Goal: Task Accomplishment & Management: Manage account settings

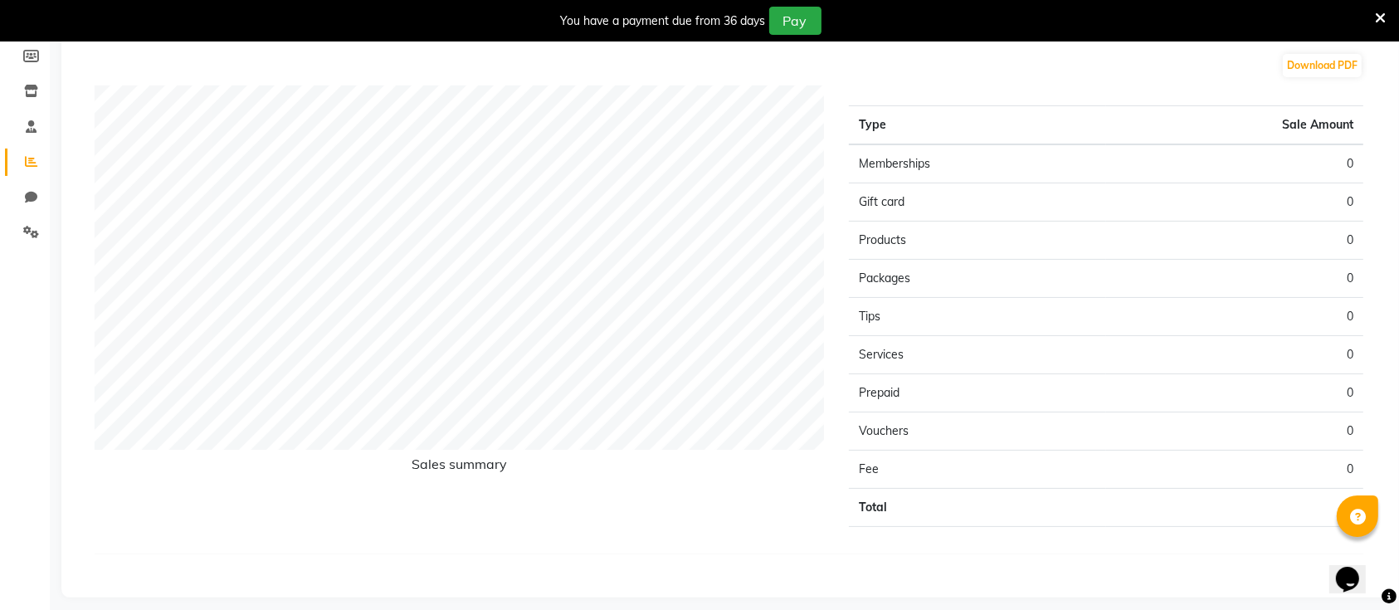
scroll to position [258, 0]
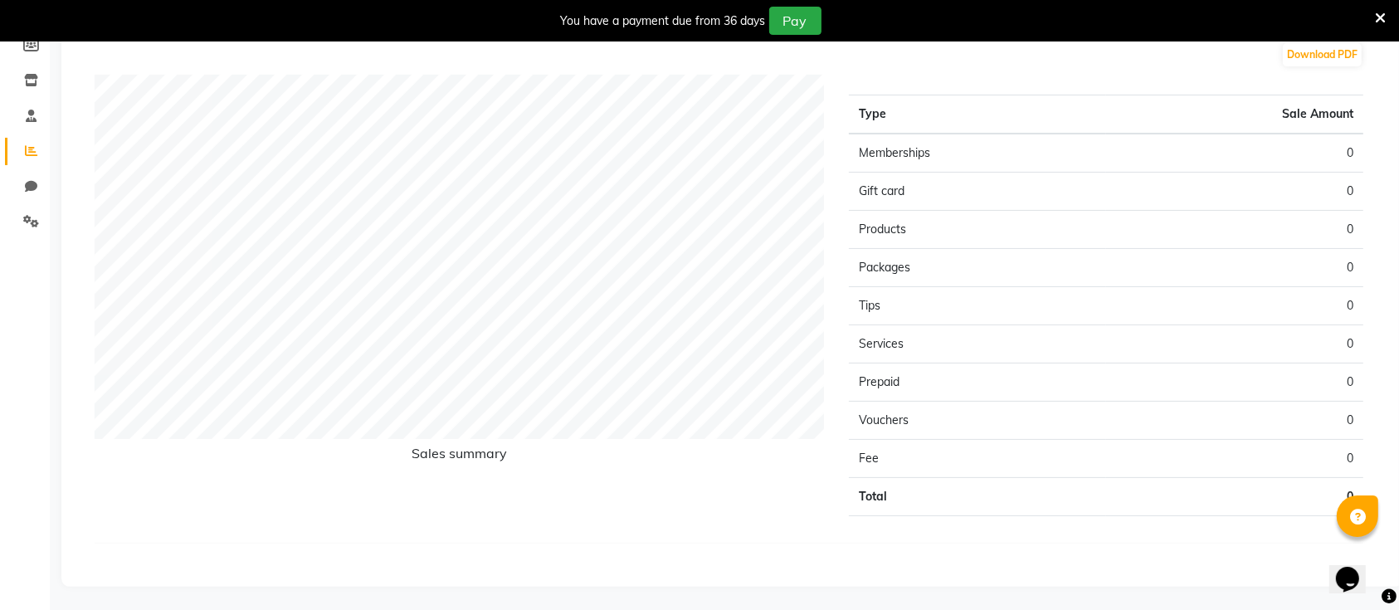
click at [1383, 16] on icon at bounding box center [1380, 18] width 11 height 15
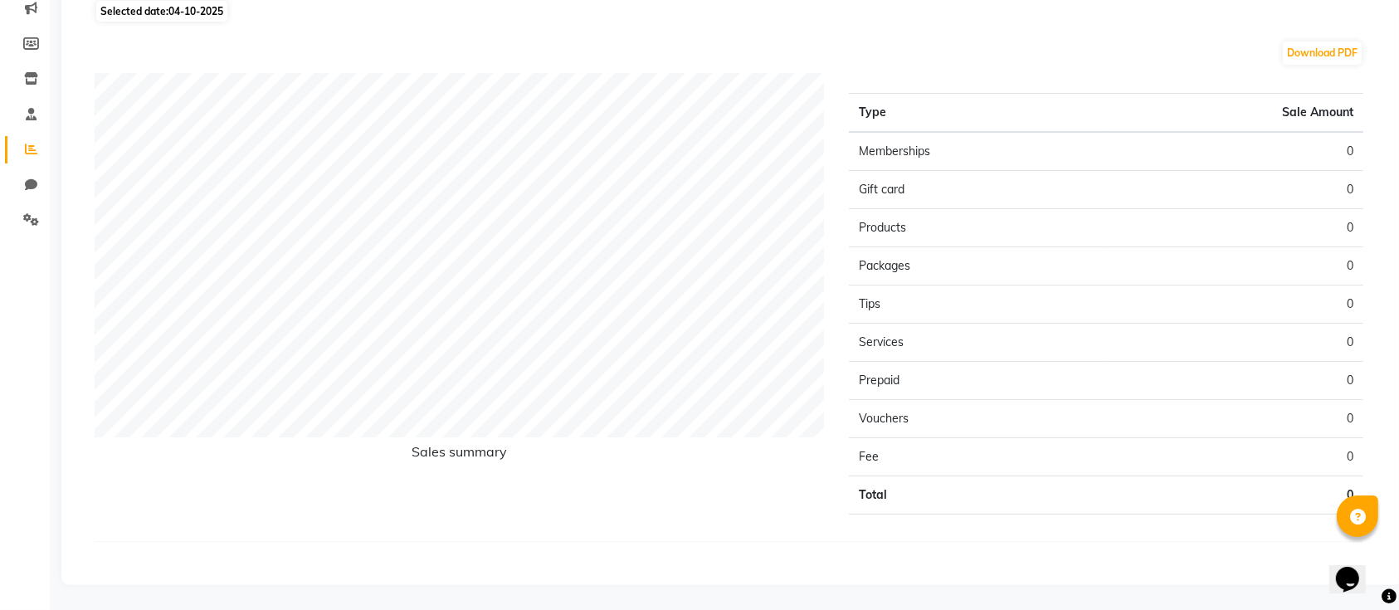
scroll to position [217, 0]
click at [766, 56] on div "Download PDF" at bounding box center [729, 54] width 1269 height 27
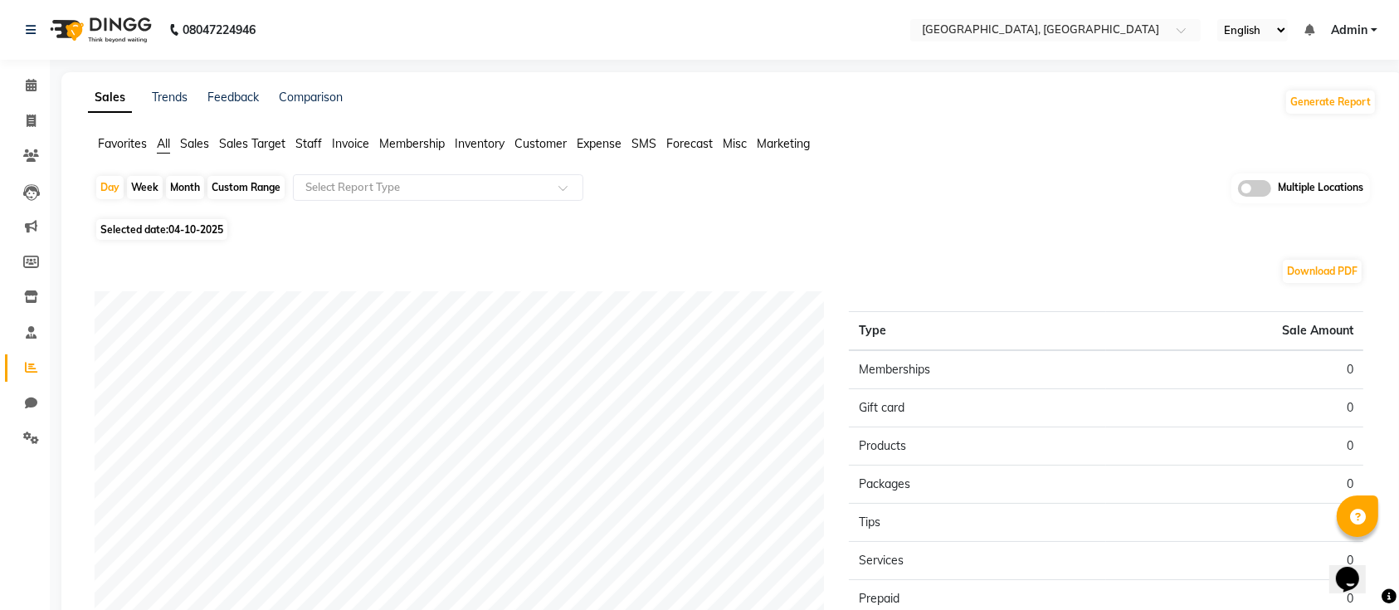
click at [1069, 174] on div "Day Week Month Custom Range Select Report Type Multiple Locations" at bounding box center [732, 193] width 1275 height 41
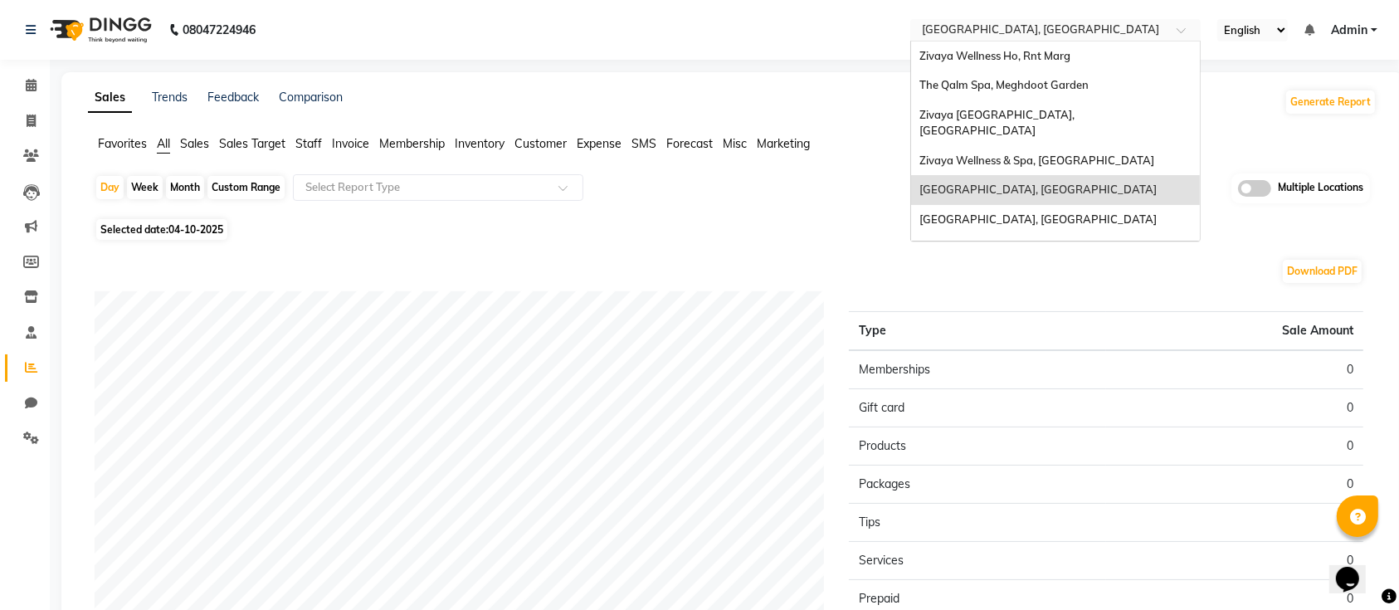
click at [1000, 23] on input "text" at bounding box center [1038, 31] width 241 height 17
click at [1001, 56] on span "Zivaya Wellness Ho, Rnt Marg" at bounding box center [994, 55] width 151 height 13
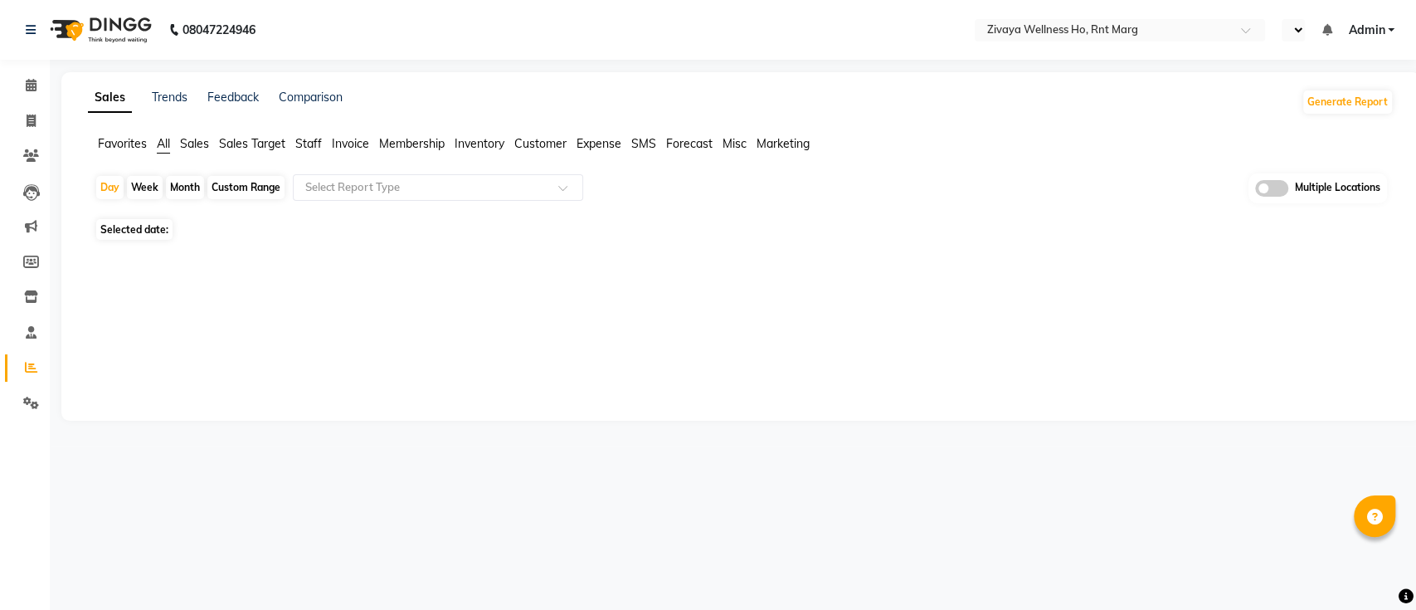
select select "en"
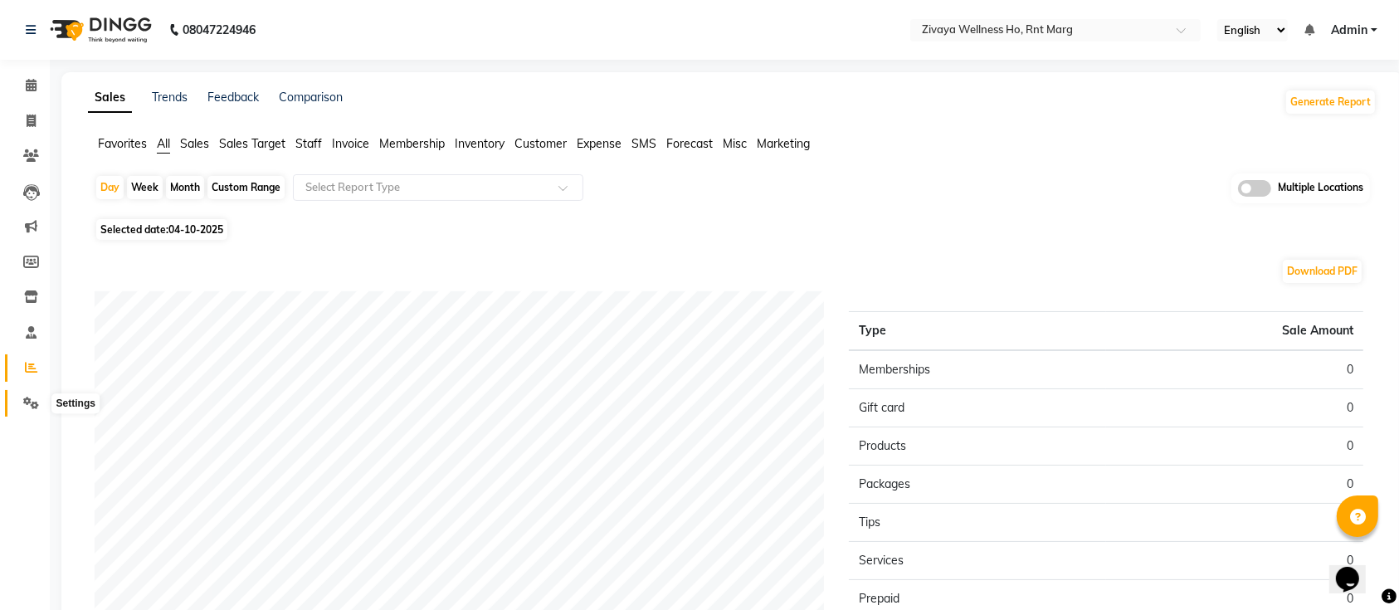
click at [27, 402] on icon at bounding box center [31, 403] width 16 height 12
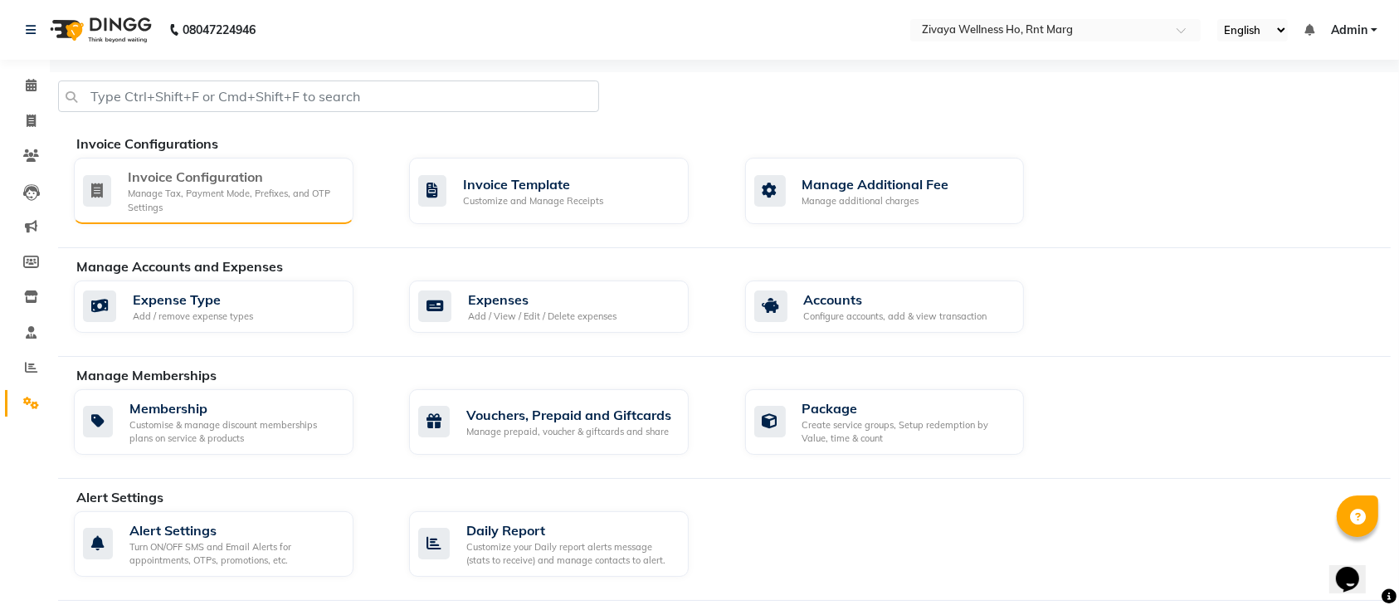
click at [217, 184] on div "Invoice Configuration" at bounding box center [234, 177] width 212 height 20
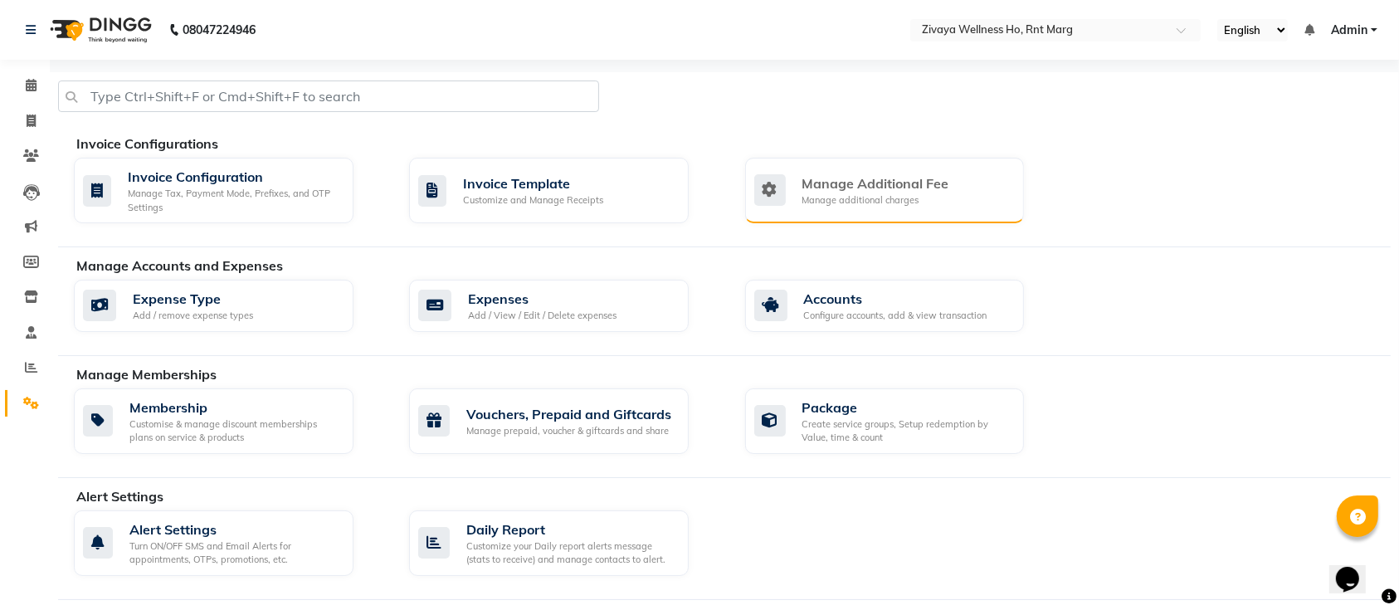
click at [920, 178] on div "Manage Additional Fee" at bounding box center [875, 183] width 147 height 20
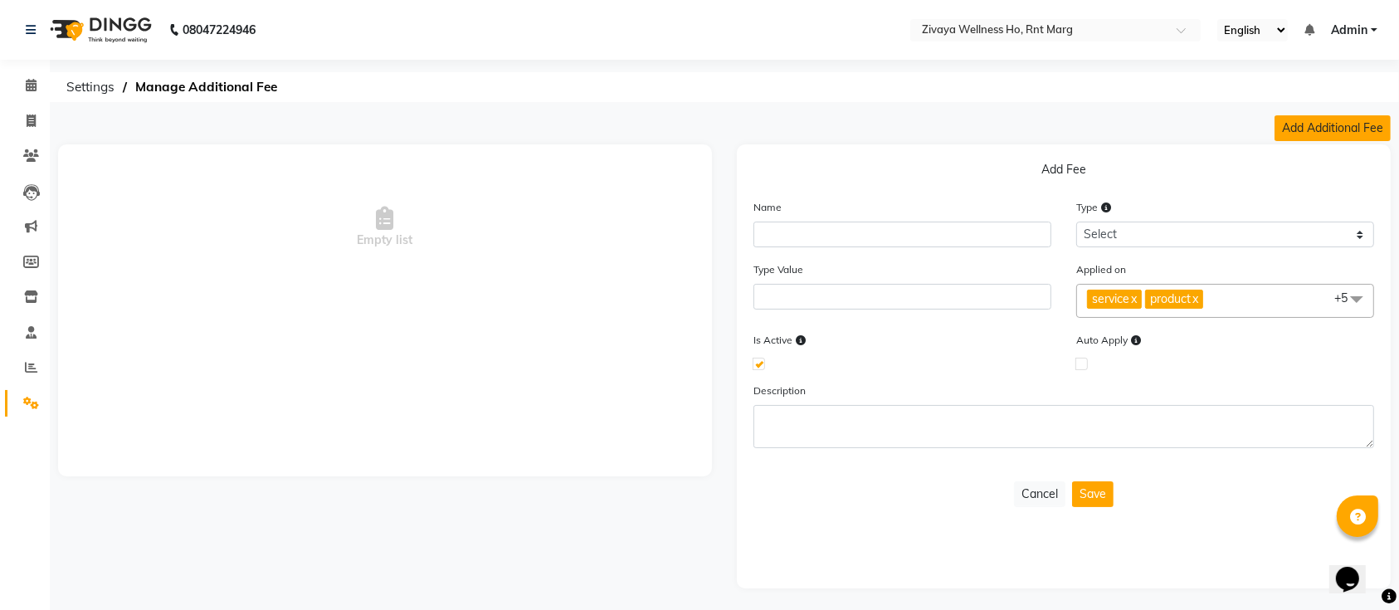
click at [1328, 123] on button "Add Additional Fee" at bounding box center [1332, 128] width 116 height 26
click at [882, 236] on input "text" at bounding box center [902, 235] width 298 height 26
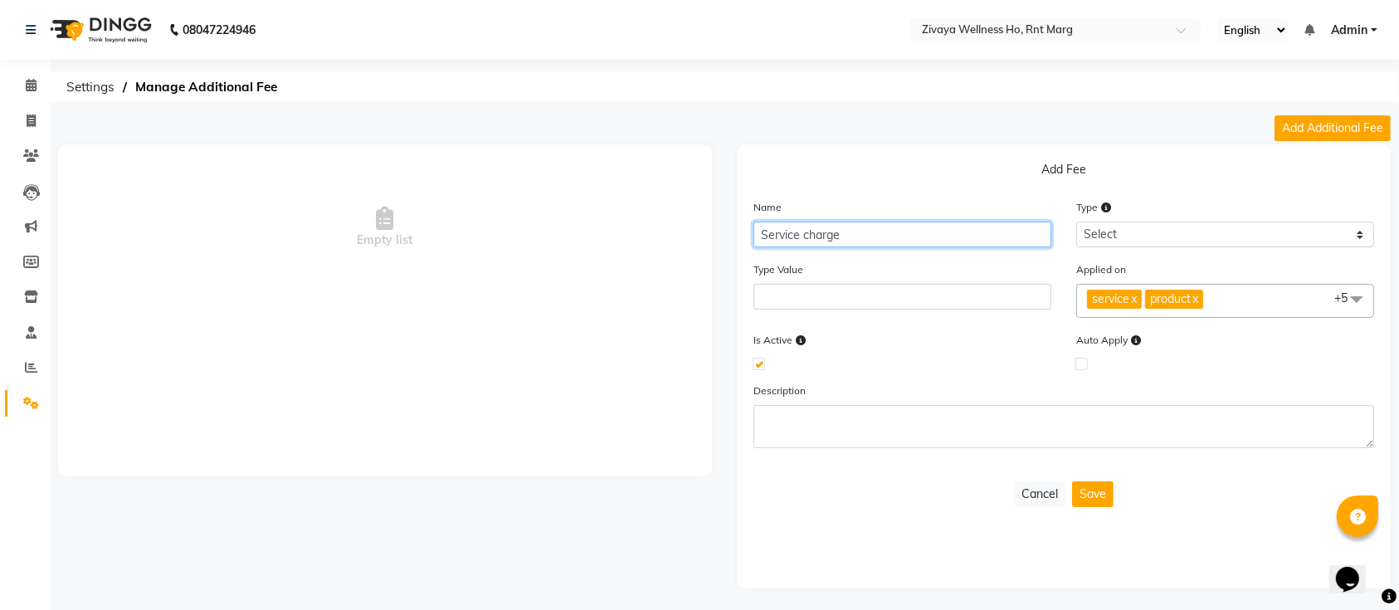
type input "Service charge"
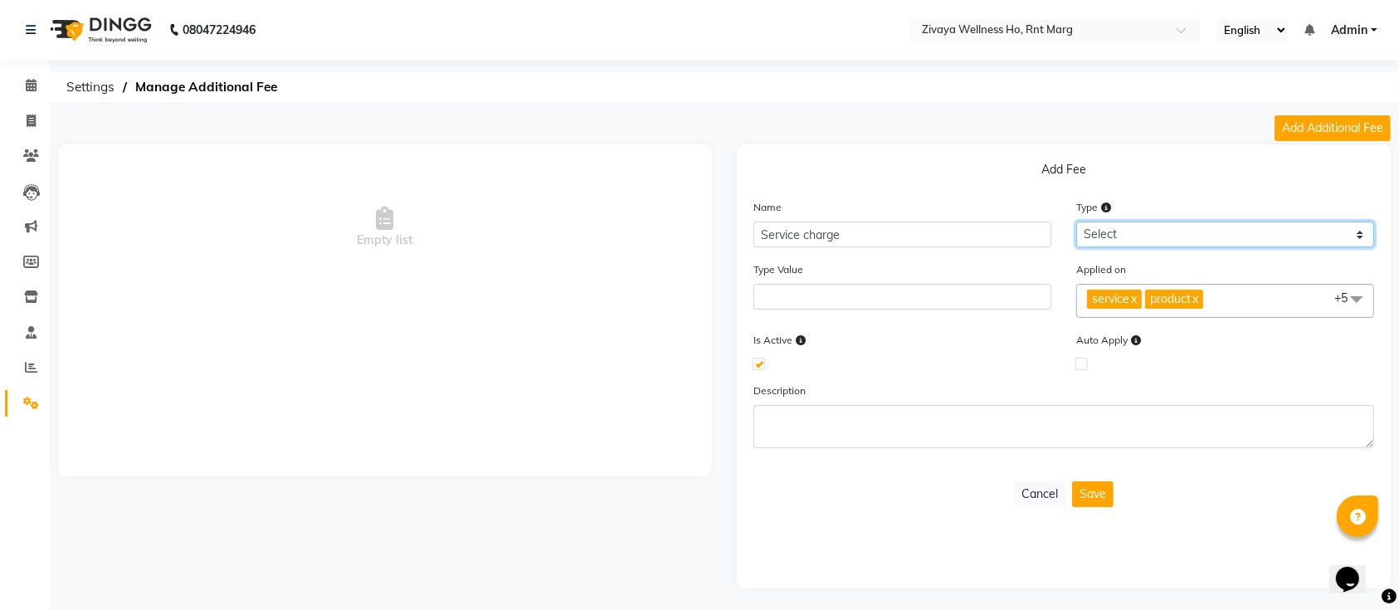
click at [1308, 225] on select "Select Flat Percentage" at bounding box center [1225, 235] width 298 height 26
select select "percentage"
click at [1076, 222] on select "Select Flat Percentage" at bounding box center [1225, 235] width 298 height 26
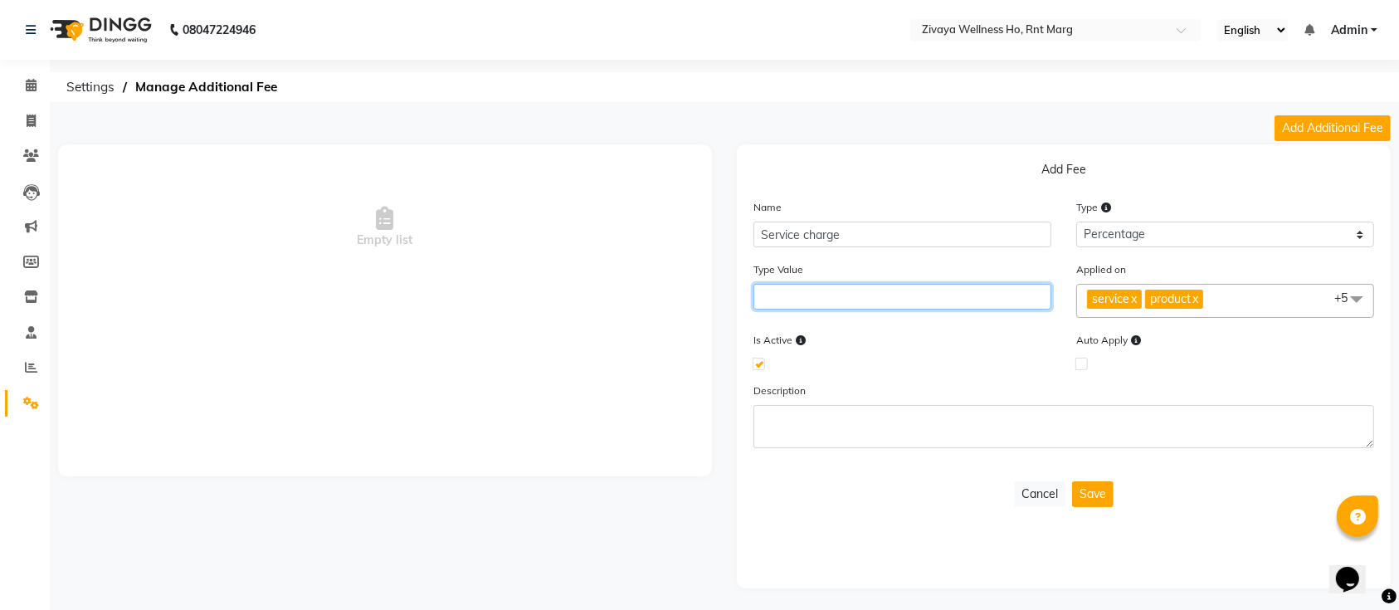
click at [870, 300] on input "number" at bounding box center [902, 297] width 298 height 26
type input "5"
click at [1082, 364] on label at bounding box center [1081, 364] width 12 height 12
click at [1082, 364] on input "checkbox" at bounding box center [1081, 363] width 11 height 11
checkbox input "true"
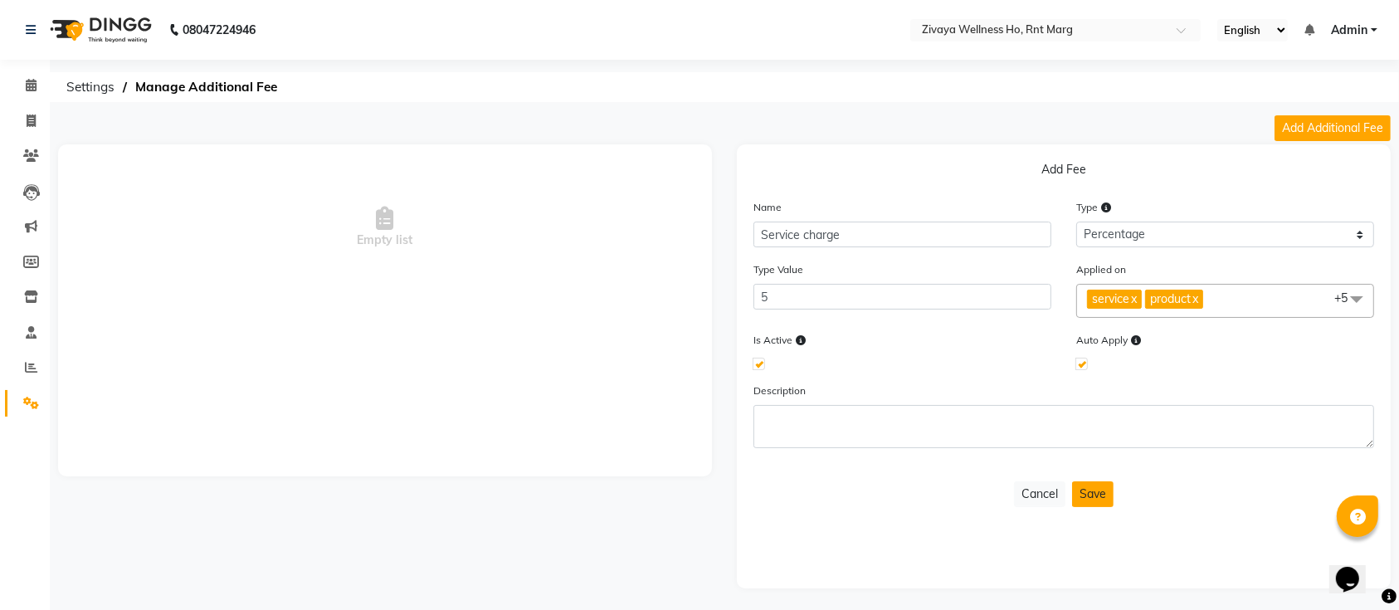
click at [1094, 486] on button "Save" at bounding box center [1092, 494] width 41 height 26
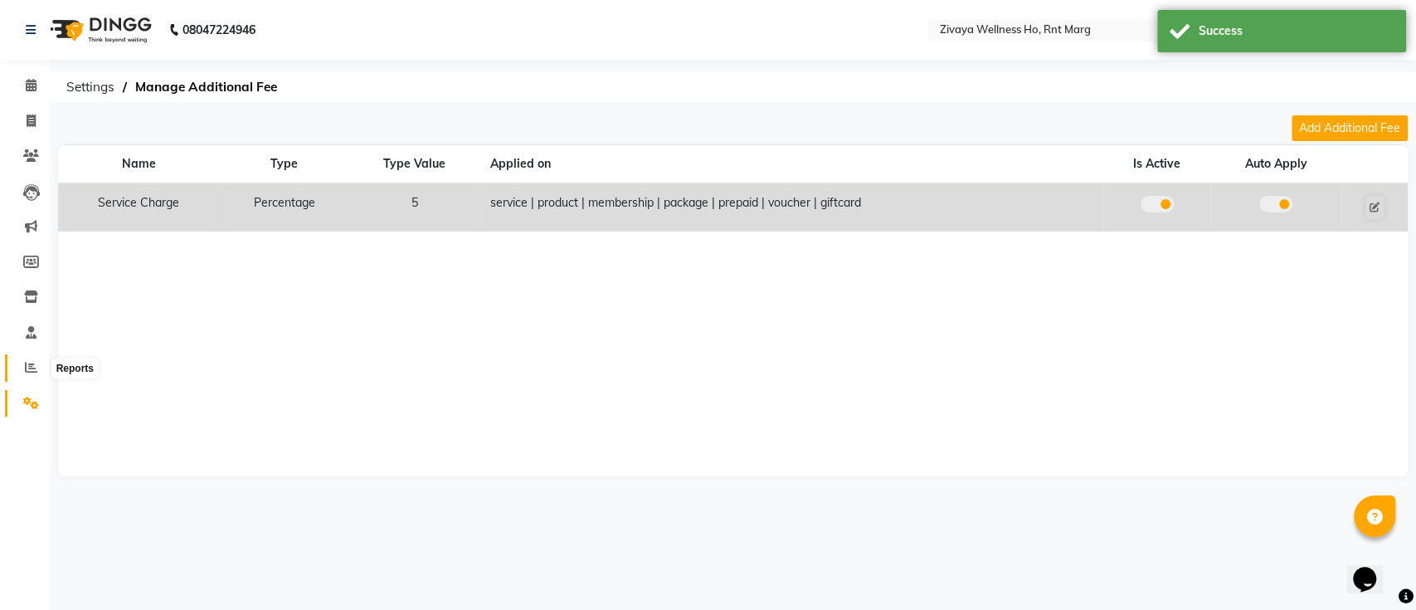
click at [26, 372] on icon at bounding box center [31, 367] width 12 height 12
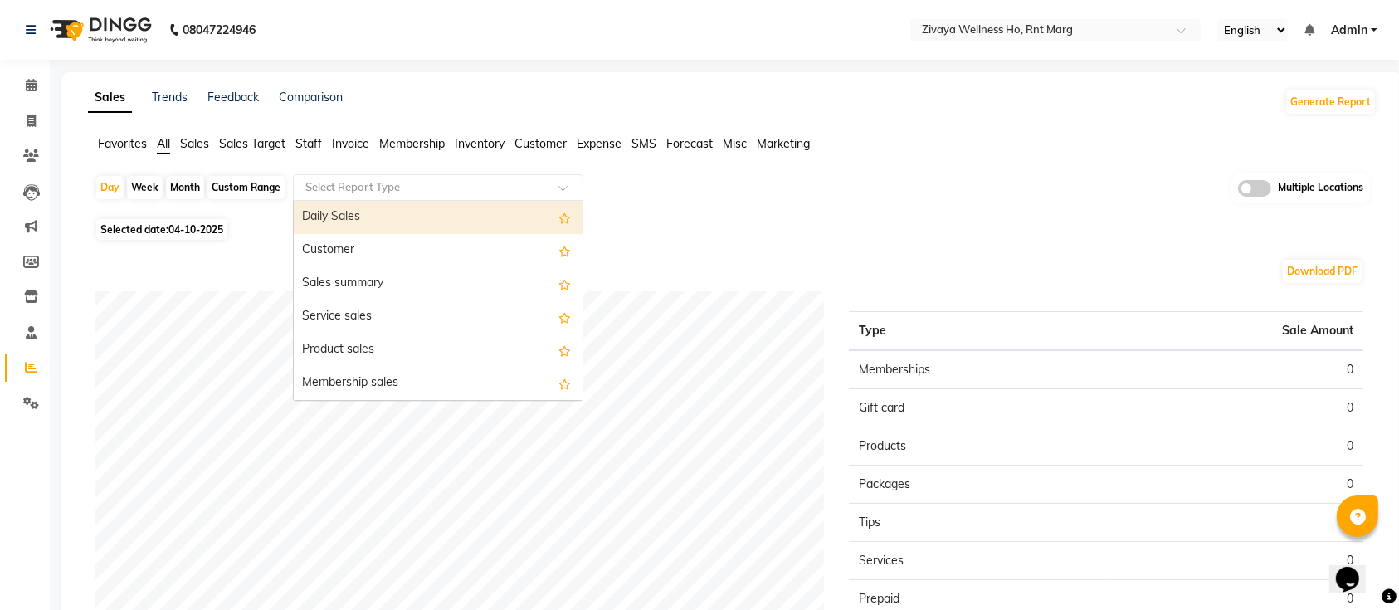
click at [432, 188] on input "text" at bounding box center [421, 187] width 239 height 17
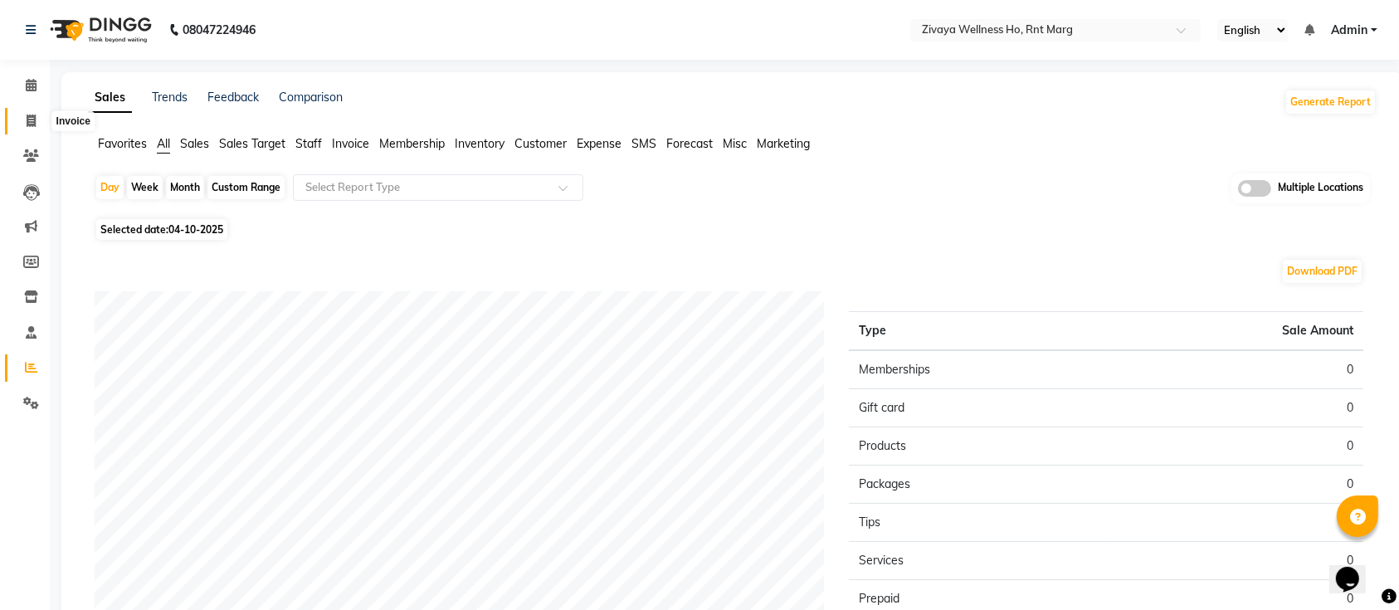
click at [32, 124] on icon at bounding box center [31, 120] width 9 height 12
select select "service"
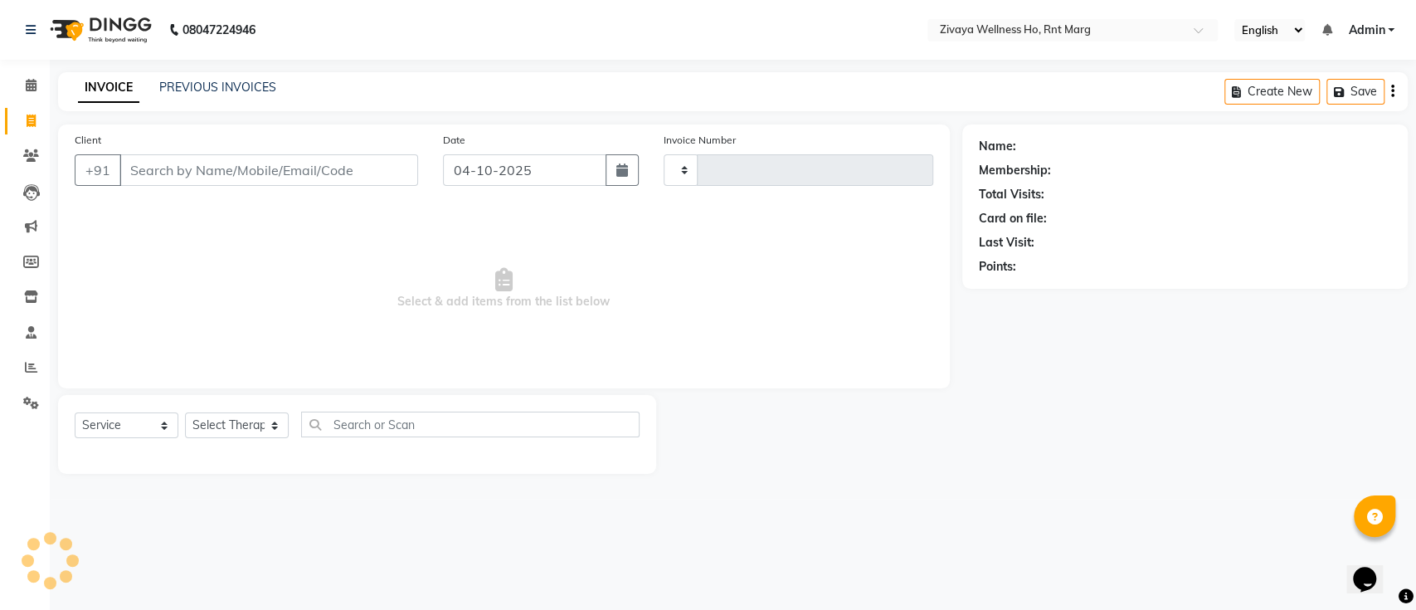
type input "0030"
select select "6395"
click at [262, 162] on input "Client" at bounding box center [268, 170] width 299 height 32
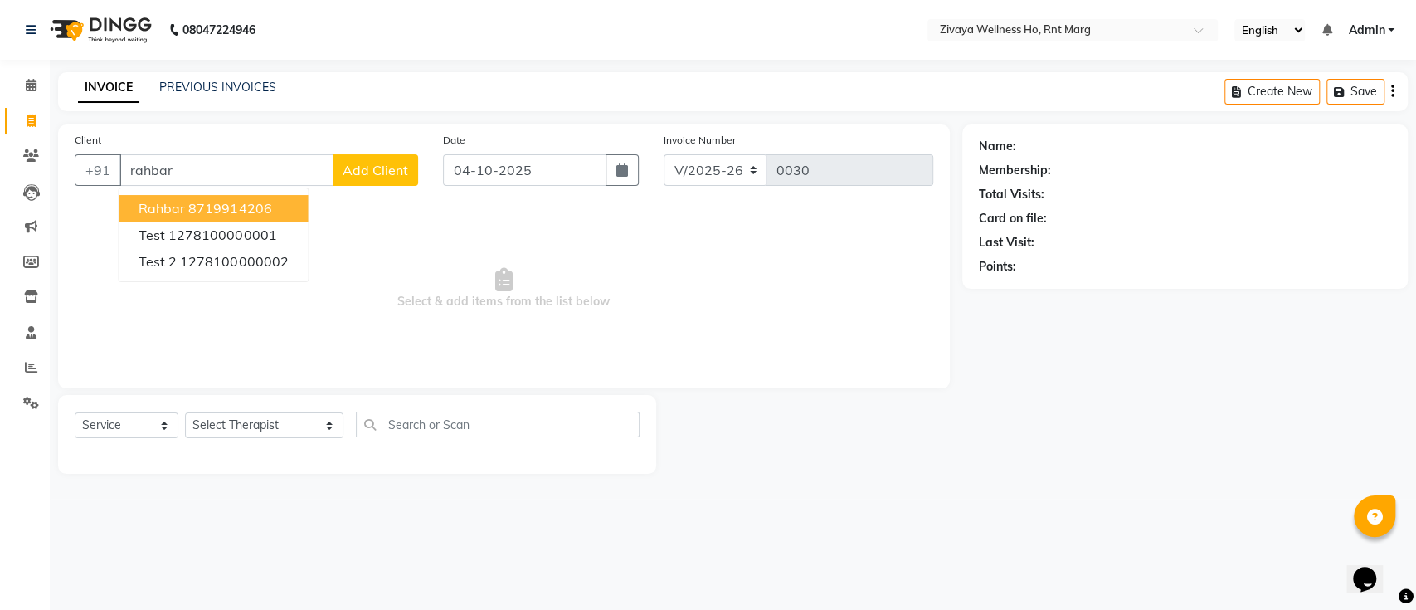
click at [239, 217] on button "rahbar 8719914206" at bounding box center [213, 208] width 189 height 27
type input "8719914206"
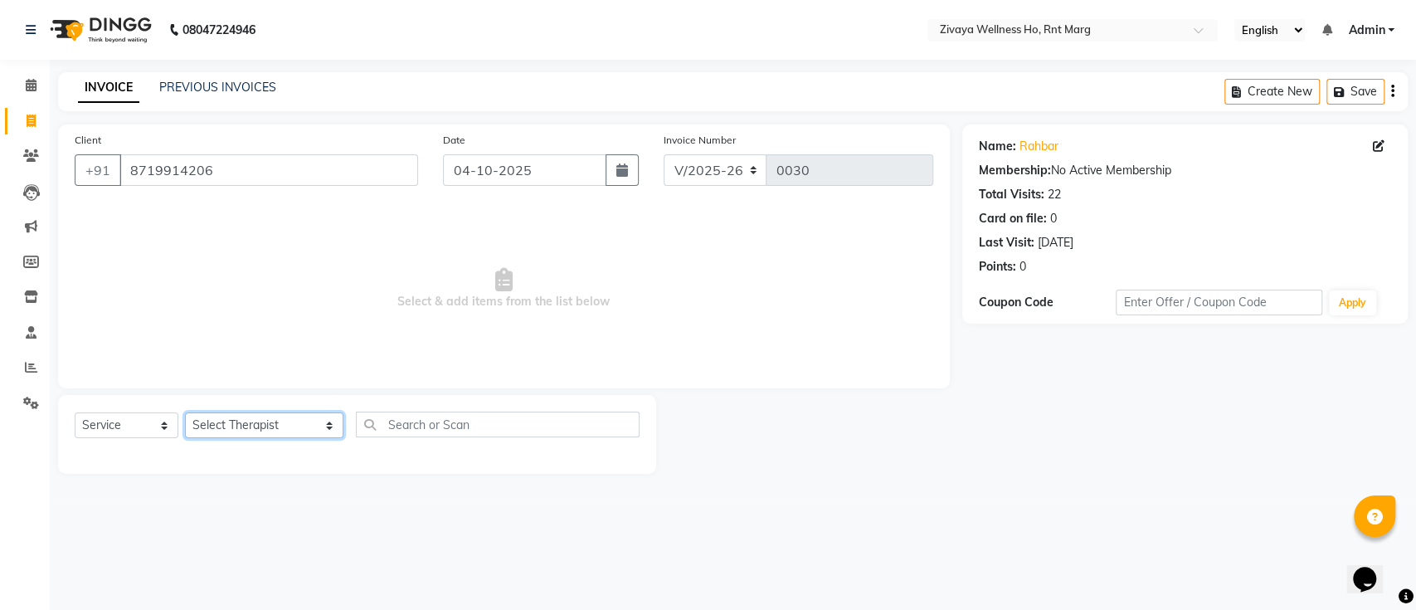
click at [282, 426] on select "Select Therapist AJAY BHAVESH OFFICE Bhuban ( Ummed - Manager ) Central TI Ding…" at bounding box center [264, 425] width 158 height 26
select select "48605"
click at [185, 412] on select "Select Therapist AJAY BHAVESH OFFICE Bhuban ( Ummed - Manager ) Central TI Ding…" at bounding box center [264, 425] width 158 height 26
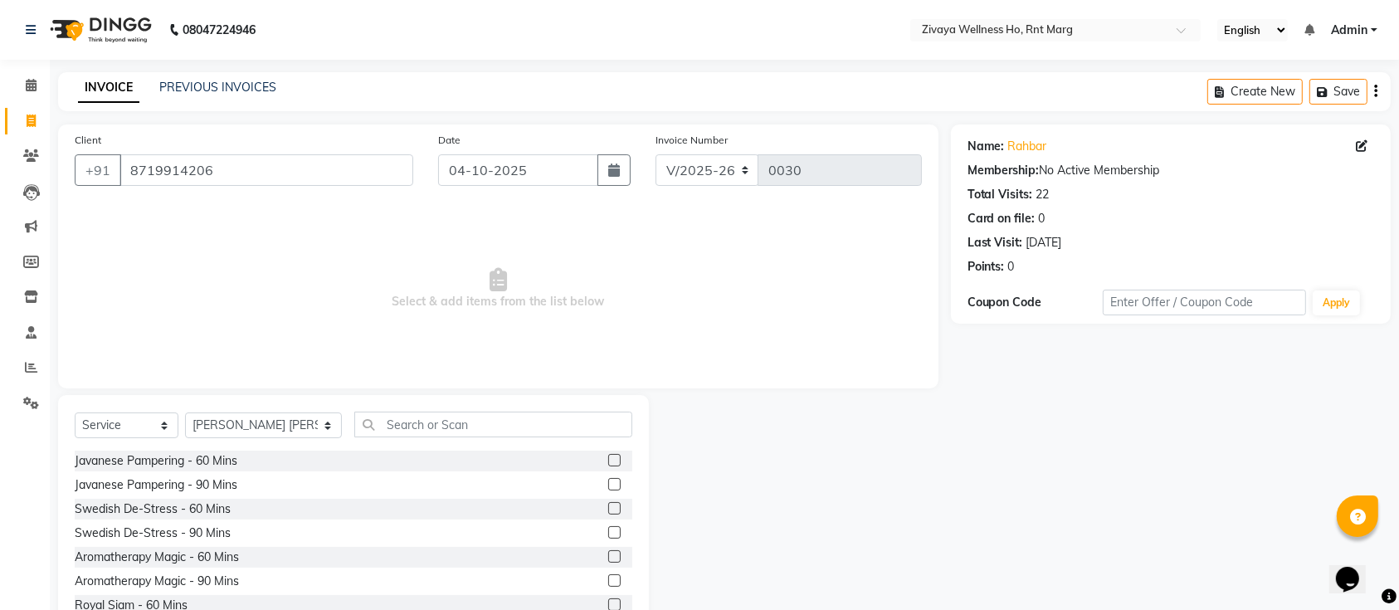
click at [608, 461] on label at bounding box center [614, 460] width 12 height 12
click at [608, 461] on input "checkbox" at bounding box center [613, 461] width 11 height 11
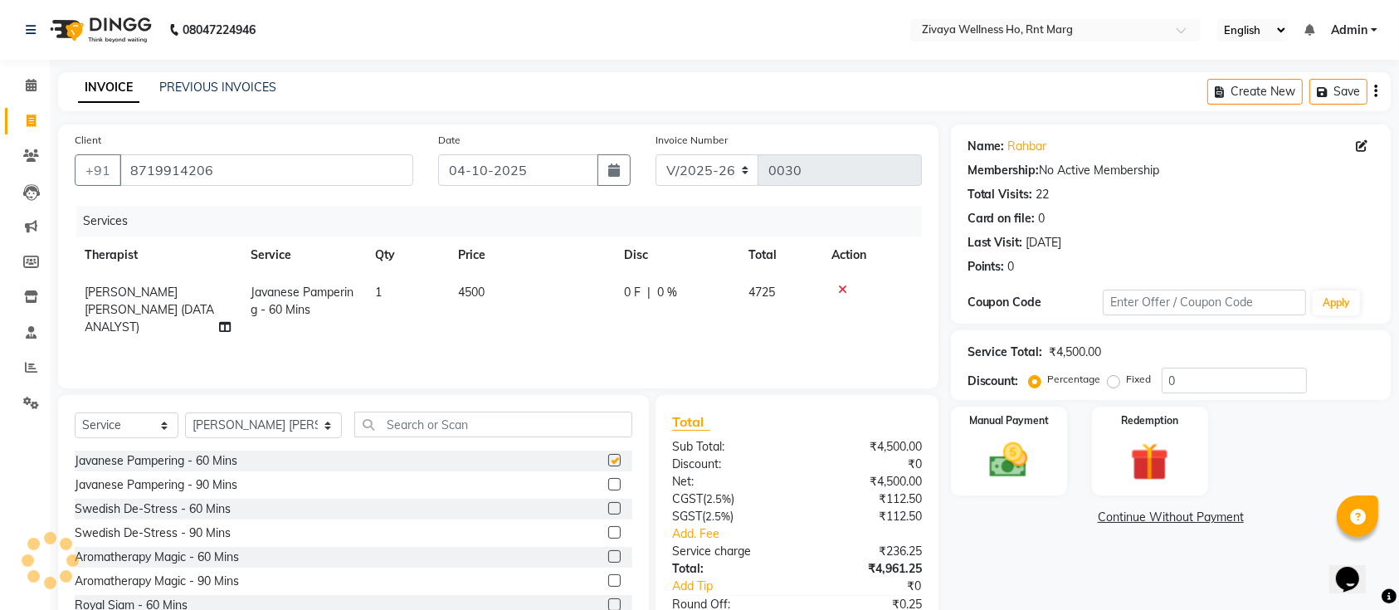
checkbox input "false"
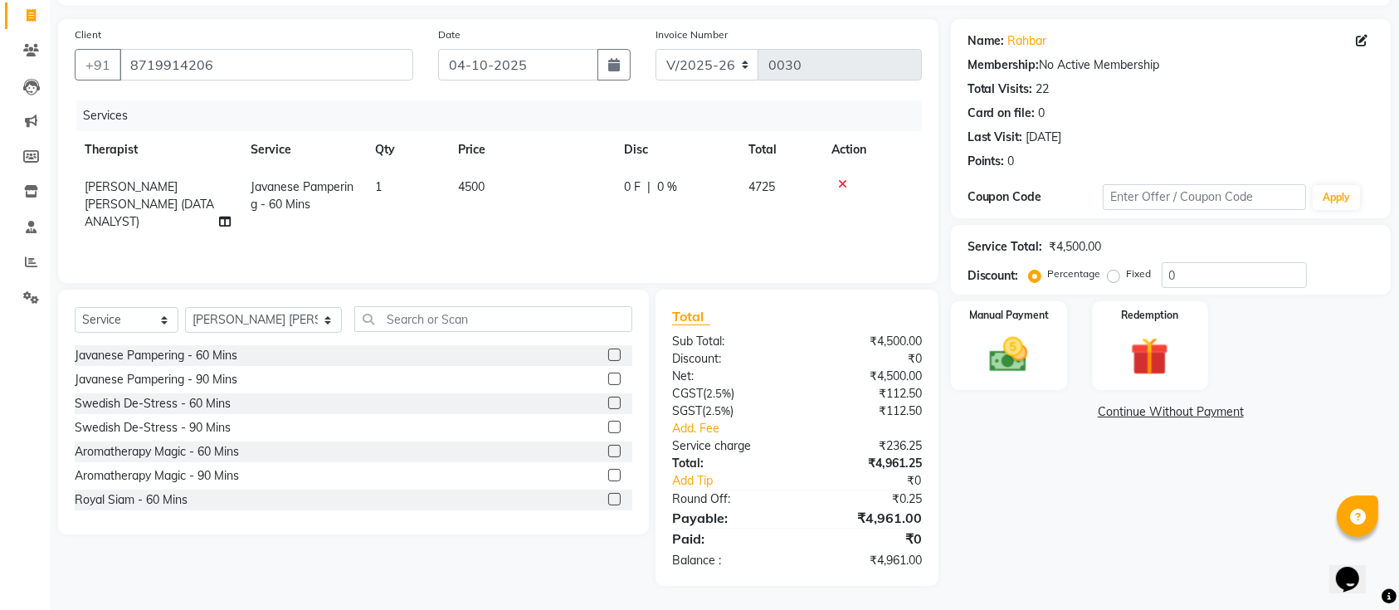
scroll to position [105, 0]
click at [665, 185] on span "0 %" at bounding box center [667, 187] width 20 height 17
select select "48605"
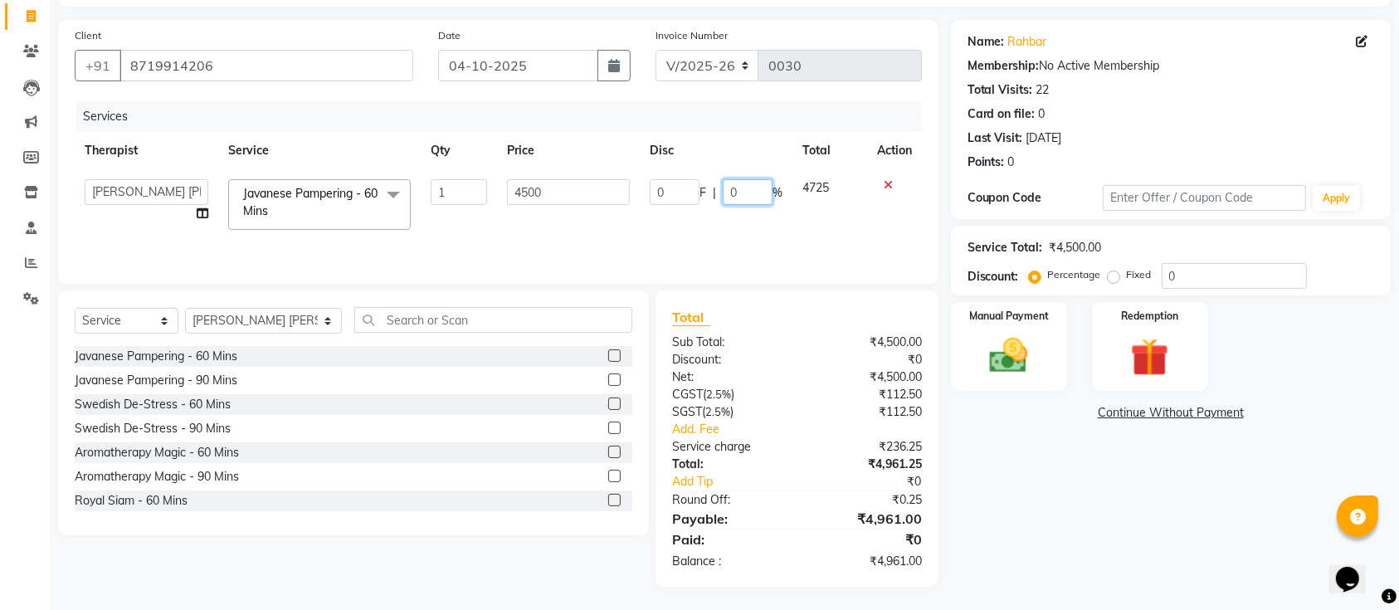
click at [749, 192] on input "0" at bounding box center [748, 192] width 50 height 26
type input "15"
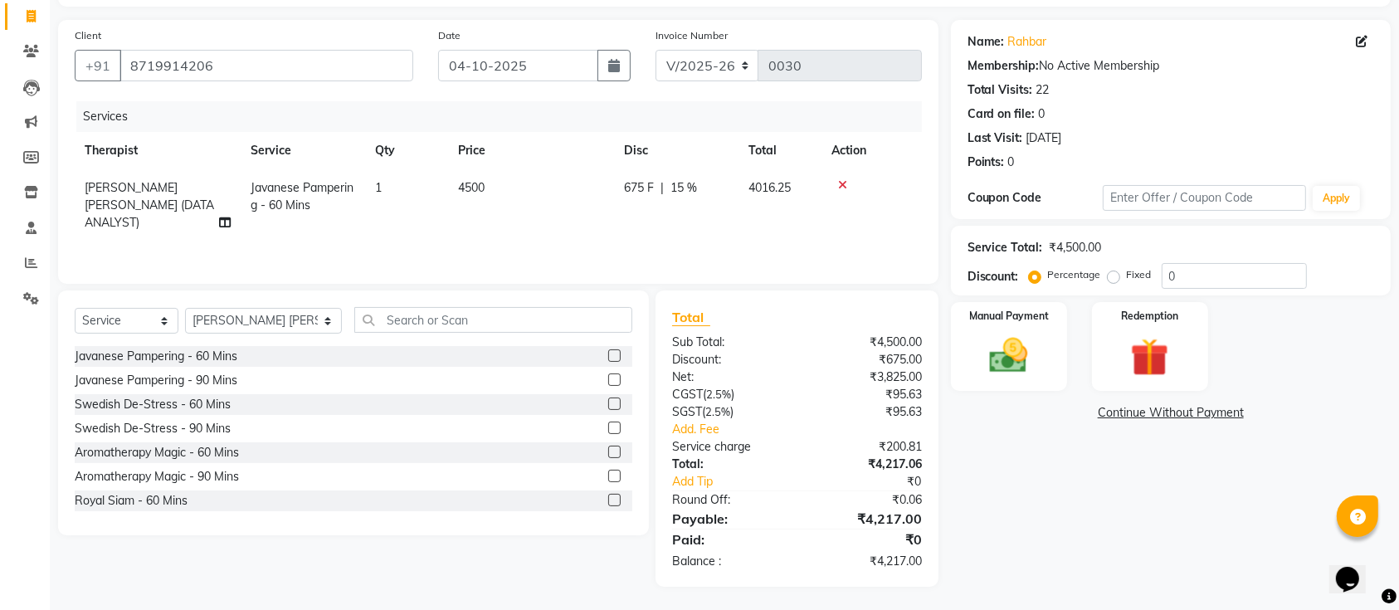
click at [987, 478] on div "Name: Rahbar Membership: No Active Membership Total Visits: 22 Card on file: 0 …" at bounding box center [1177, 303] width 452 height 567
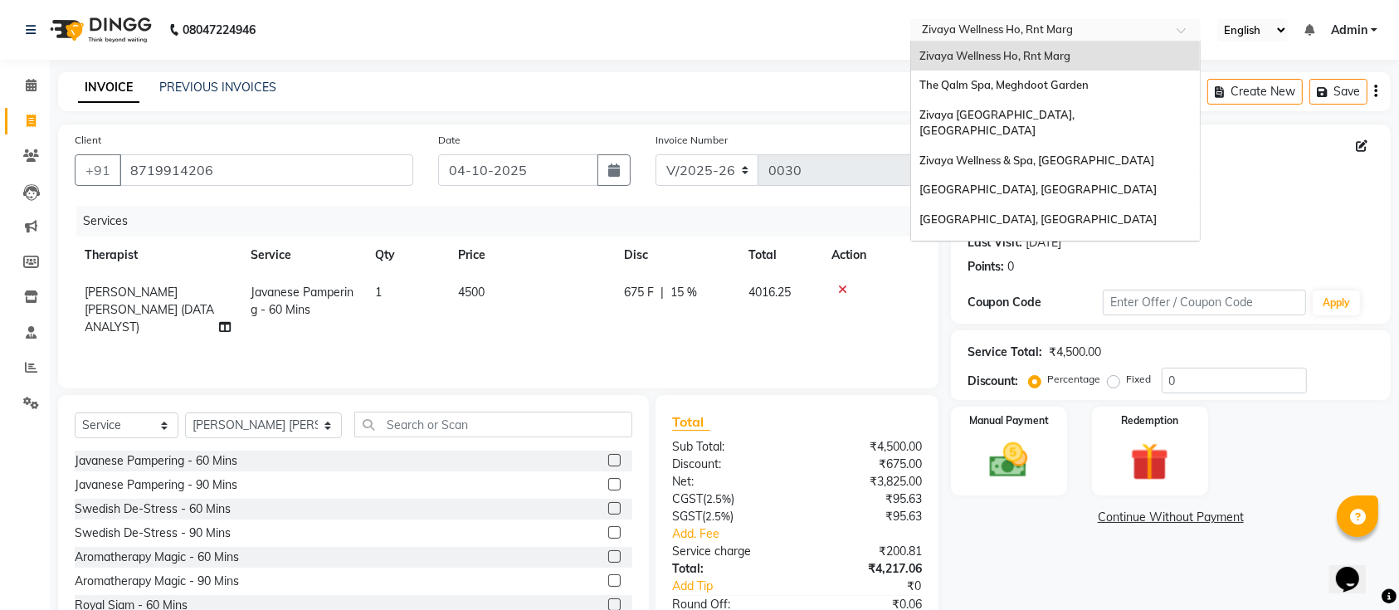
click at [1177, 29] on span at bounding box center [1187, 35] width 21 height 17
click at [1035, 56] on span "Zivaya Wellness Ho, Rnt Marg" at bounding box center [994, 55] width 151 height 13
click at [1075, 32] on input "text" at bounding box center [1038, 31] width 241 height 17
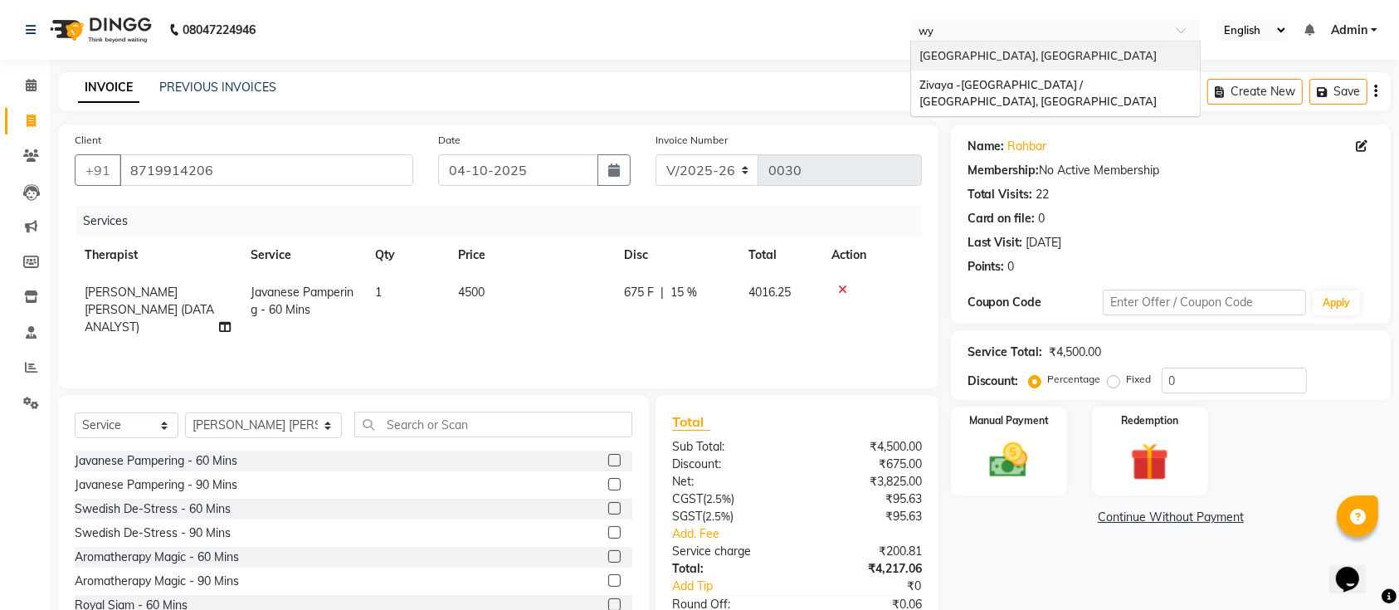
type input "wyn"
click at [1017, 49] on span "Wyndham Grand Udaipur, Udaipur" at bounding box center [1037, 55] width 237 height 13
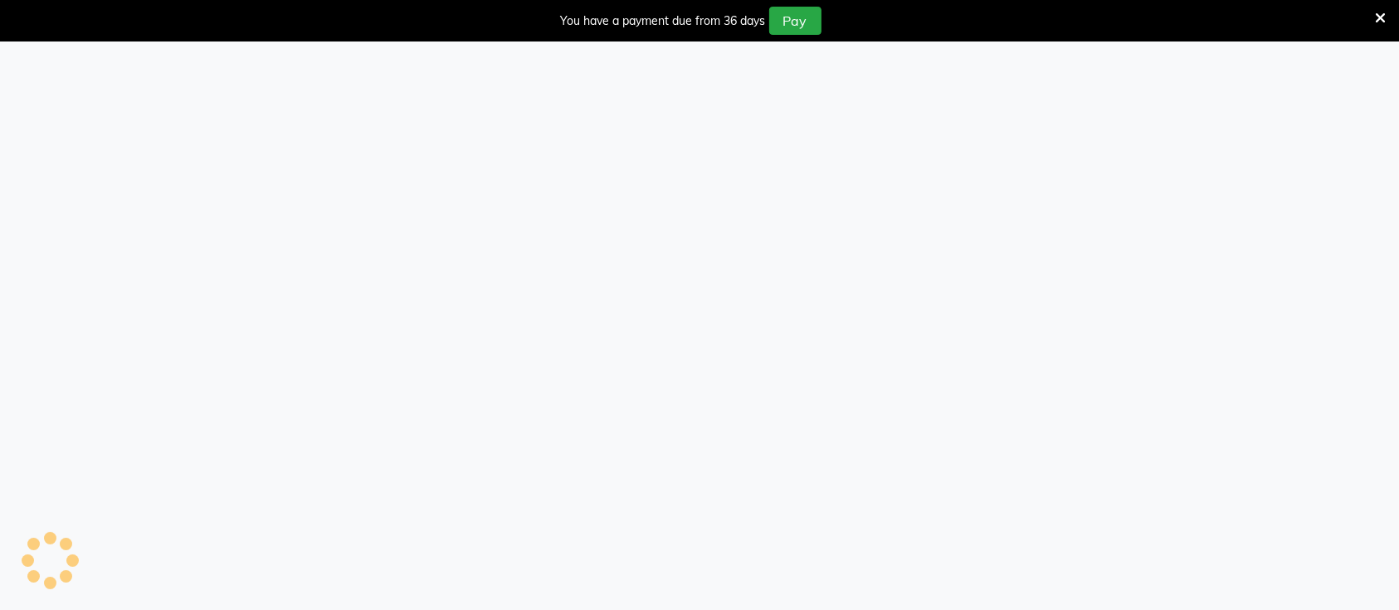
select select "8928"
select select "service"
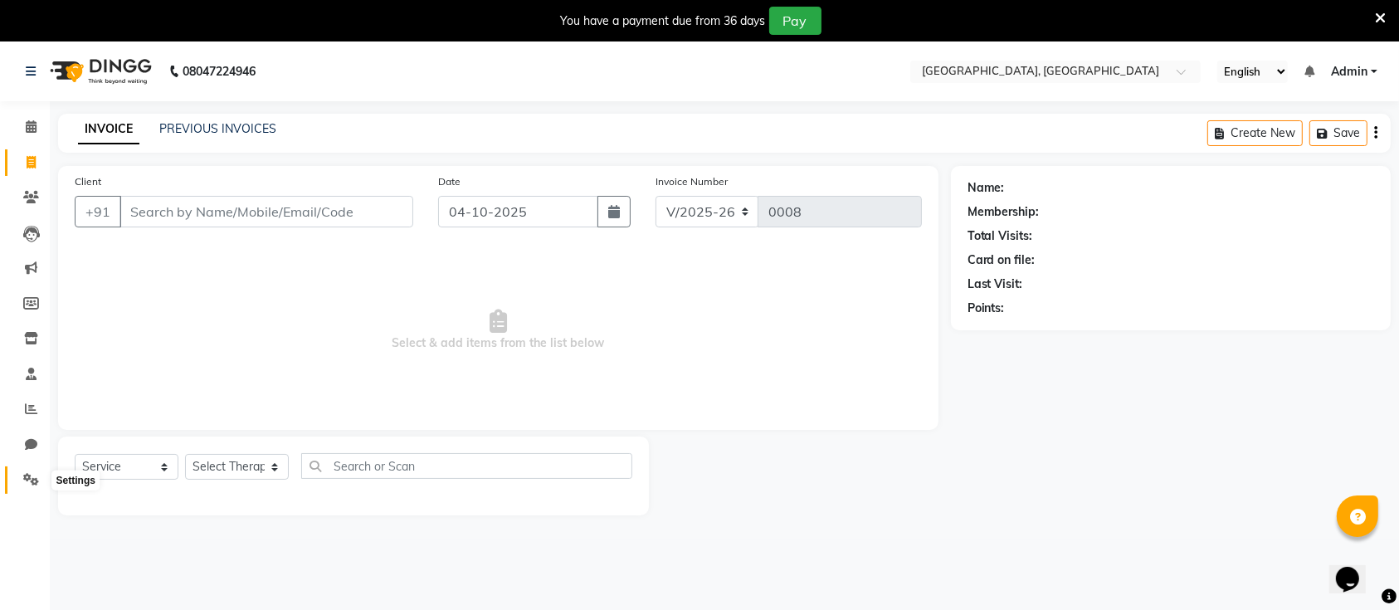
click at [27, 477] on icon at bounding box center [31, 479] width 16 height 12
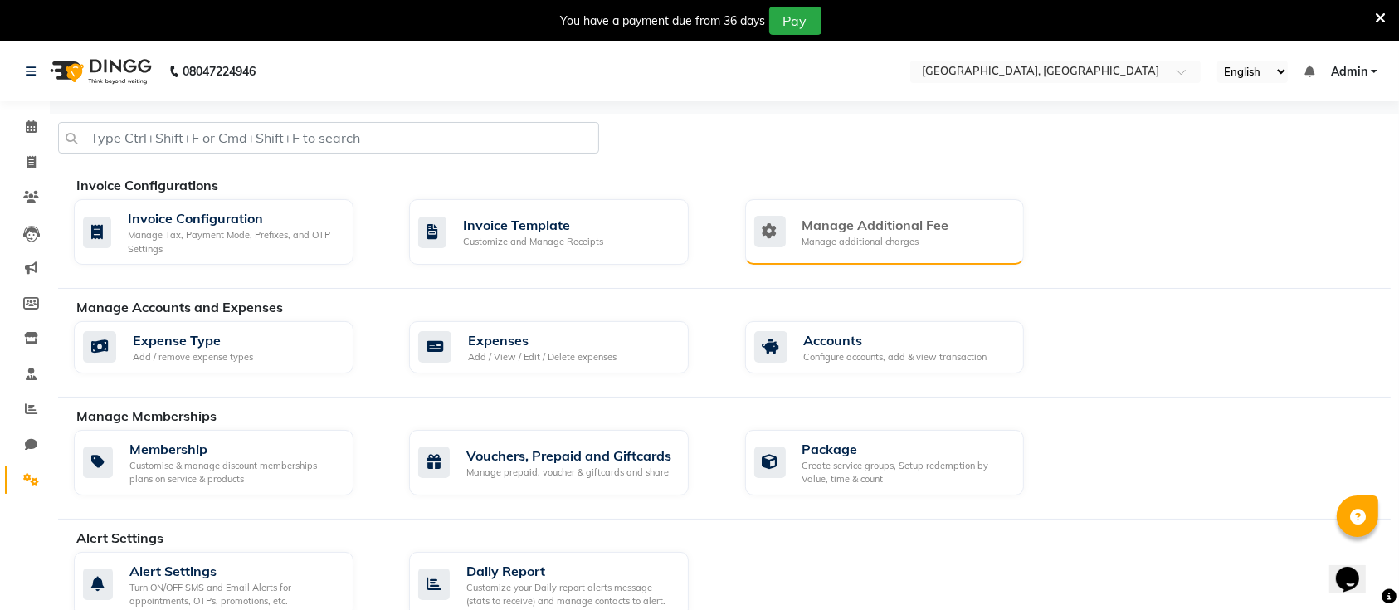
click at [812, 218] on div "Manage Additional Fee" at bounding box center [875, 225] width 147 height 20
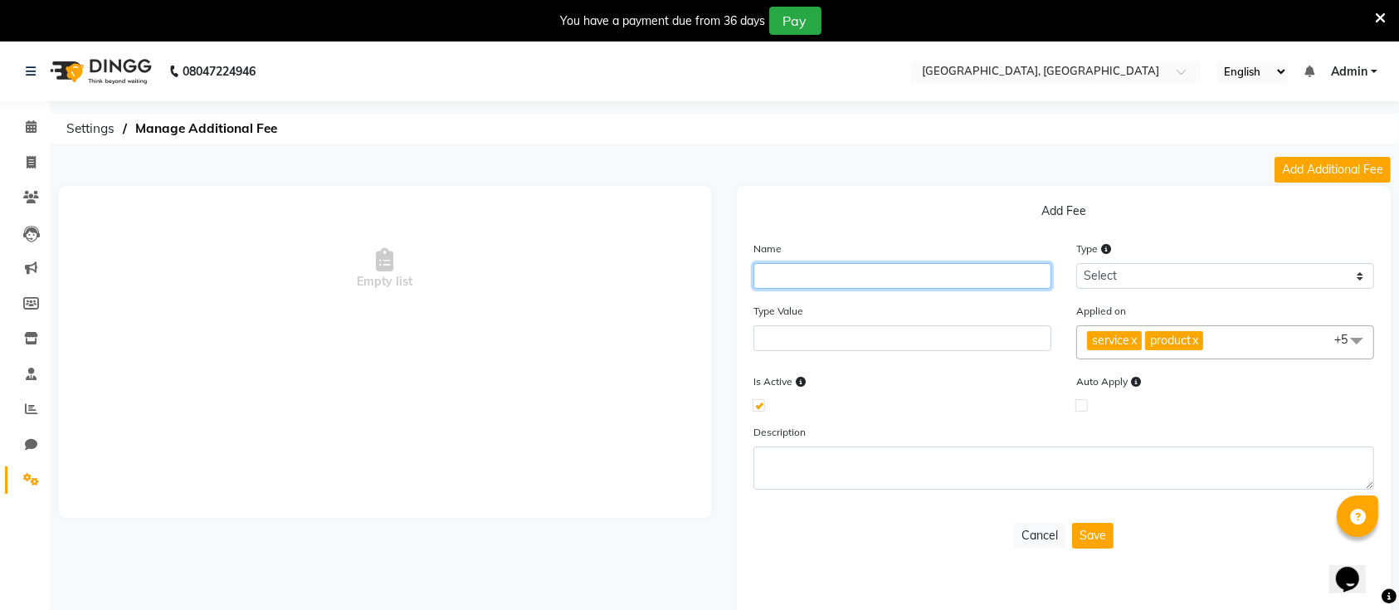
click at [932, 280] on input "text" at bounding box center [902, 276] width 298 height 26
type input "s"
type input "Service Charge"
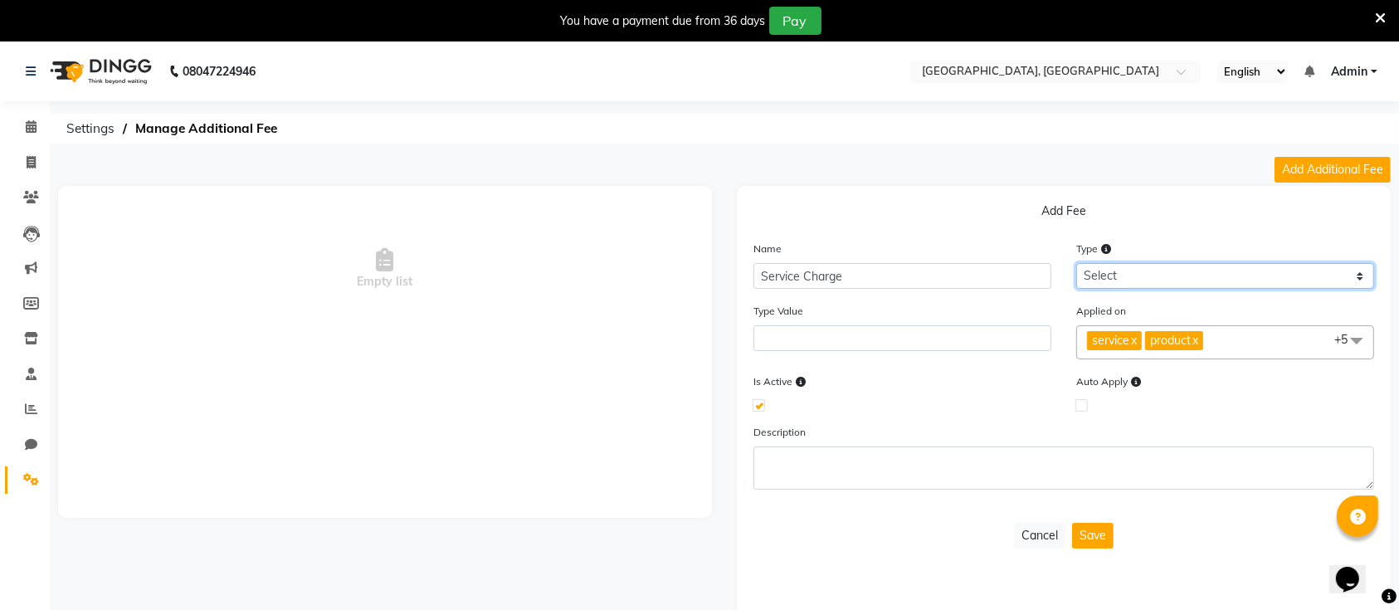
click at [1142, 272] on select "Select Flat Percentage" at bounding box center [1225, 276] width 298 height 26
select select "percentage"
click at [1076, 263] on select "Select Flat Percentage" at bounding box center [1225, 276] width 298 height 26
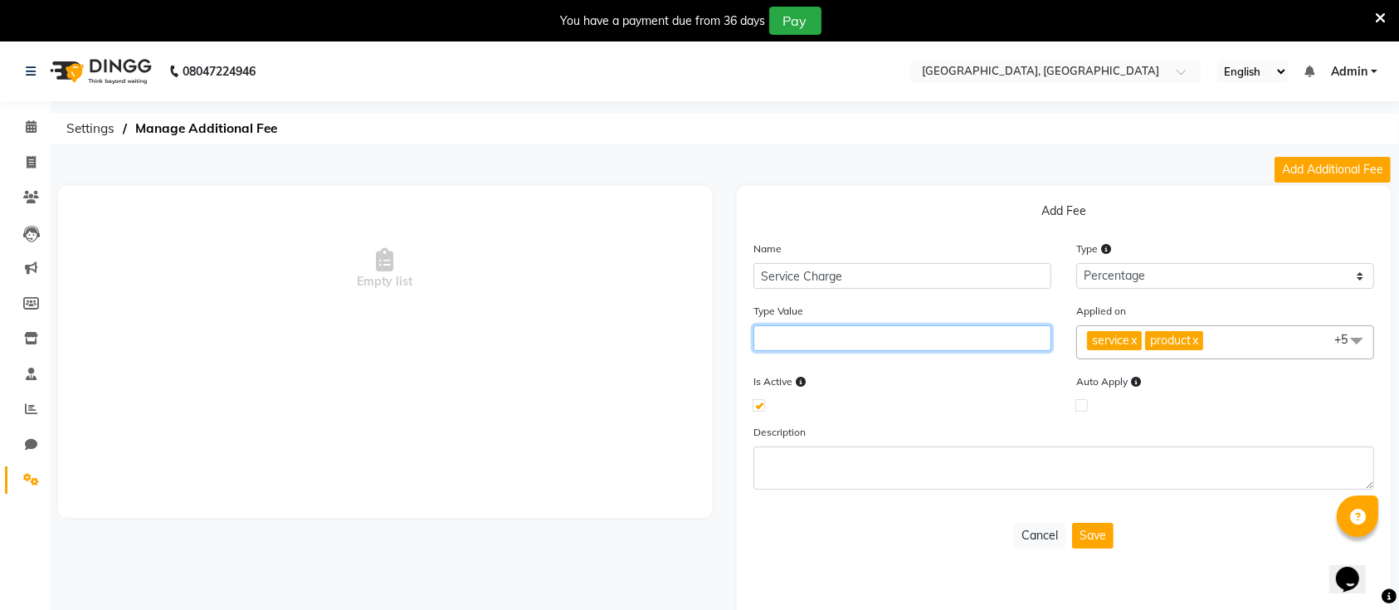
click at [836, 342] on input "number" at bounding box center [902, 338] width 298 height 26
type input "5"
click at [1078, 403] on label at bounding box center [1081, 405] width 12 height 12
click at [1078, 403] on input "checkbox" at bounding box center [1081, 404] width 11 height 11
checkbox input "true"
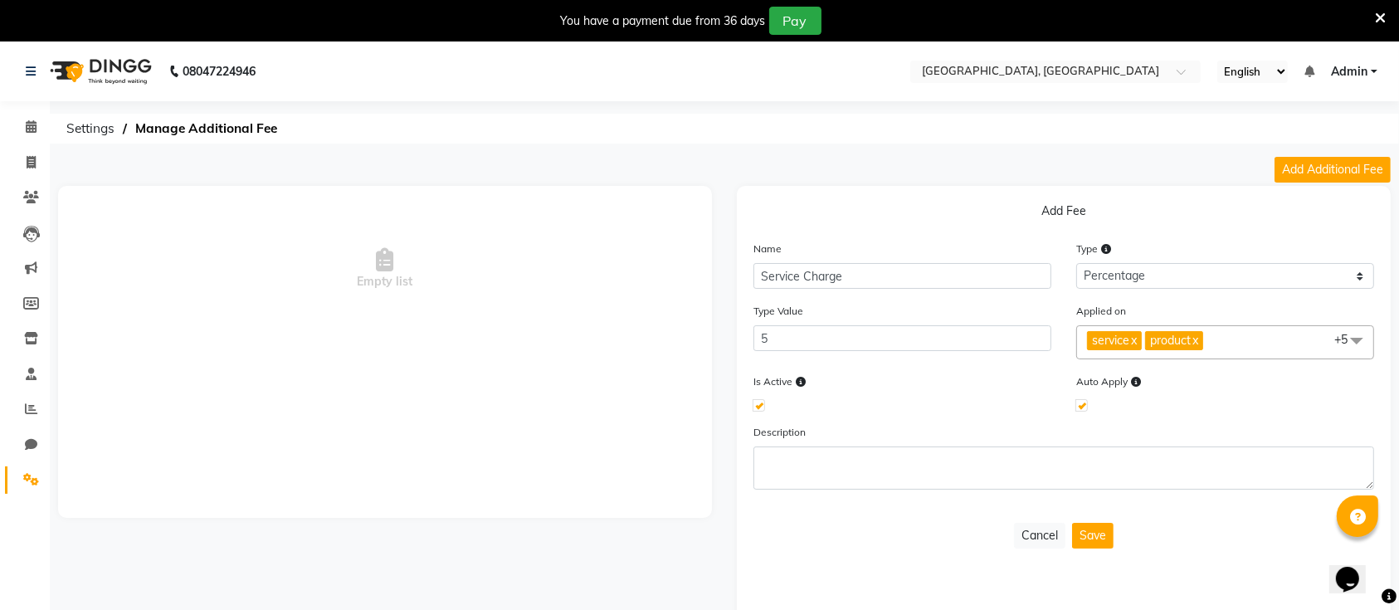
scroll to position [44, 0]
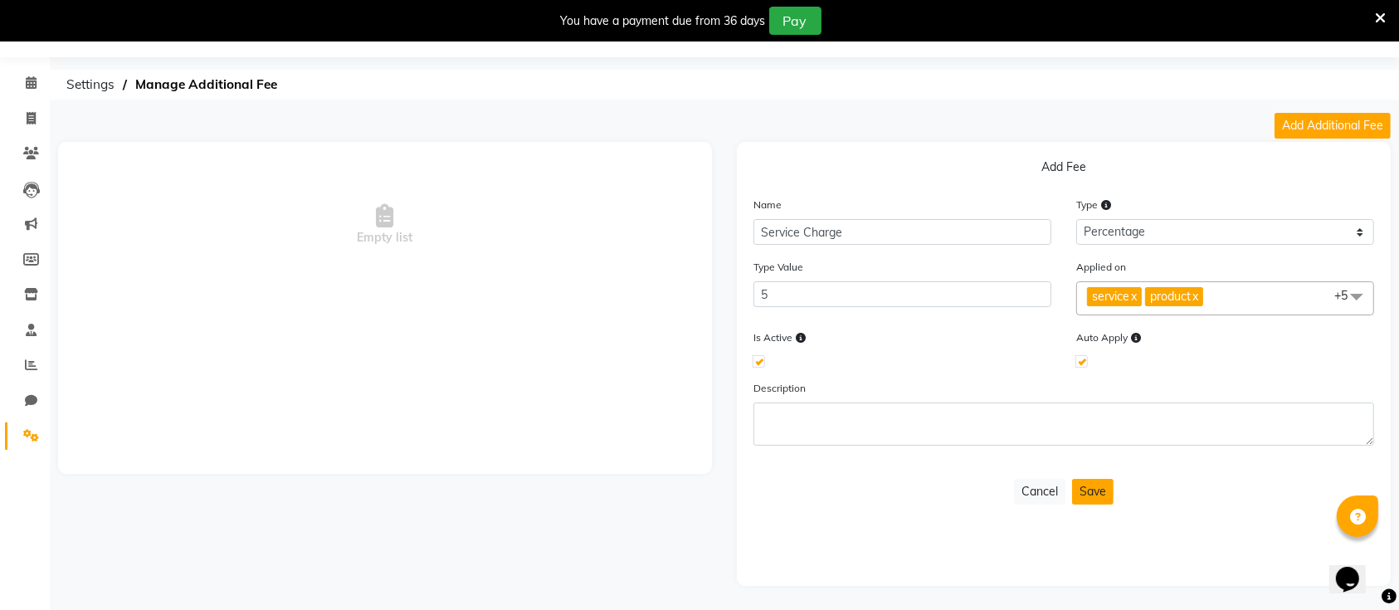
click at [1094, 492] on button "Save" at bounding box center [1092, 492] width 41 height 26
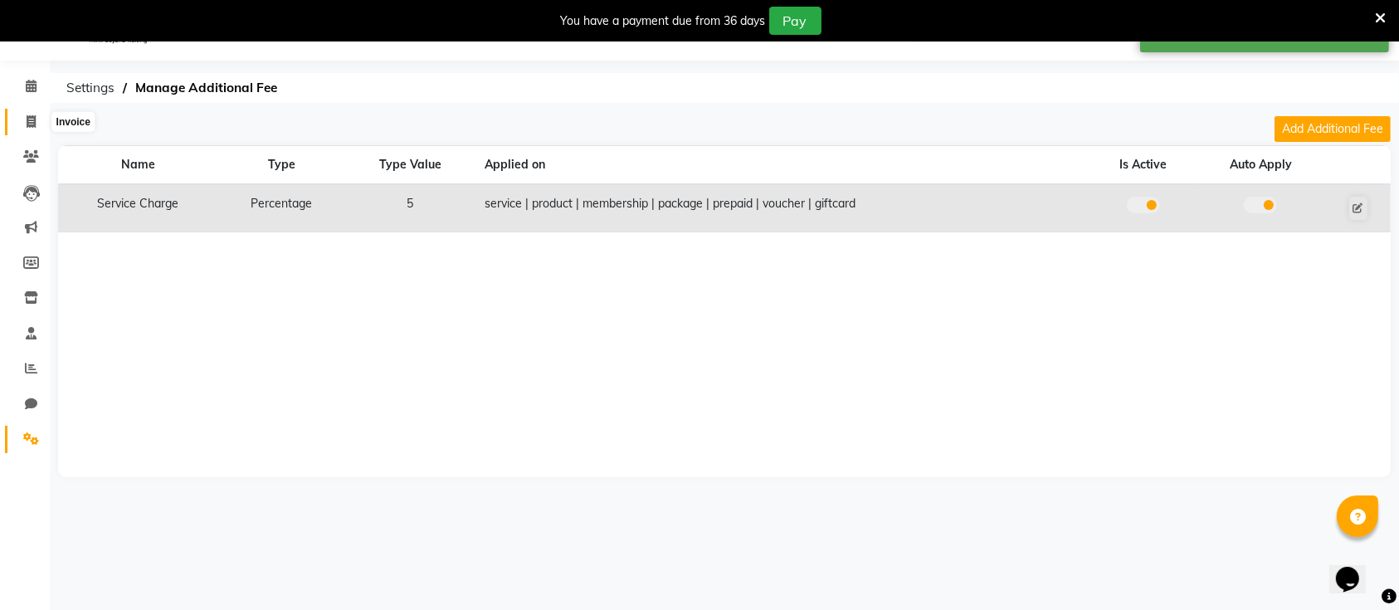
click at [27, 123] on icon at bounding box center [31, 121] width 9 height 12
select select "service"
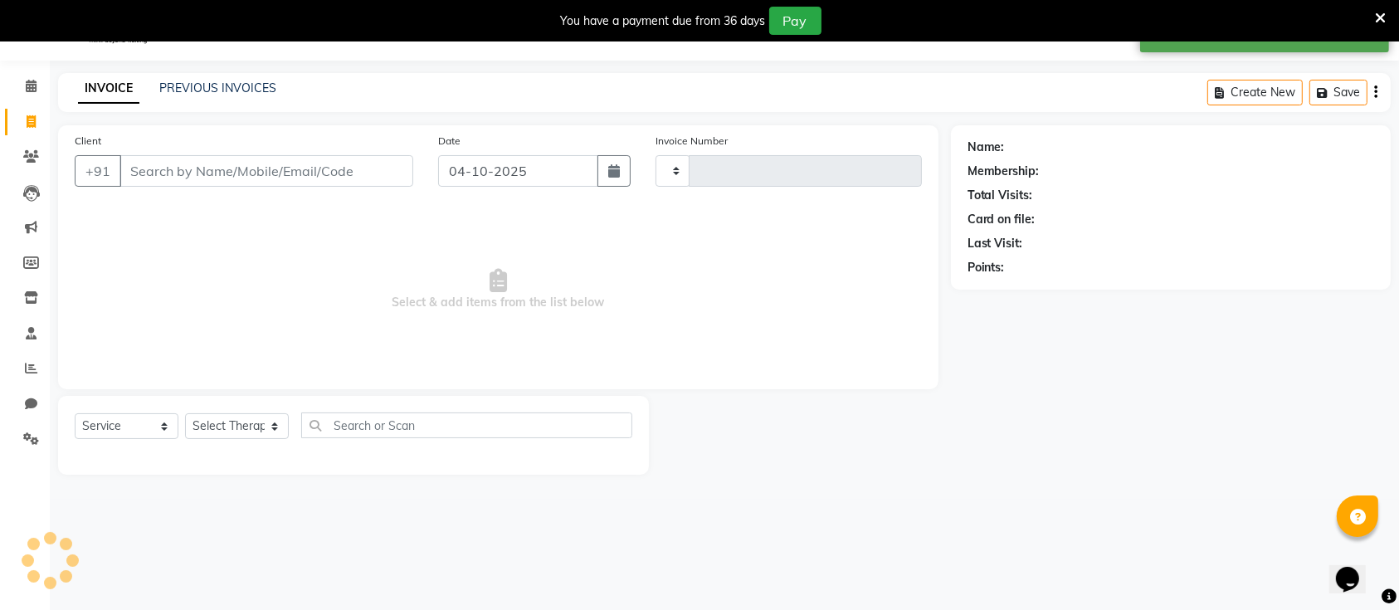
type input "0008"
select select "8928"
click at [182, 173] on input "Client" at bounding box center [266, 171] width 294 height 32
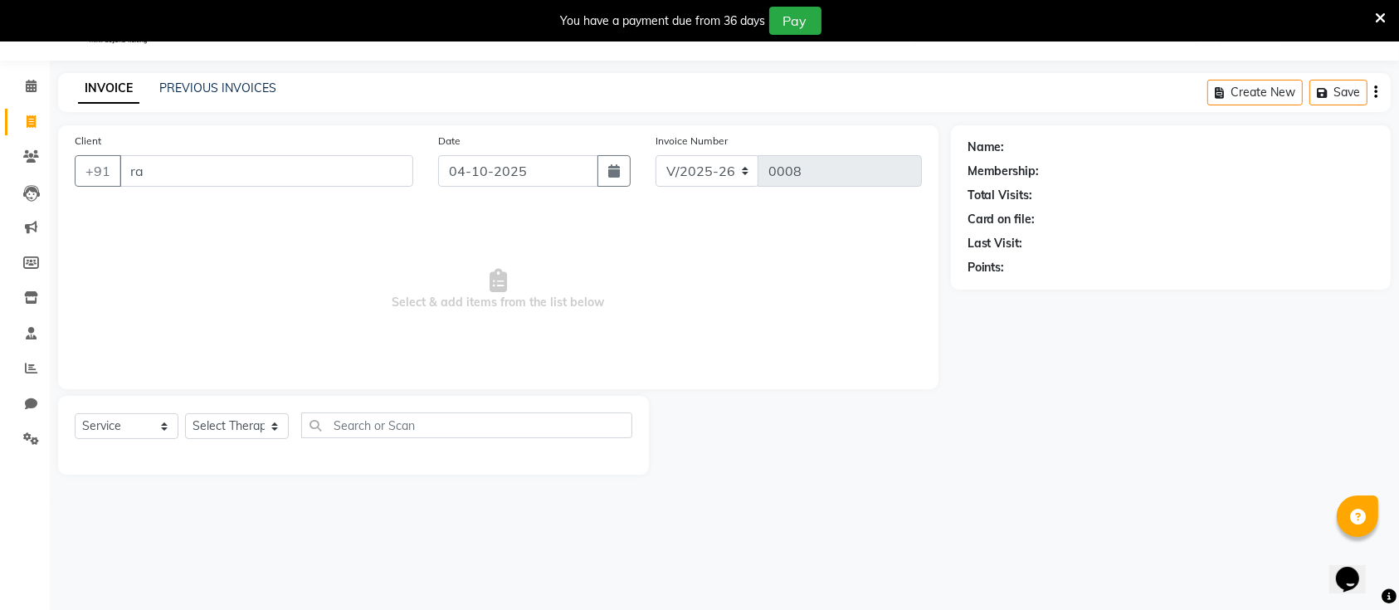
type input "r"
type input "9"
click at [204, 90] on link "PREVIOUS INVOICES" at bounding box center [217, 87] width 117 height 15
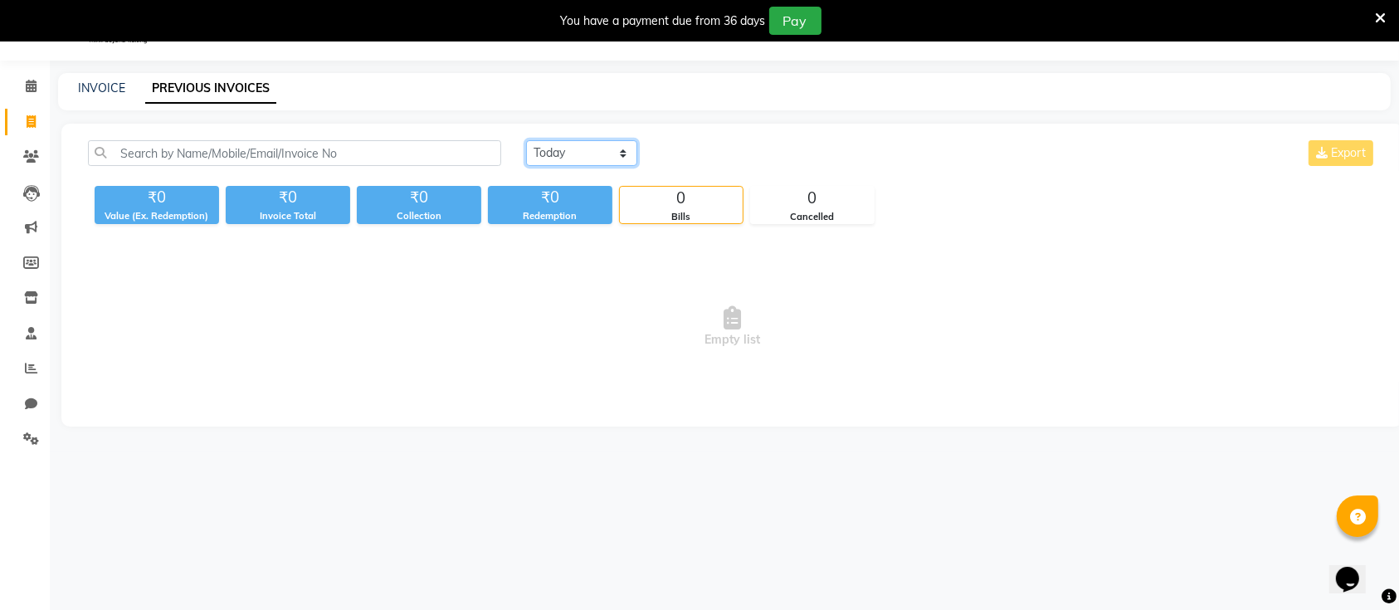
drag, startPoint x: 554, startPoint y: 152, endPoint x: 554, endPoint y: 197, distance: 45.6
click at [554, 197] on div "Today Yesterday Custom Range Export ₹0 Value (Ex. Redemption) ₹0 Invoice Total …" at bounding box center [732, 182] width 1308 height 84
select select "yesterday"
click at [526, 140] on select "Today Yesterday Custom Range" at bounding box center [581, 153] width 111 height 26
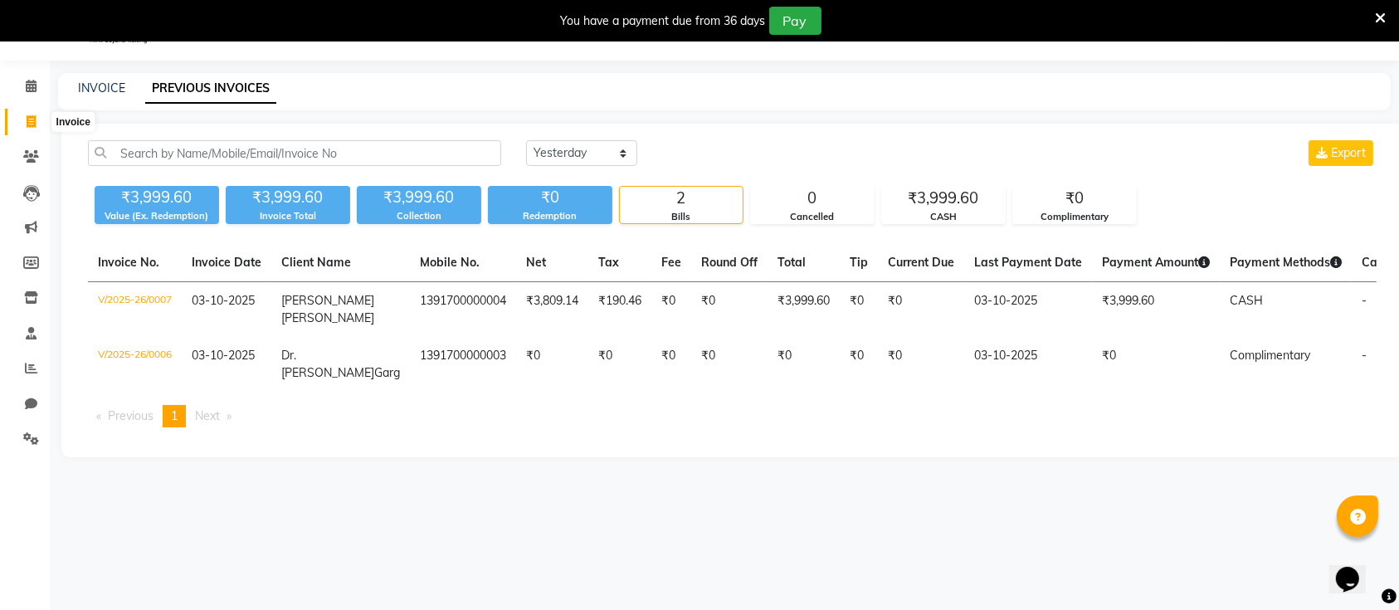
click at [31, 129] on span at bounding box center [31, 122] width 29 height 19
select select "service"
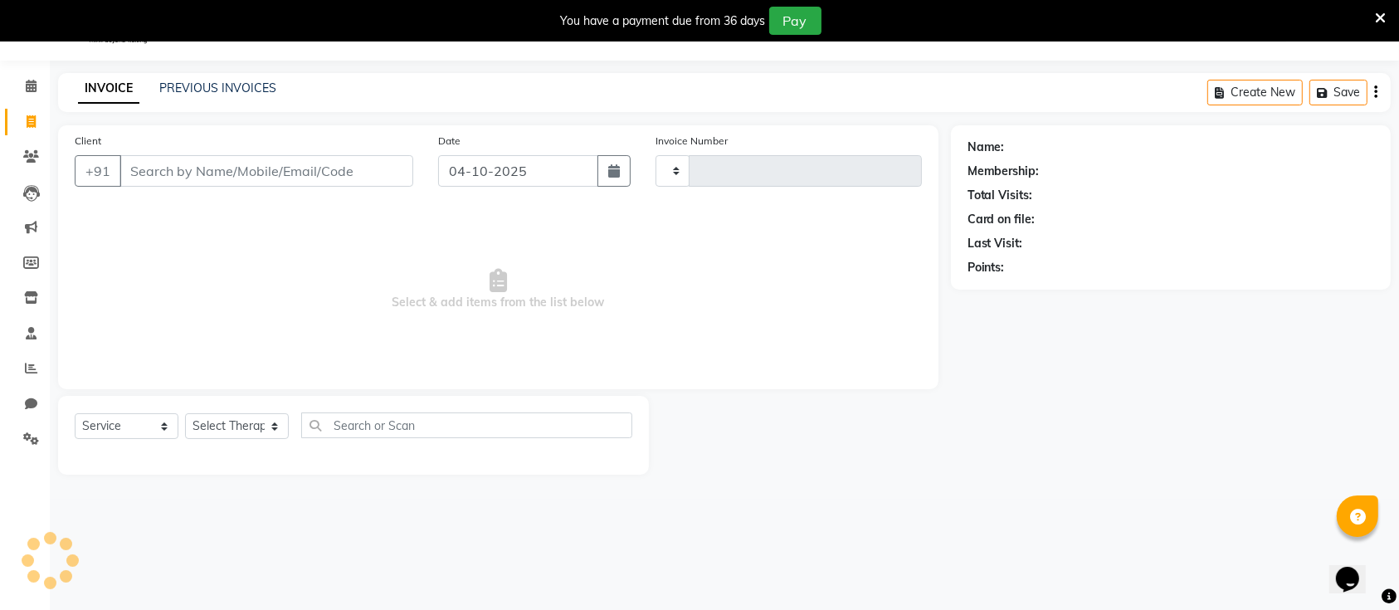
type input "0008"
select select "8928"
click at [184, 164] on input "Client" at bounding box center [266, 171] width 294 height 32
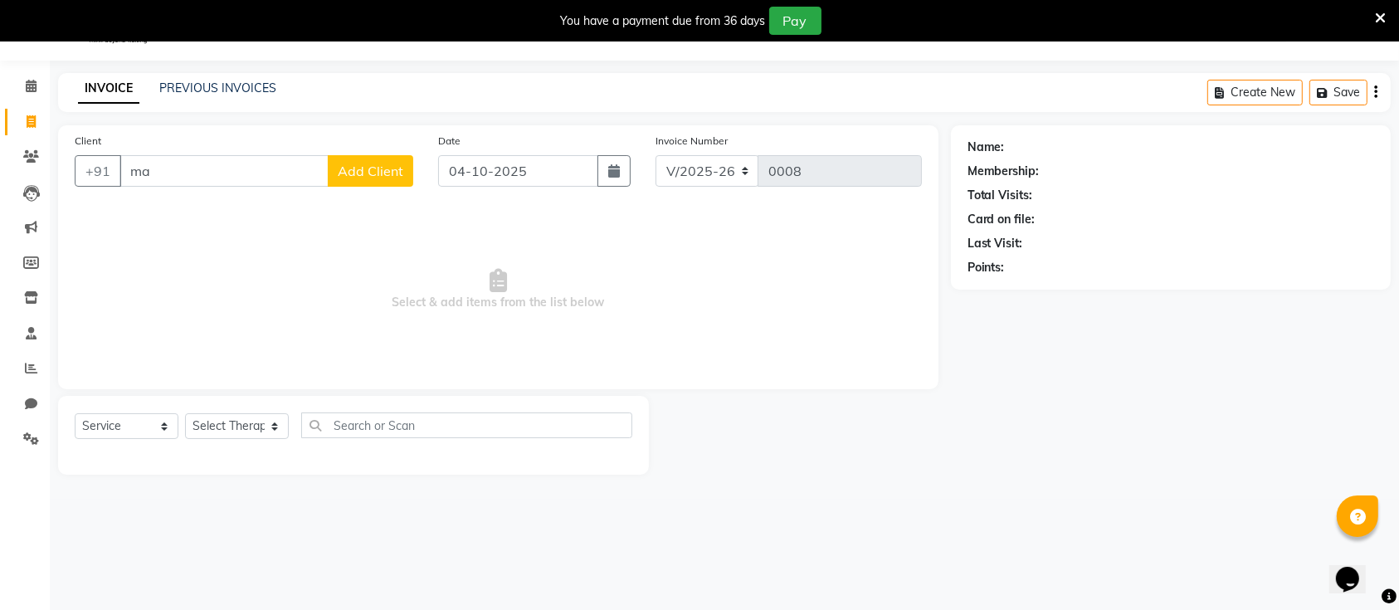
type input "m"
type input "Maya"
click at [212, 83] on link "PREVIOUS INVOICES" at bounding box center [217, 87] width 117 height 15
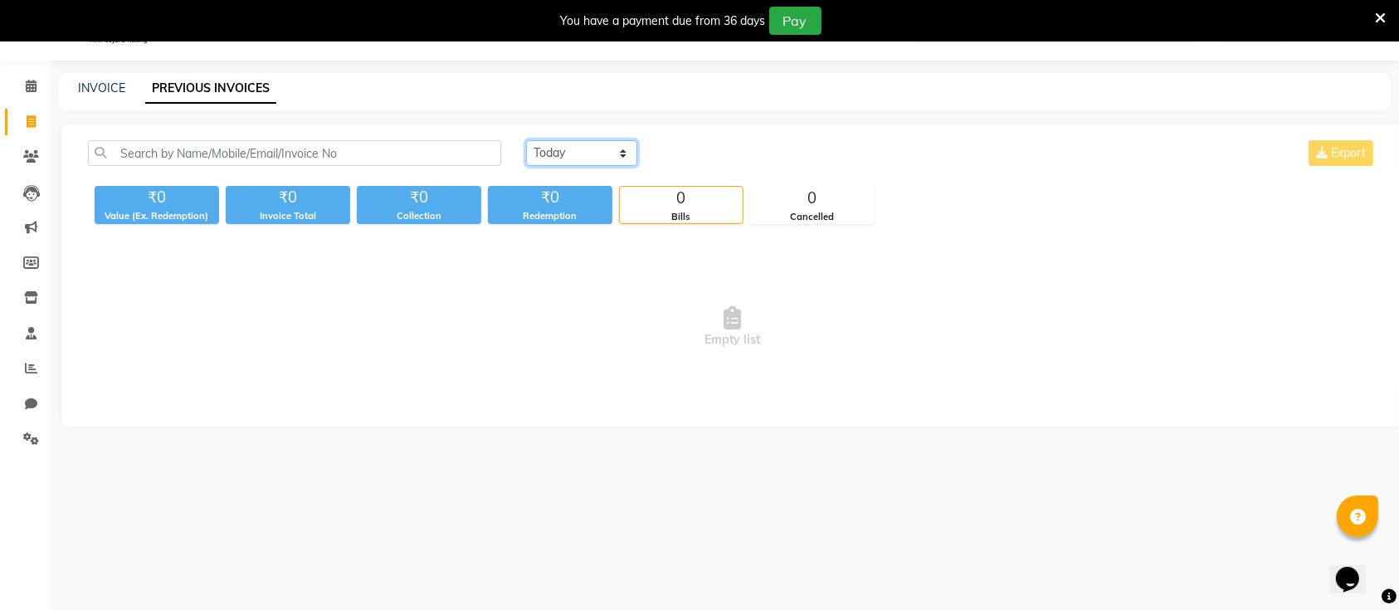
drag, startPoint x: 564, startPoint y: 154, endPoint x: 565, endPoint y: 208, distance: 53.9
click at [565, 208] on div "Today Yesterday Custom Range Export ₹0 Value (Ex. Redemption) ₹0 Invoice Total …" at bounding box center [732, 182] width 1308 height 84
click at [526, 140] on select "Today Yesterday Custom Range" at bounding box center [581, 153] width 111 height 26
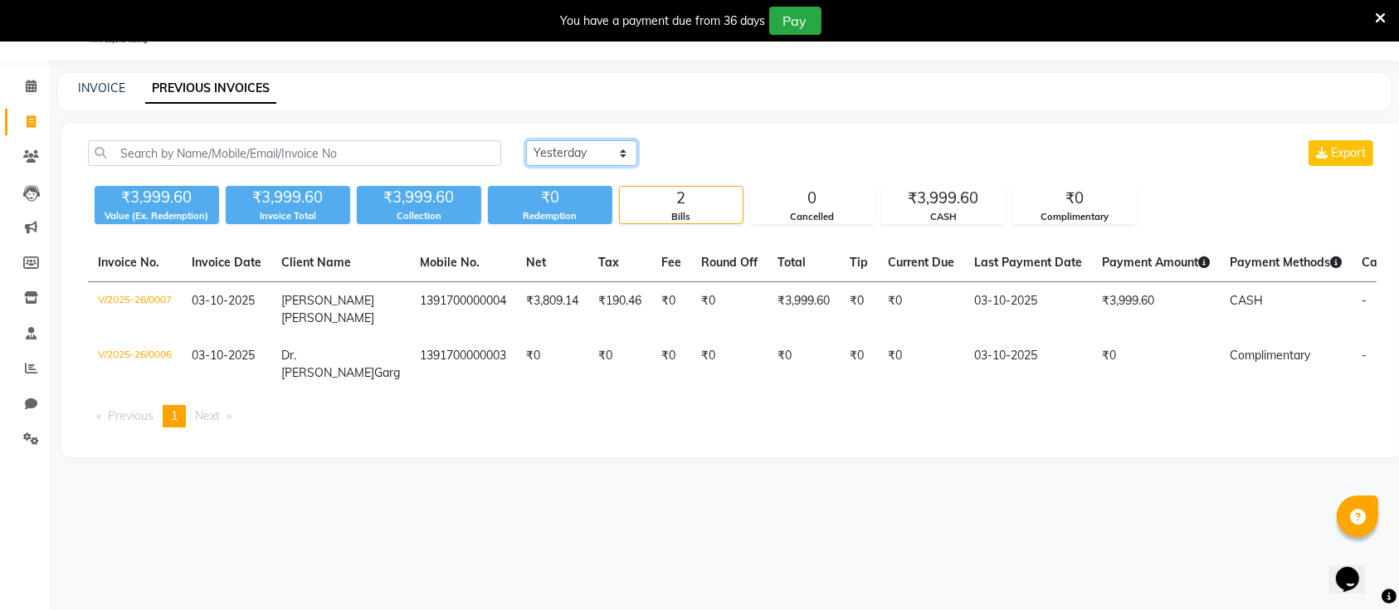
click at [536, 149] on select "Today Yesterday Custom Range" at bounding box center [581, 153] width 111 height 26
select select "today"
click at [526, 140] on select "Today Yesterday Custom Range" at bounding box center [581, 153] width 111 height 26
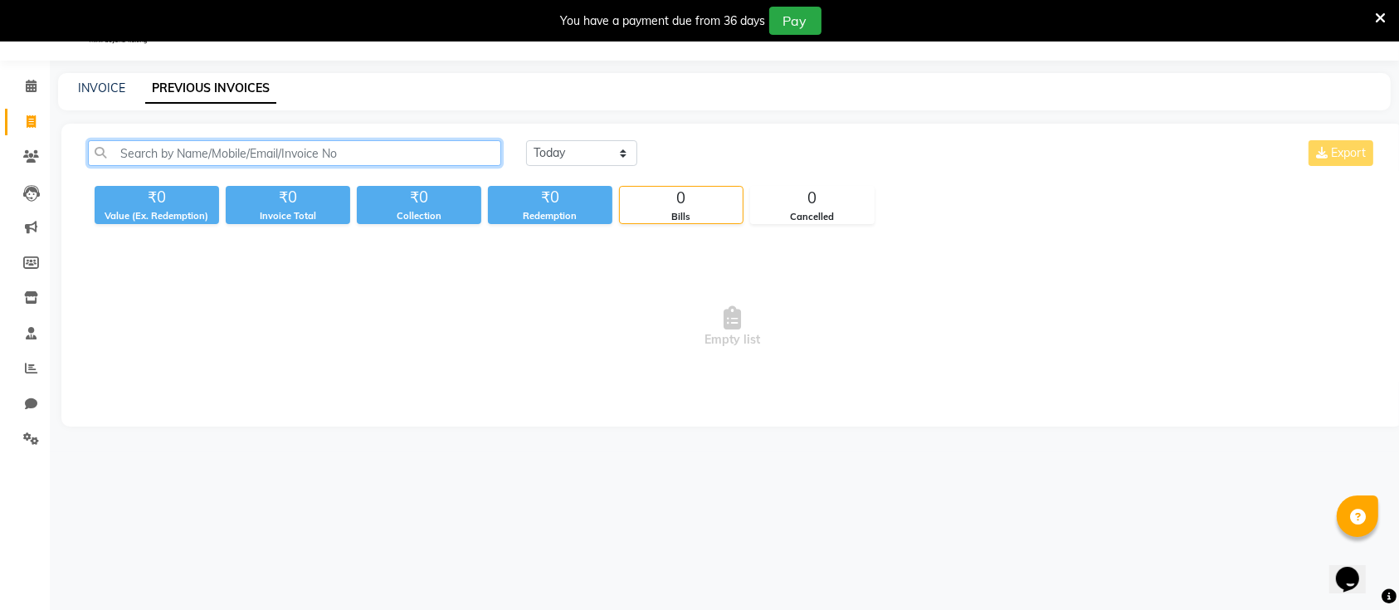
click at [220, 149] on input "text" at bounding box center [294, 153] width 413 height 26
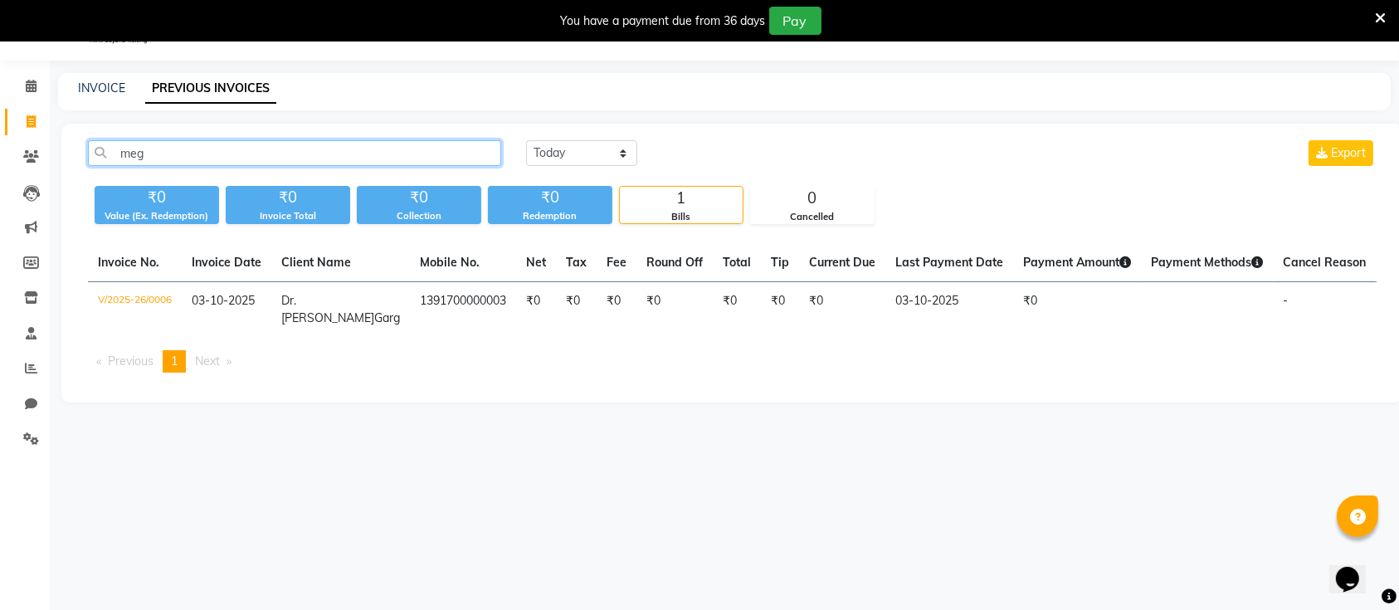
type input "meg"
click at [31, 132] on link "Invoice" at bounding box center [25, 122] width 40 height 27
select select "service"
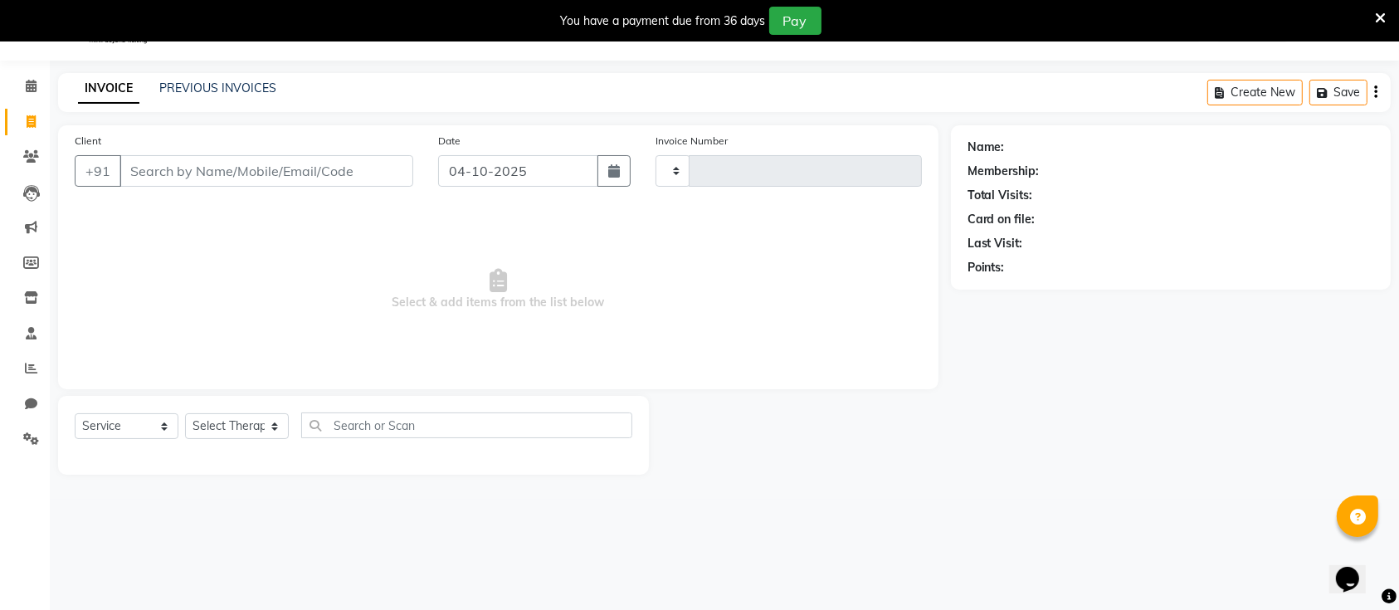
type input "0008"
select select "8928"
click at [165, 164] on input "Client" at bounding box center [266, 171] width 294 height 32
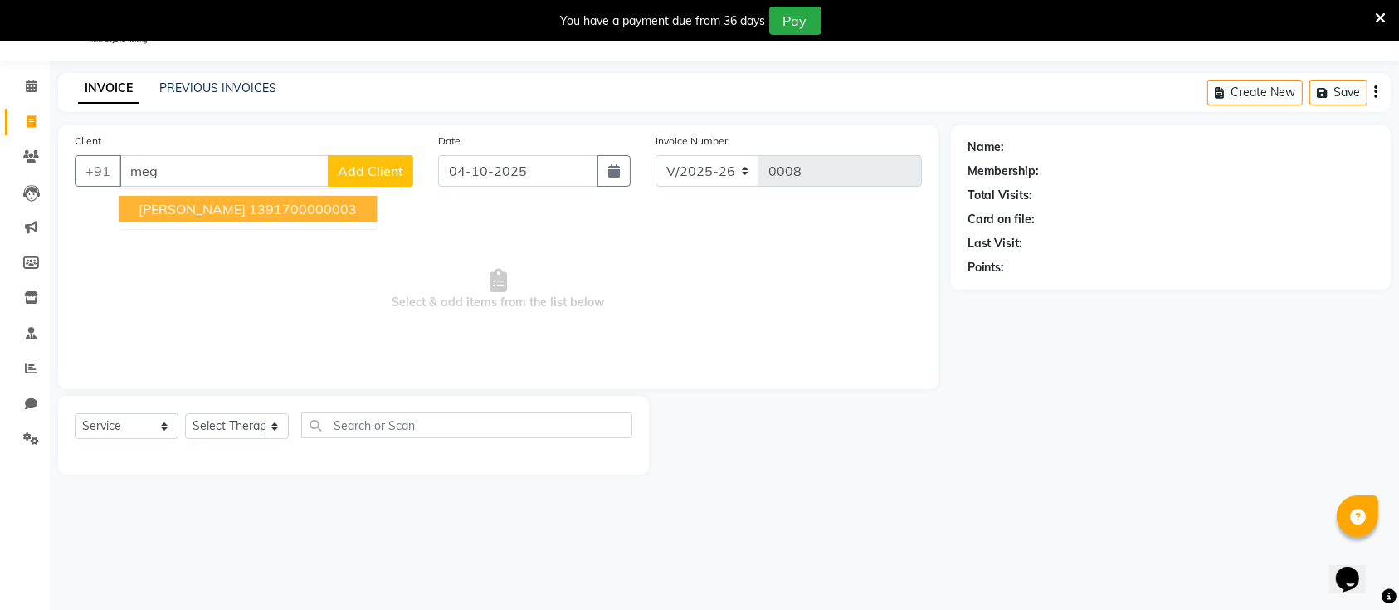
click at [207, 204] on span "Dr. Megha Garg" at bounding box center [192, 209] width 107 height 17
type input "1391700000003"
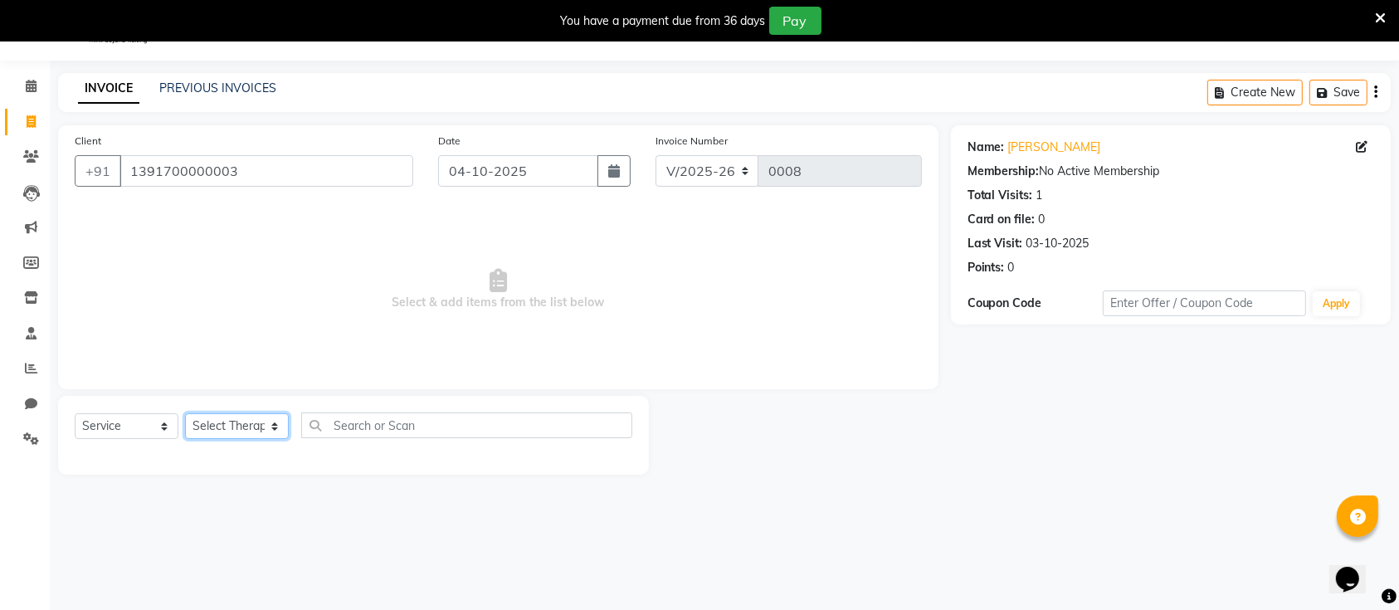
drag, startPoint x: 245, startPoint y: 424, endPoint x: 218, endPoint y: 480, distance: 62.4
click at [218, 480] on main "INVOICE PREVIOUS INVOICES Create New Save Client +91 1391700000003 Date 04-10-2…" at bounding box center [724, 286] width 1349 height 426
select select "92995"
click at [185, 413] on select "Select Therapist Aliya JORDANA Umum Phom" at bounding box center [237, 426] width 104 height 26
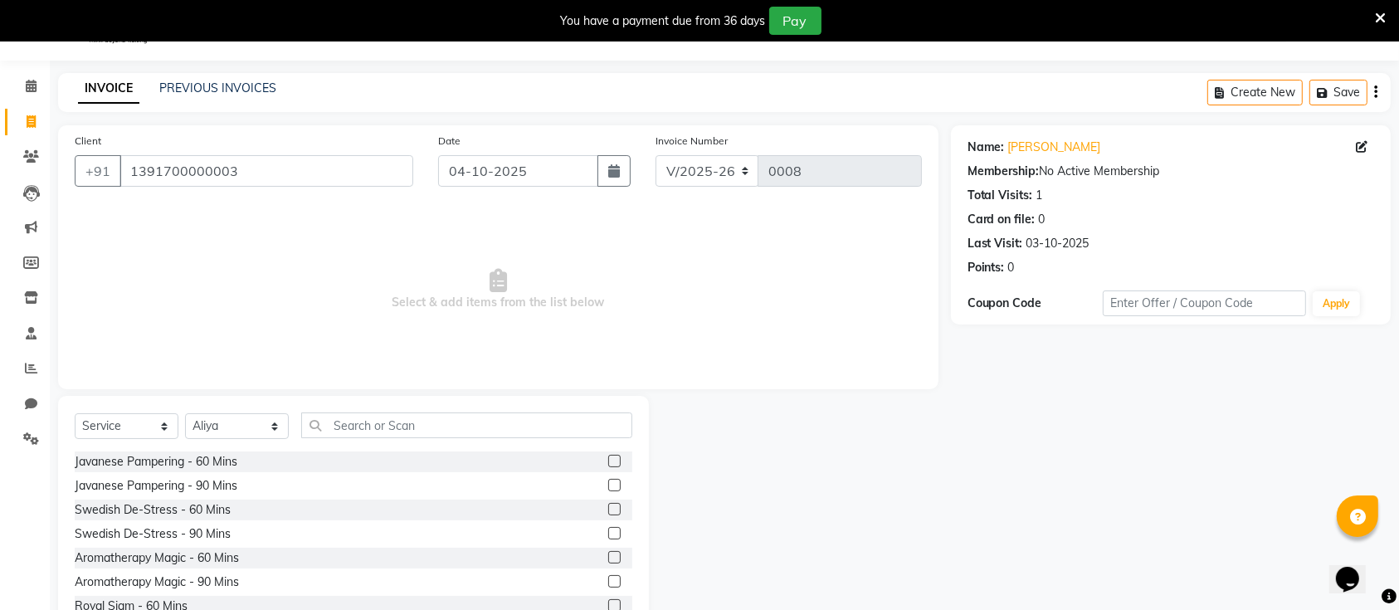
click at [608, 460] on label at bounding box center [614, 461] width 12 height 12
click at [608, 460] on input "checkbox" at bounding box center [613, 461] width 11 height 11
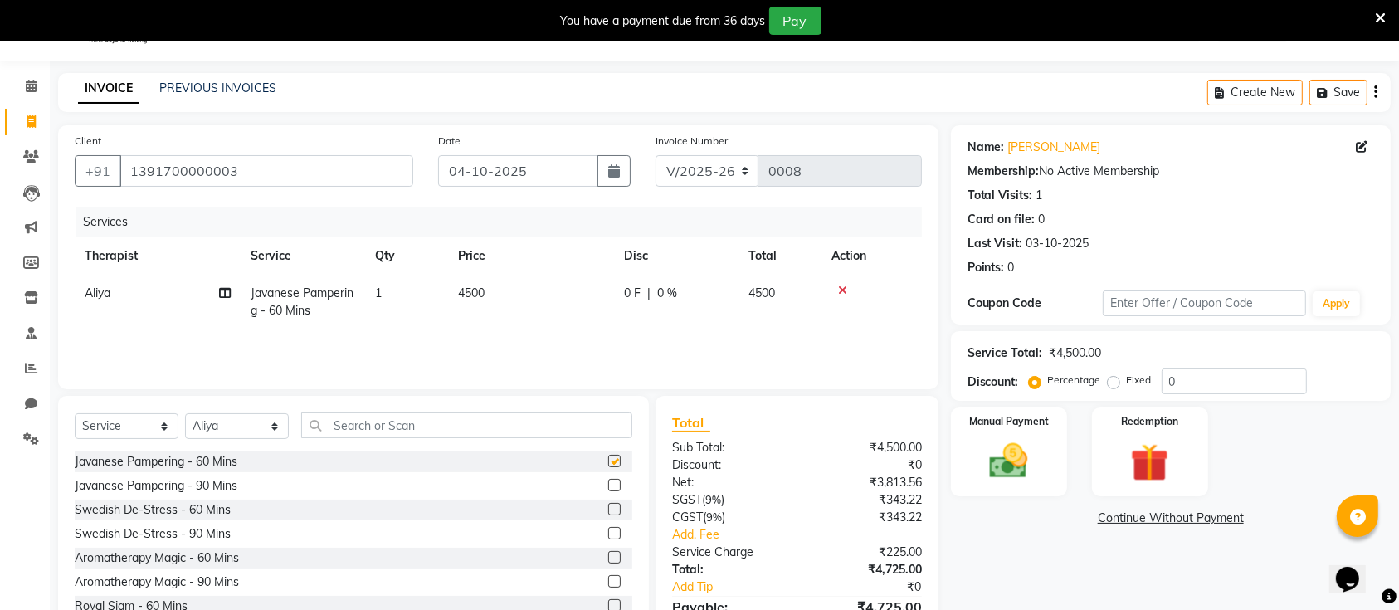
checkbox input "false"
click at [670, 293] on span "0 %" at bounding box center [667, 293] width 20 height 17
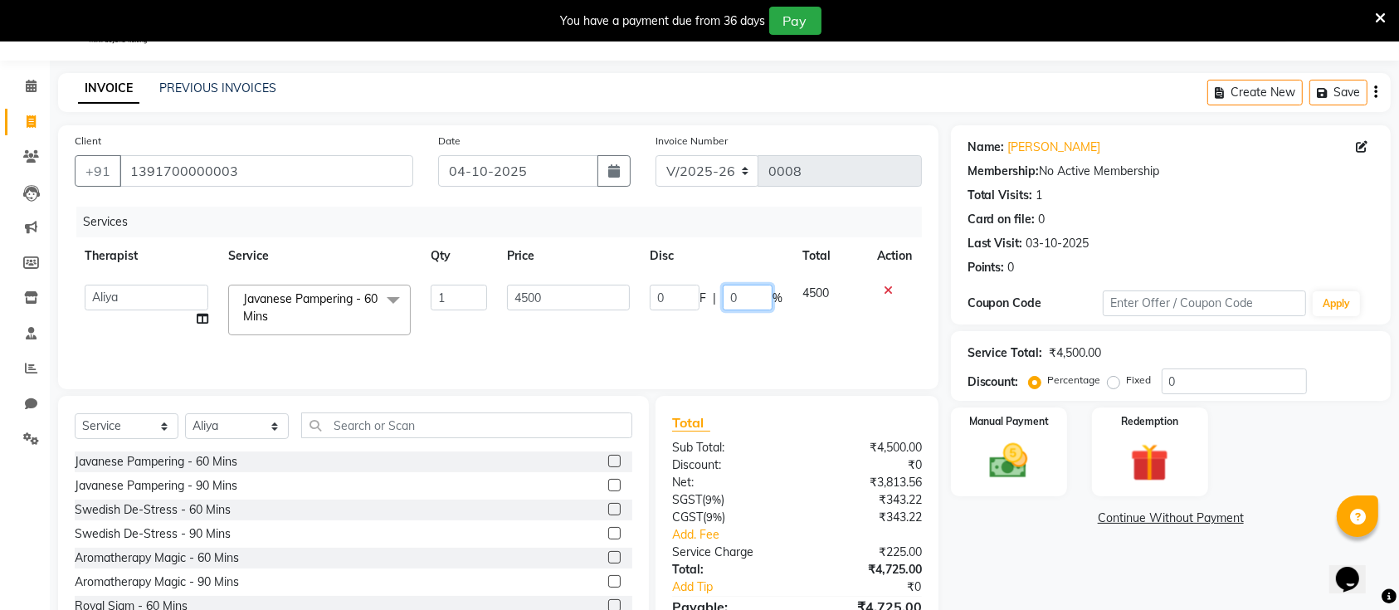
click at [752, 297] on input "0" at bounding box center [748, 298] width 50 height 26
type input "15"
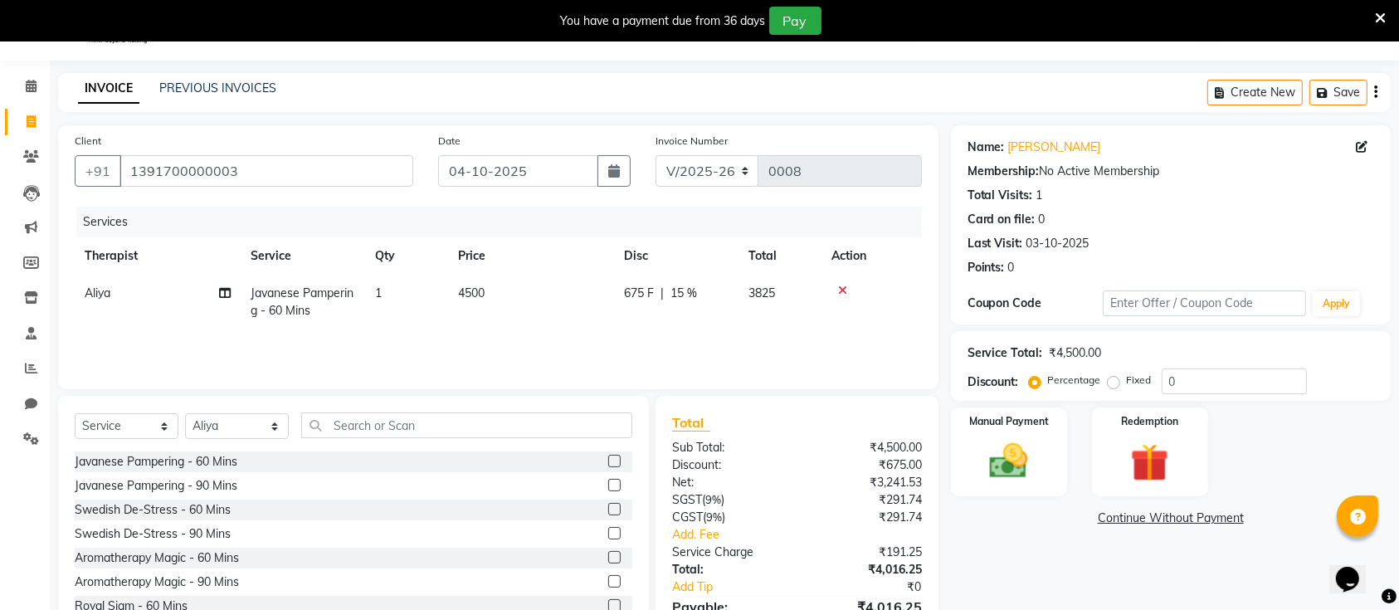
click at [749, 388] on div "Client +91 1391700000003 Date 04-10-2025 Invoice Number V/2025 V/2025-26 0008 S…" at bounding box center [498, 399] width 905 height 549
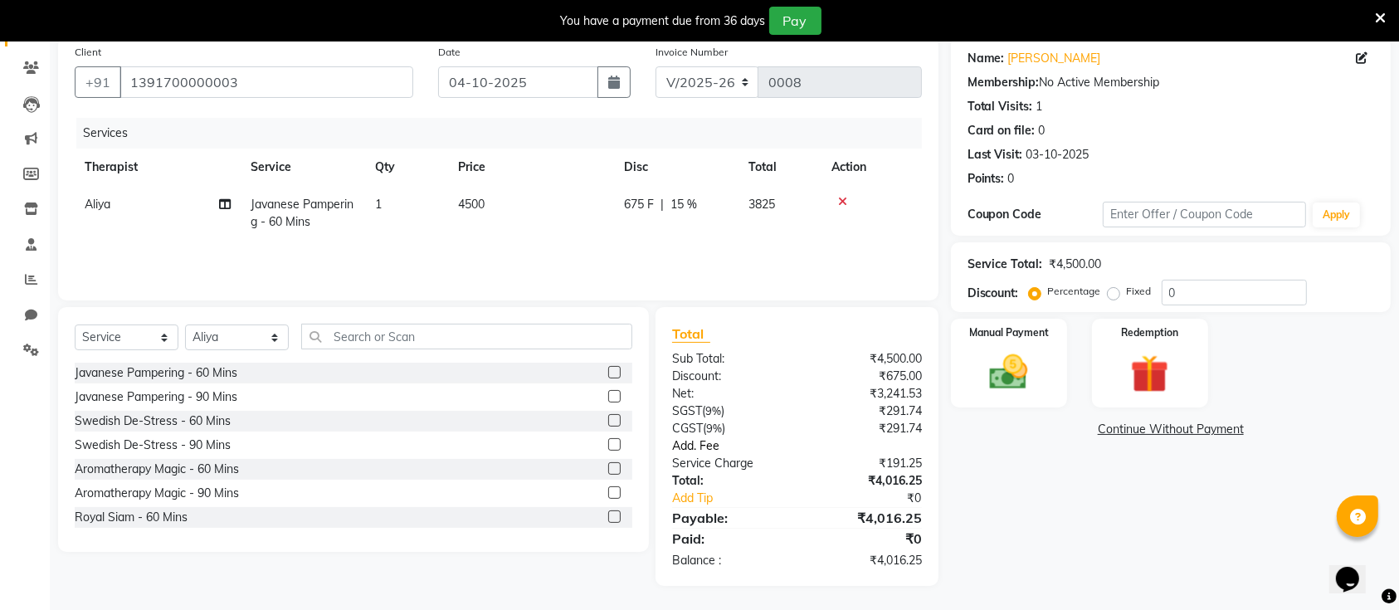
click at [704, 442] on link "Add. Fee" at bounding box center [797, 445] width 275 height 17
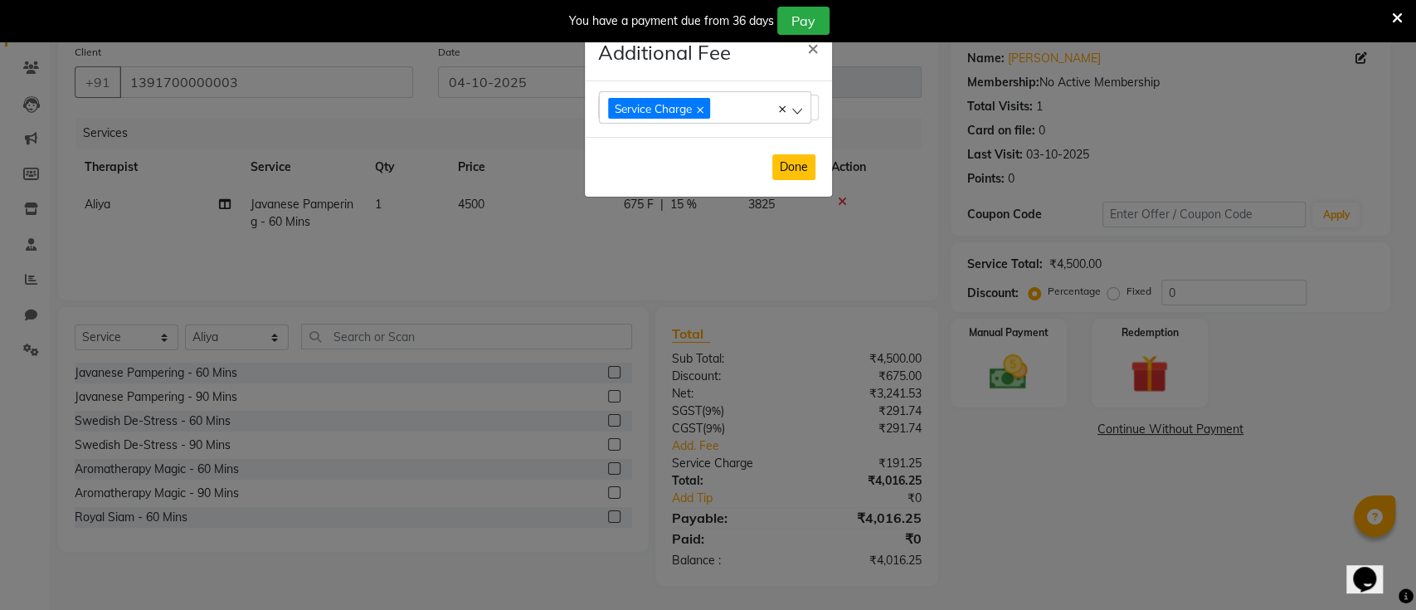
click at [788, 163] on button "Done" at bounding box center [793, 167] width 43 height 26
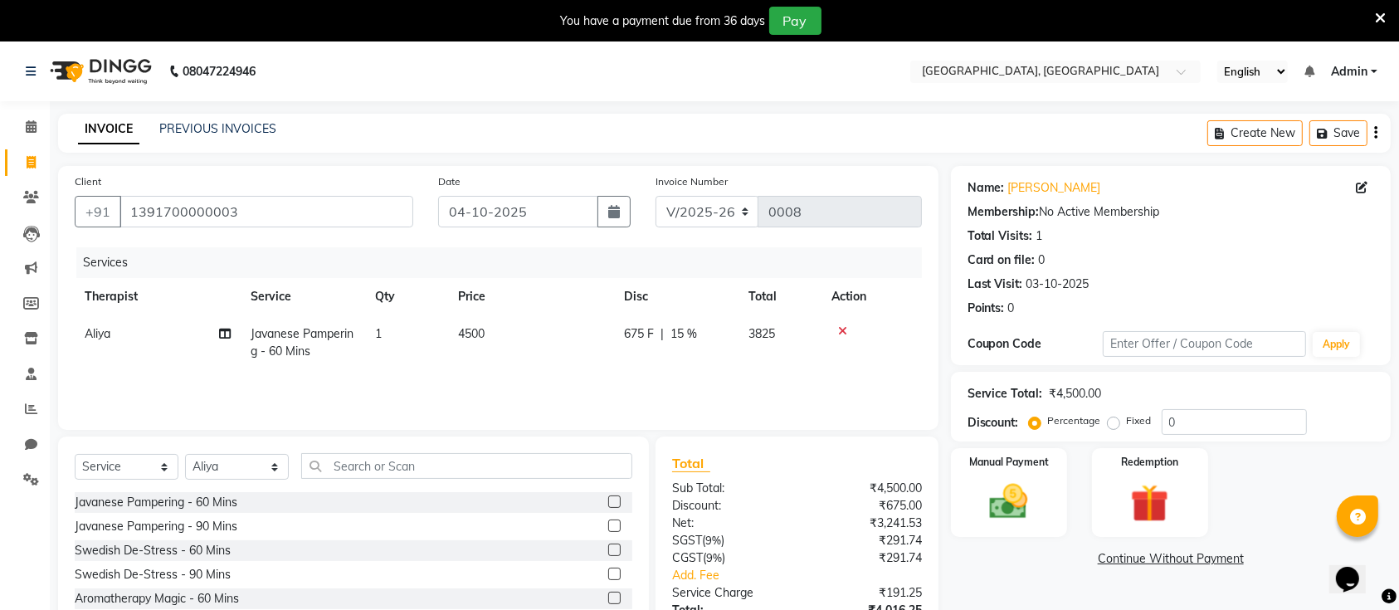
scroll to position [0, 0]
click at [1376, 133] on icon "button" at bounding box center [1375, 133] width 3 height 1
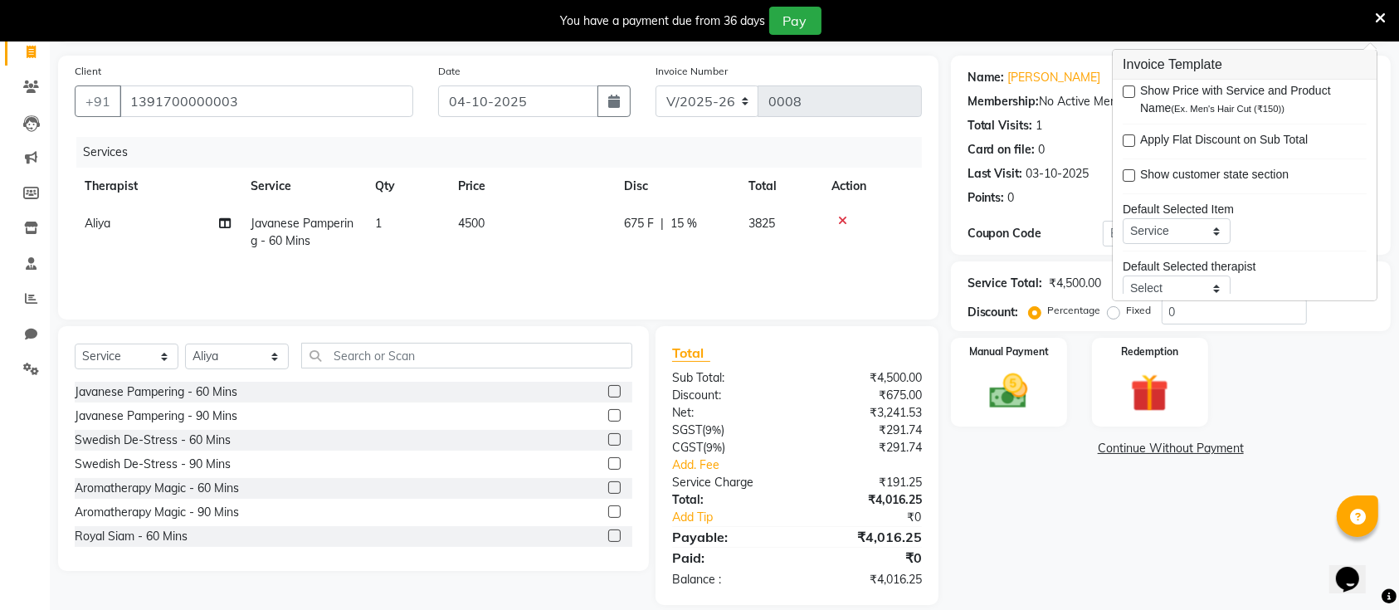
scroll to position [74, 0]
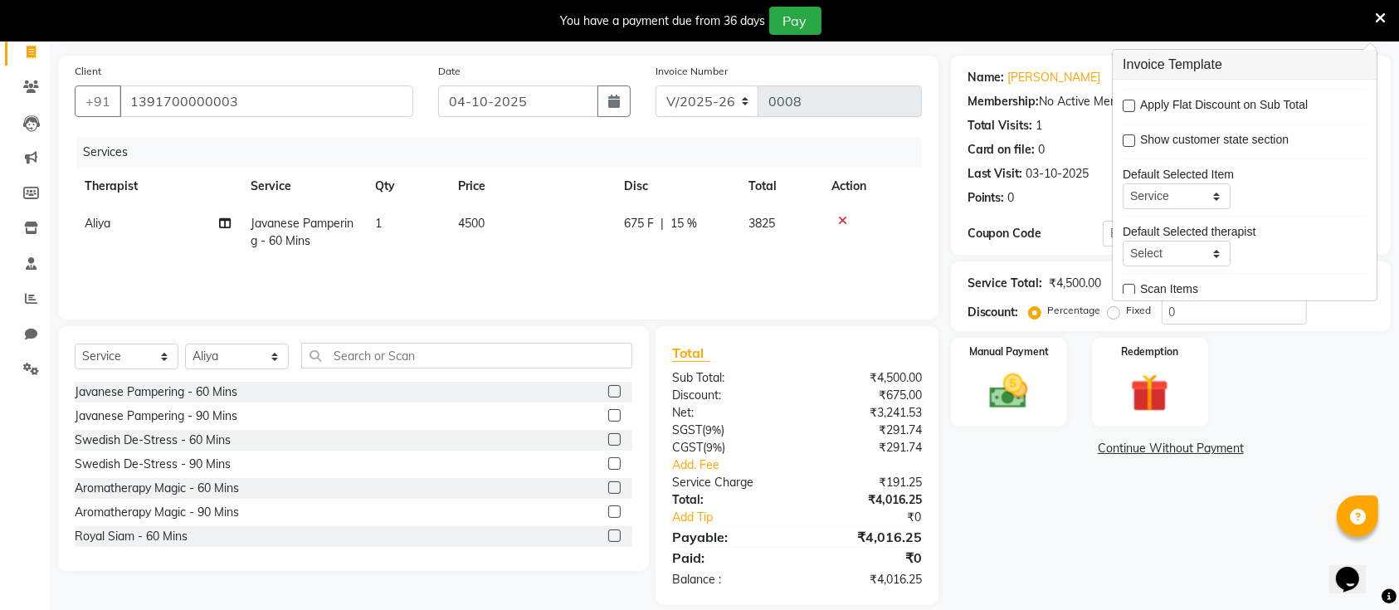
click at [1127, 104] on label at bounding box center [1129, 106] width 12 height 12
click at [1127, 104] on input "checkbox" at bounding box center [1128, 106] width 11 height 11
click at [1127, 104] on label at bounding box center [1129, 106] width 12 height 12
click at [1127, 104] on input "checkbox" at bounding box center [1128, 106] width 11 height 11
checkbox input "false"
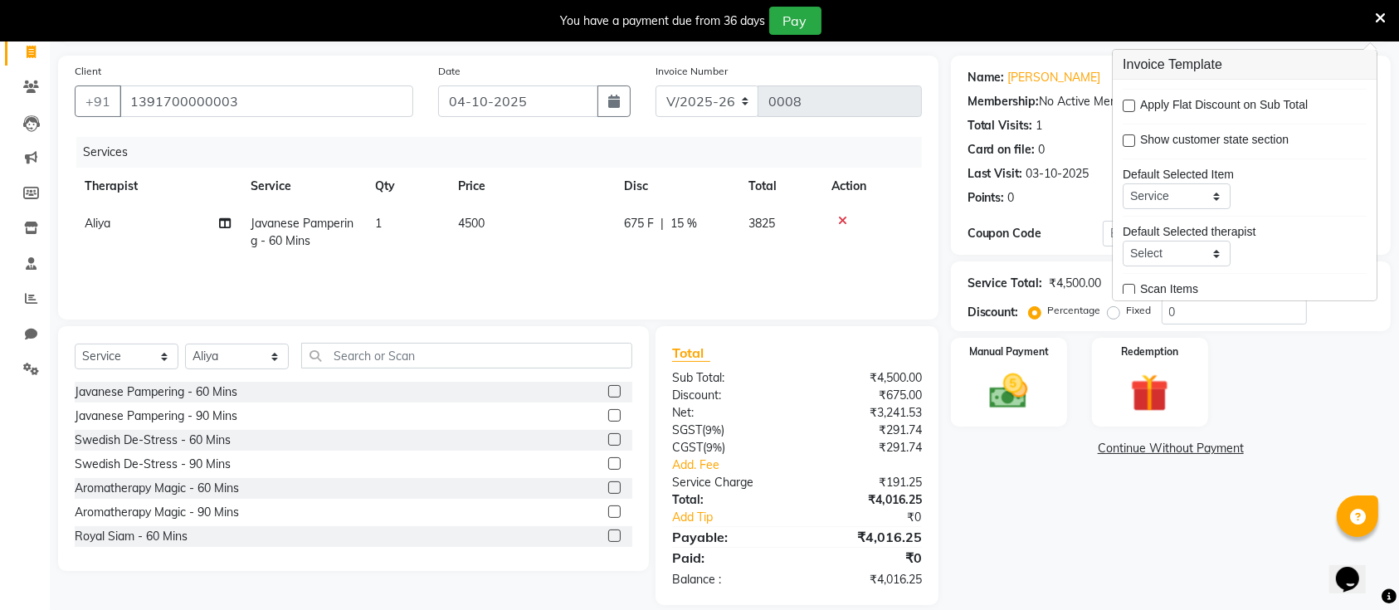
scroll to position [80, 0]
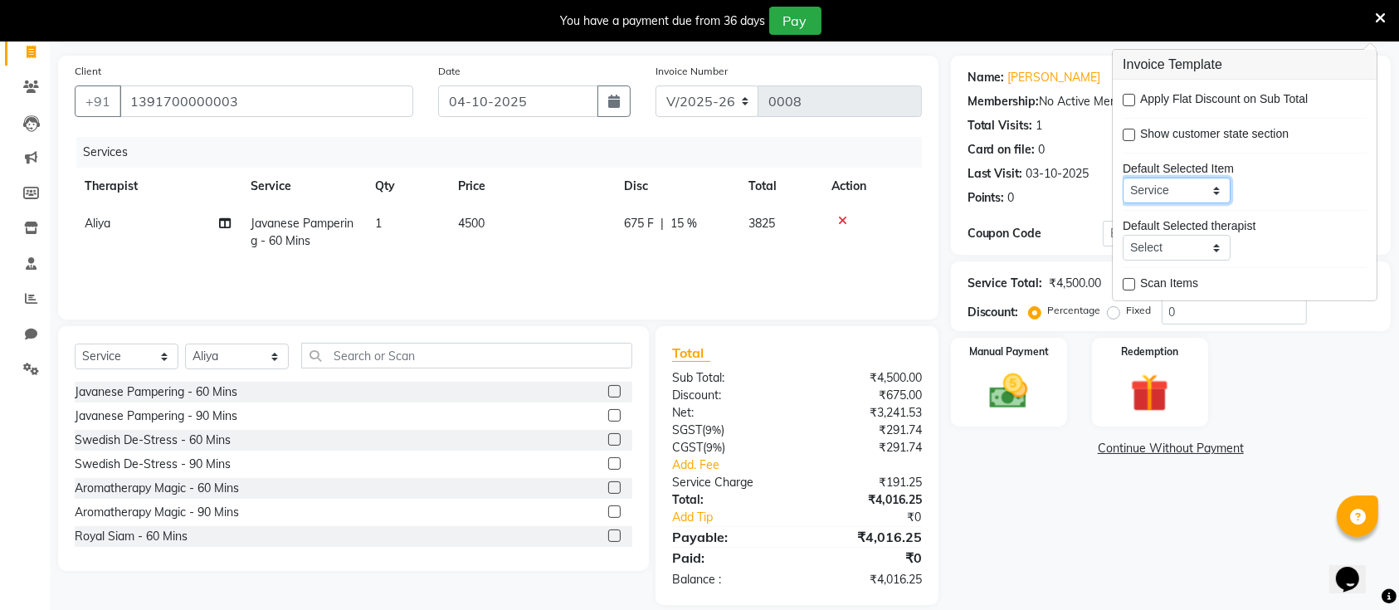
click at [1215, 180] on select "Service Product Membership Package Voucher Prepaid Gift Card" at bounding box center [1177, 191] width 108 height 26
click at [1260, 177] on div "Default Selected Item Service Product Membership Package Voucher Prepaid Gift C…" at bounding box center [1245, 181] width 244 height 43
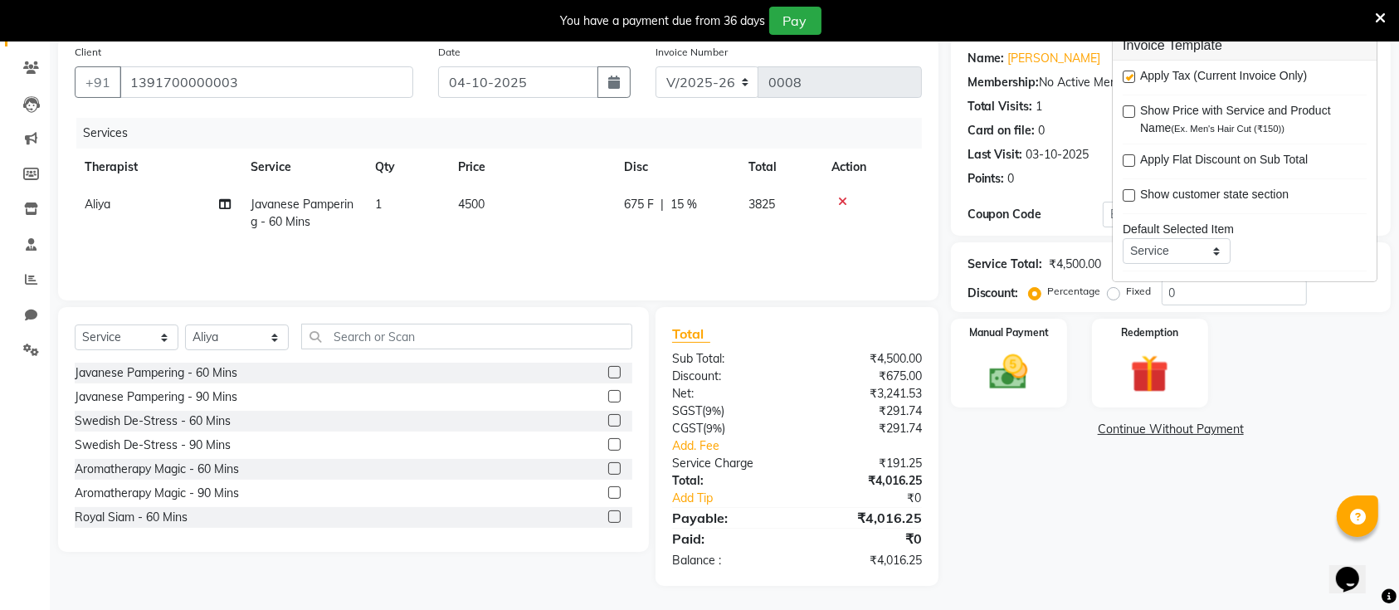
scroll to position [0, 0]
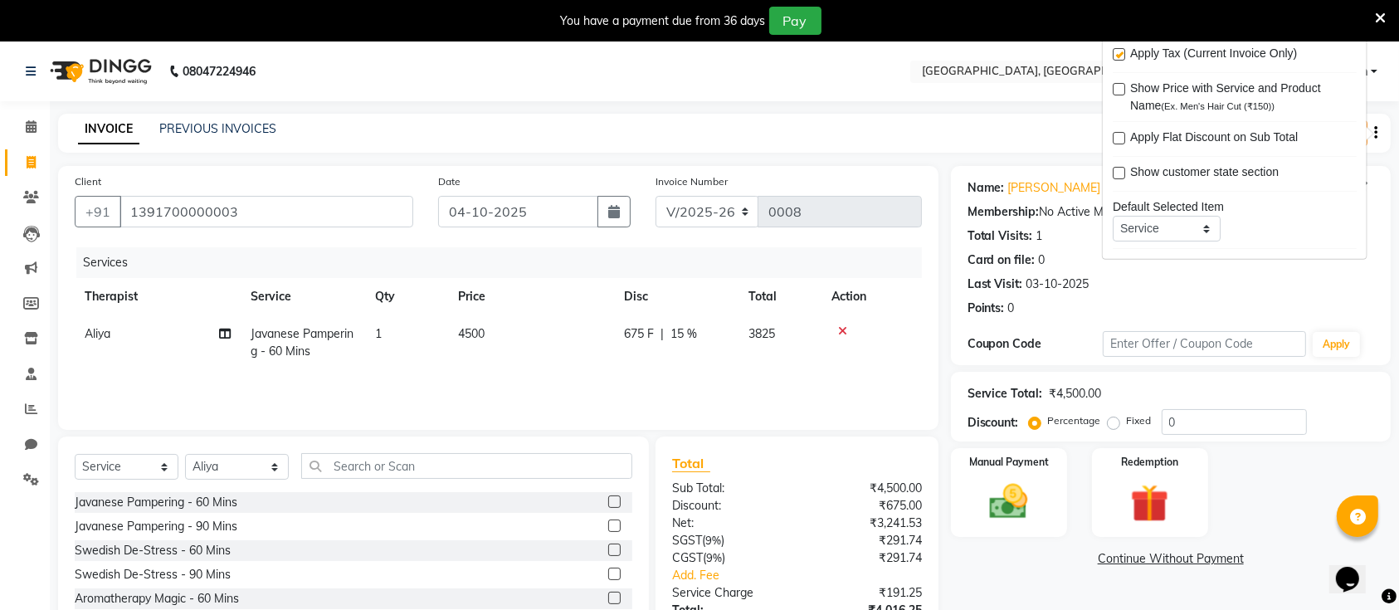
click at [1014, 123] on div "INVOICE PREVIOUS INVOICES Create New Save" at bounding box center [724, 133] width 1333 height 39
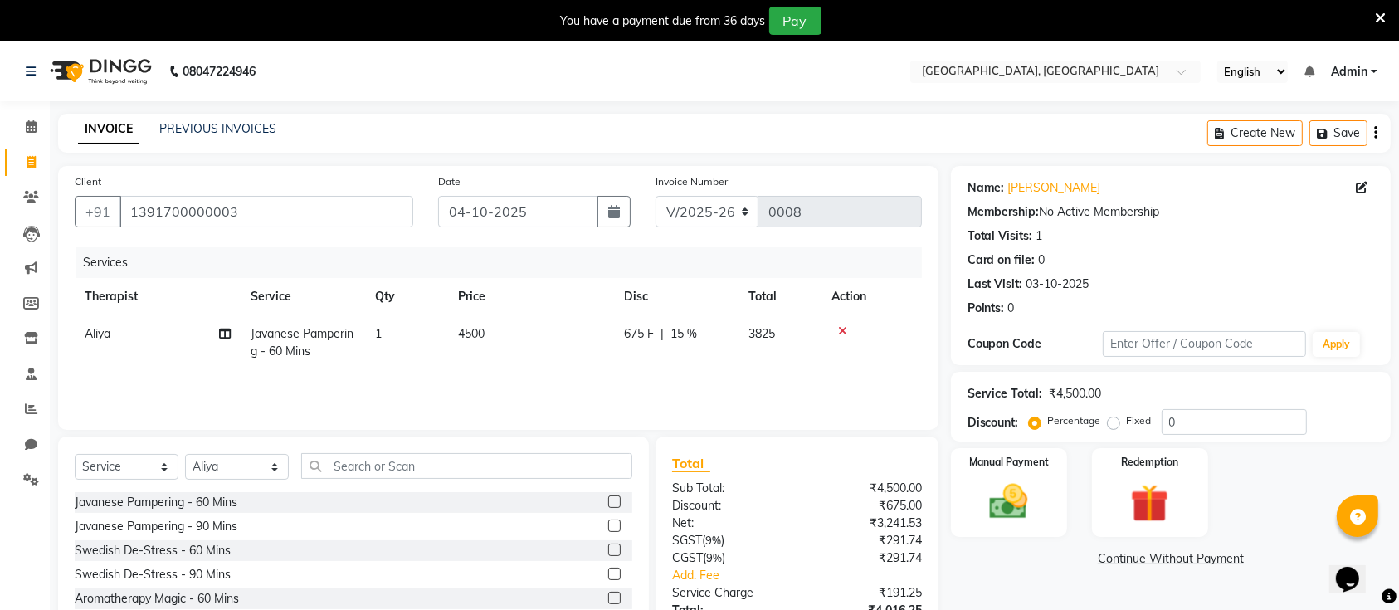
click at [842, 327] on icon at bounding box center [842, 331] width 9 height 12
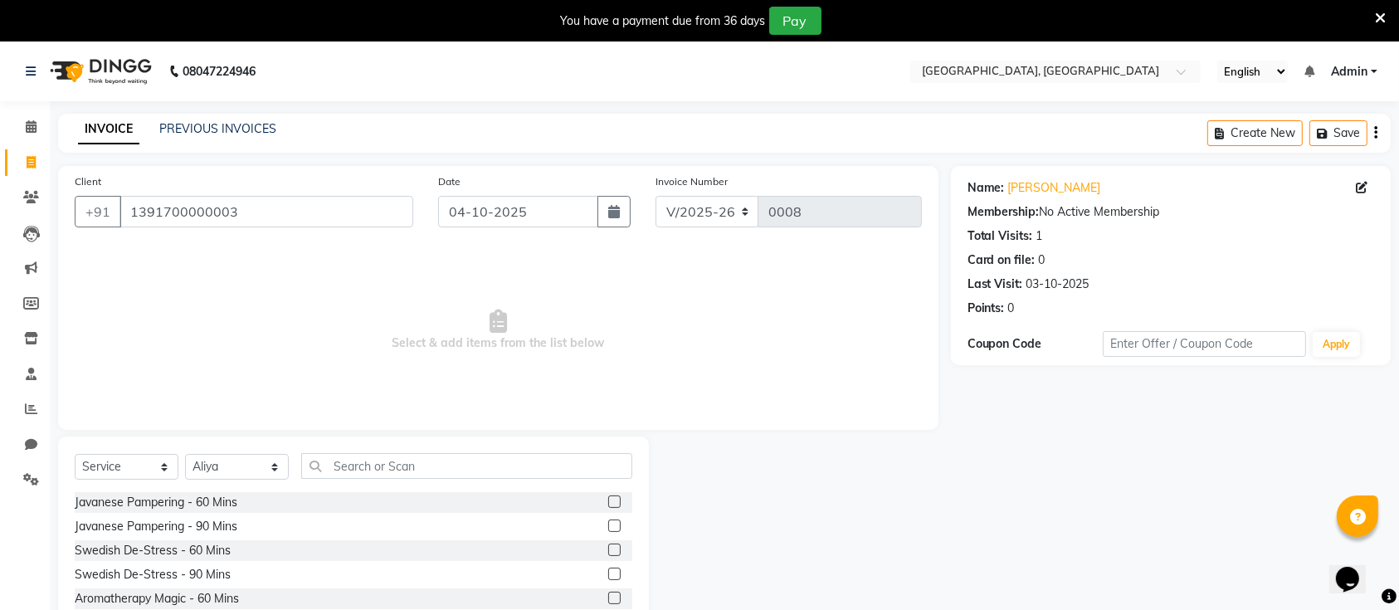
click at [608, 501] on label at bounding box center [614, 501] width 12 height 12
click at [608, 501] on input "checkbox" at bounding box center [613, 502] width 11 height 11
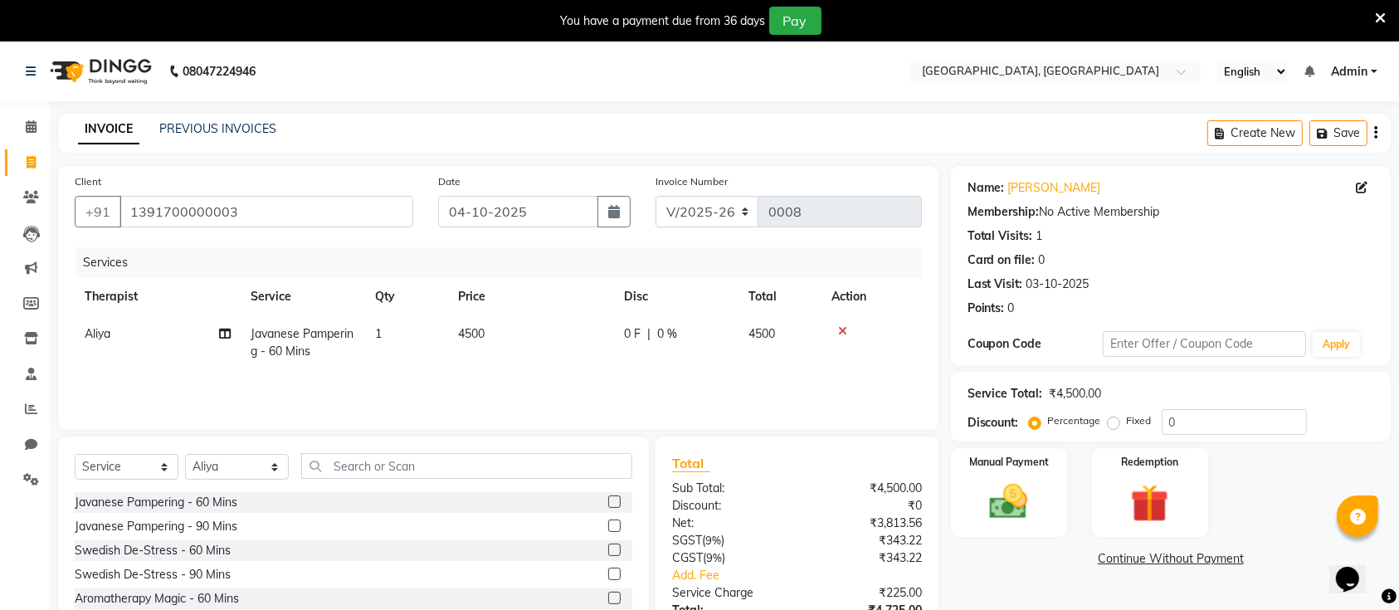
click at [608, 501] on label at bounding box center [614, 501] width 12 height 12
click at [608, 501] on input "checkbox" at bounding box center [613, 502] width 11 height 11
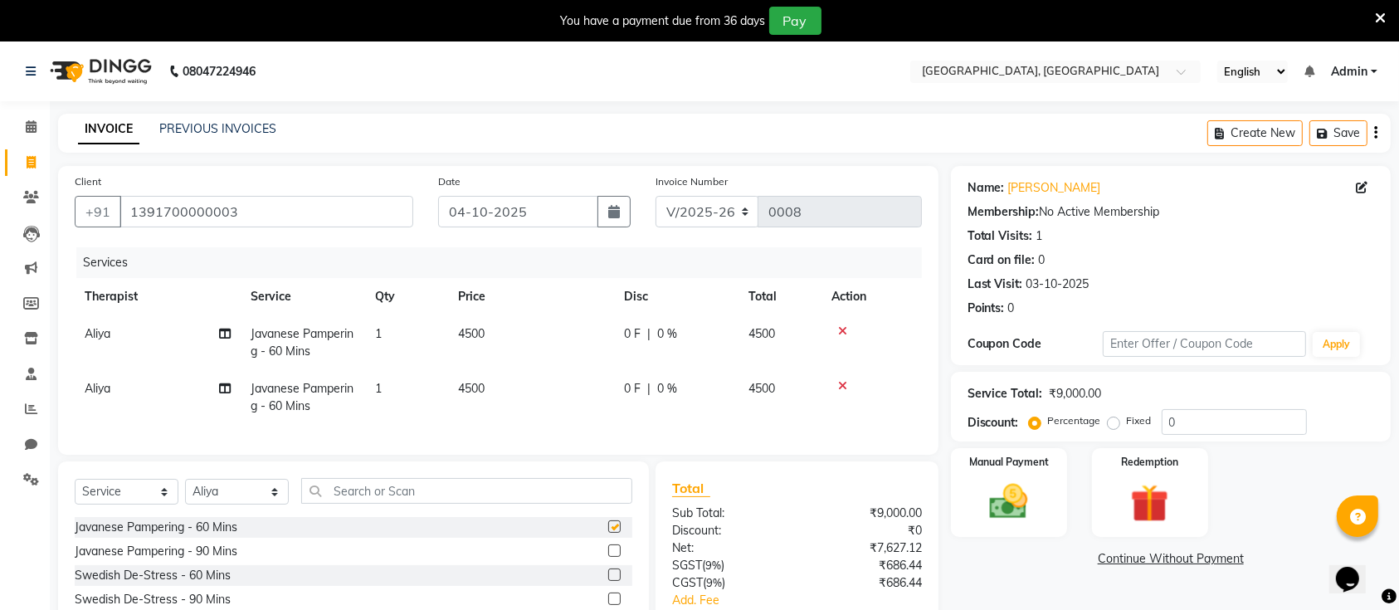
checkbox input "false"
click at [843, 329] on icon at bounding box center [842, 331] width 9 height 12
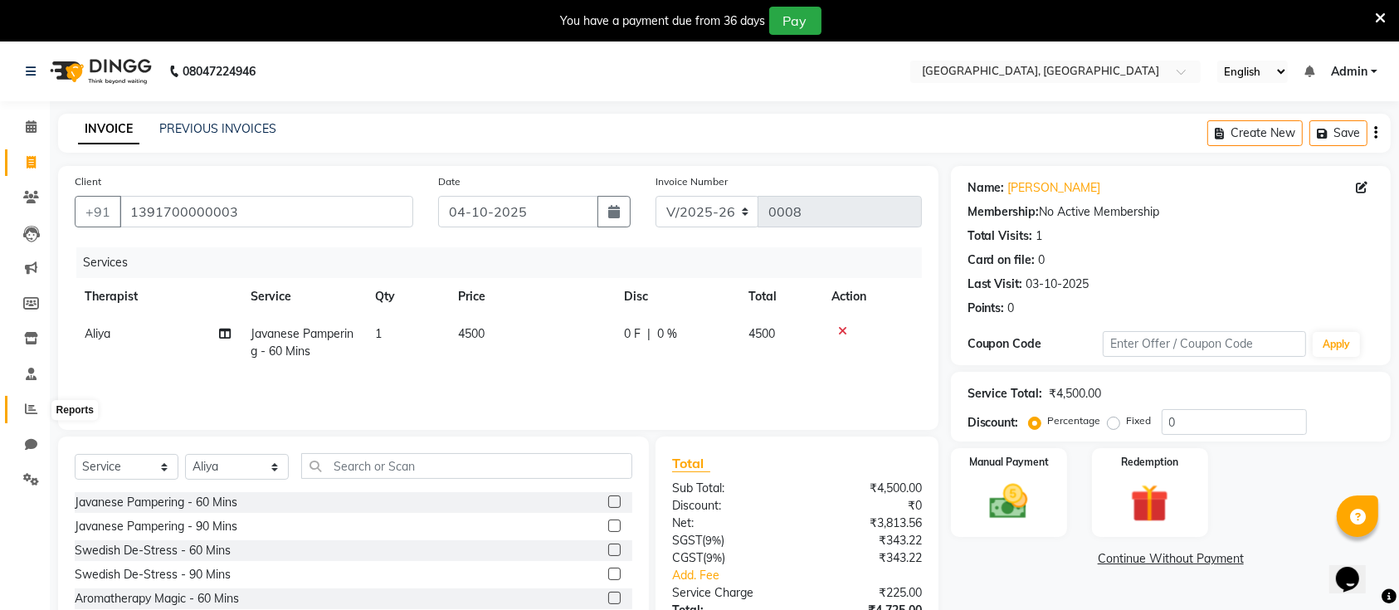
click at [32, 412] on icon at bounding box center [31, 408] width 12 height 12
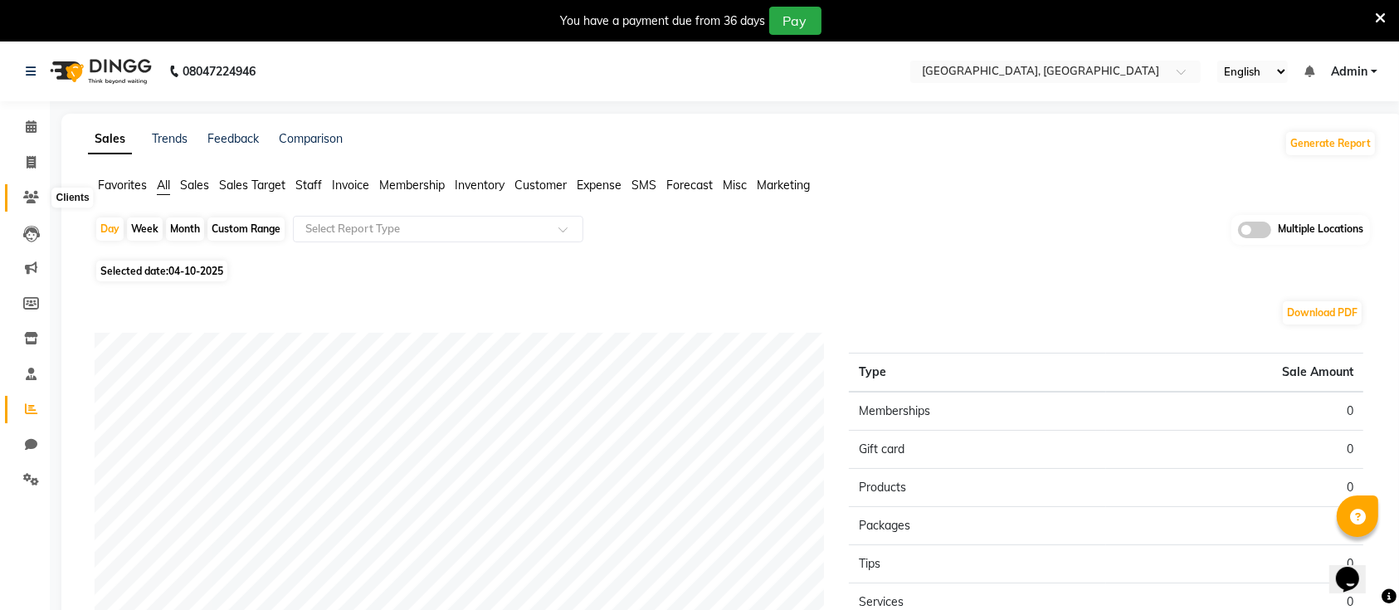
click at [31, 197] on icon at bounding box center [31, 197] width 16 height 12
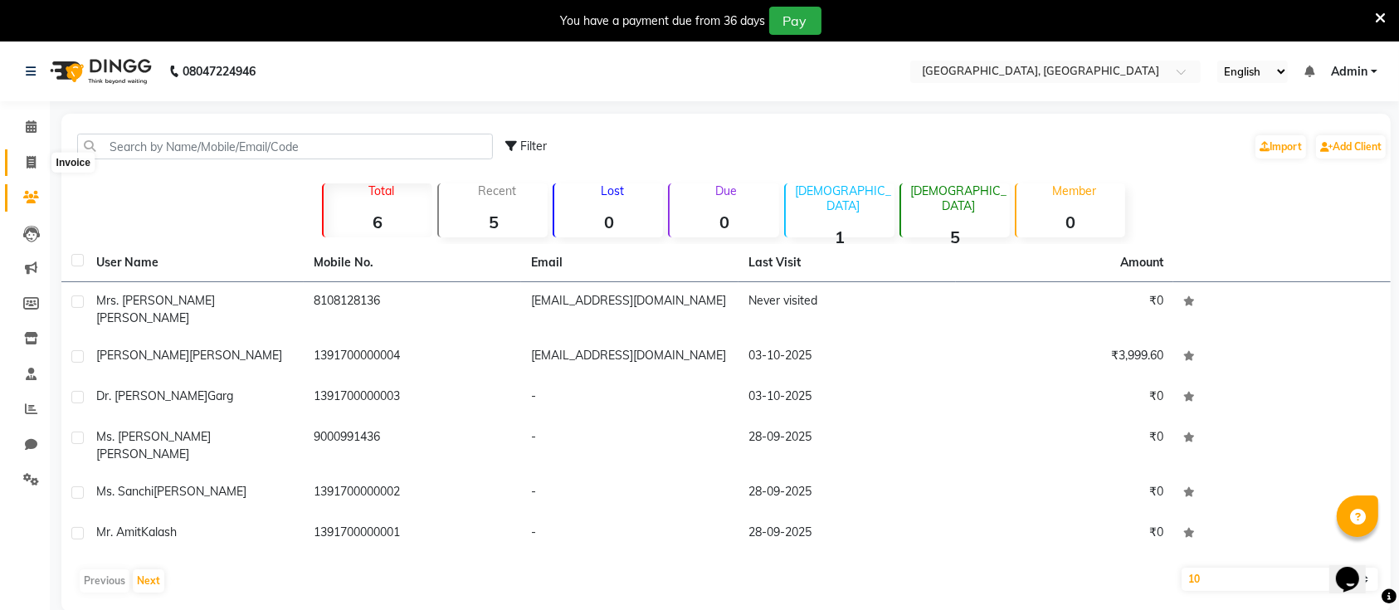
click at [36, 168] on span at bounding box center [31, 162] width 29 height 19
select select "8928"
select select "service"
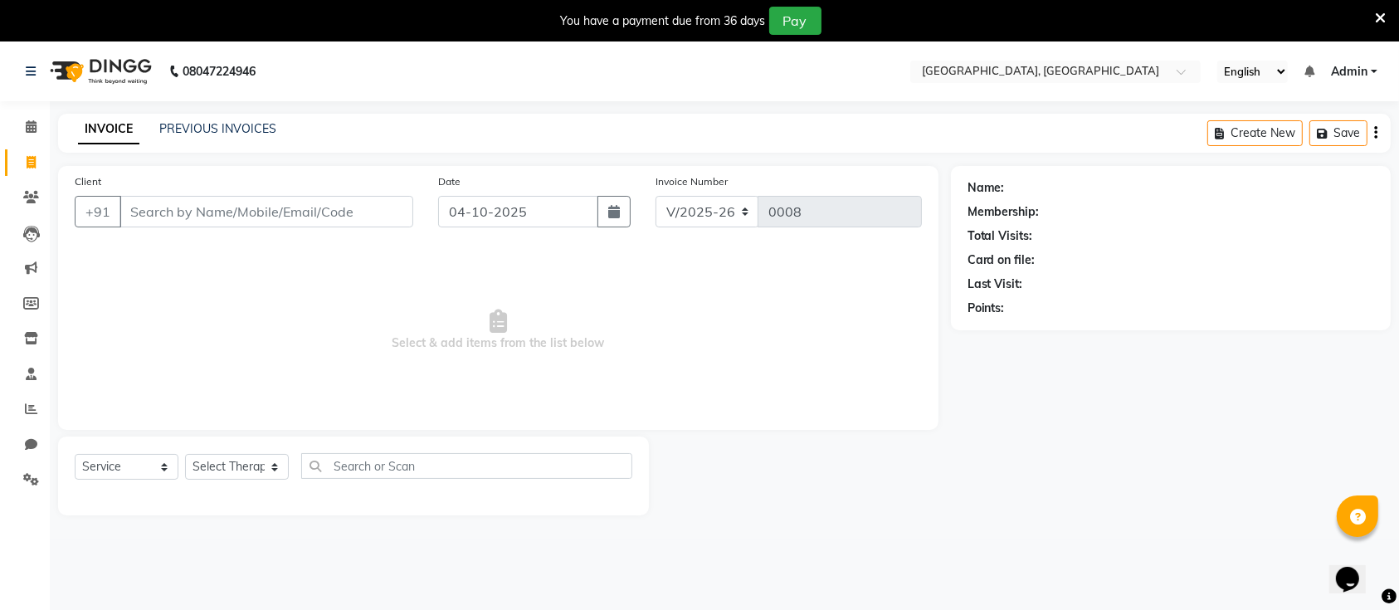
scroll to position [41, 0]
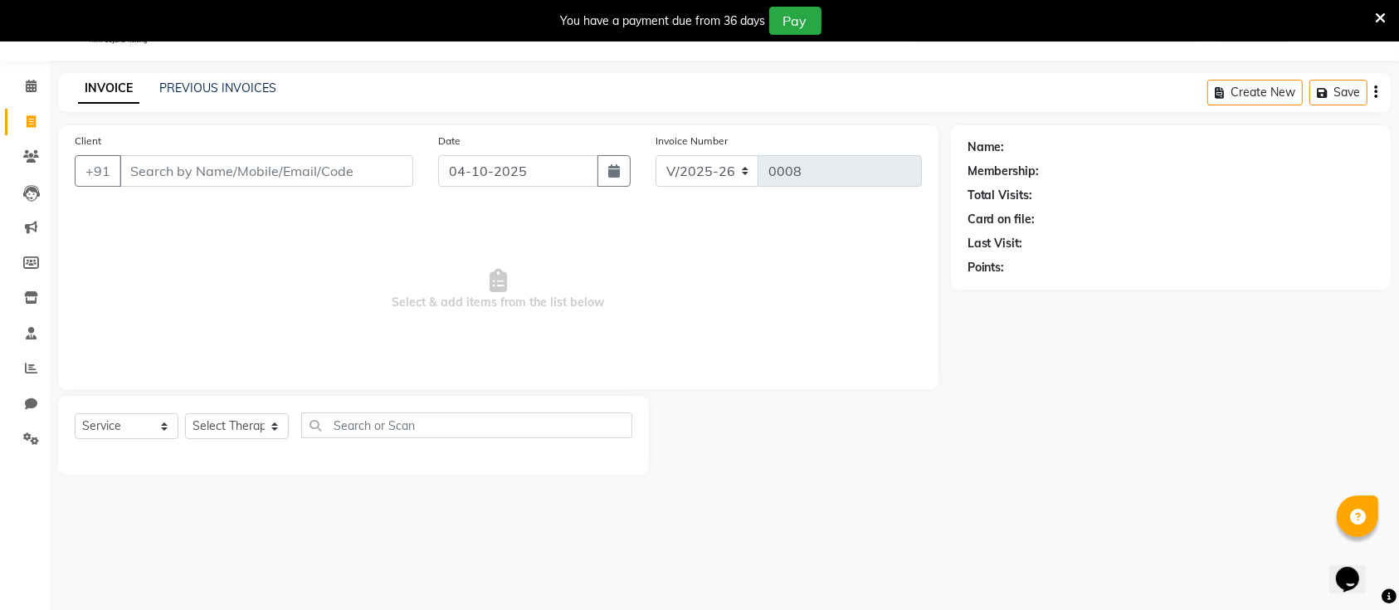
click at [173, 170] on input "Client" at bounding box center [266, 171] width 294 height 32
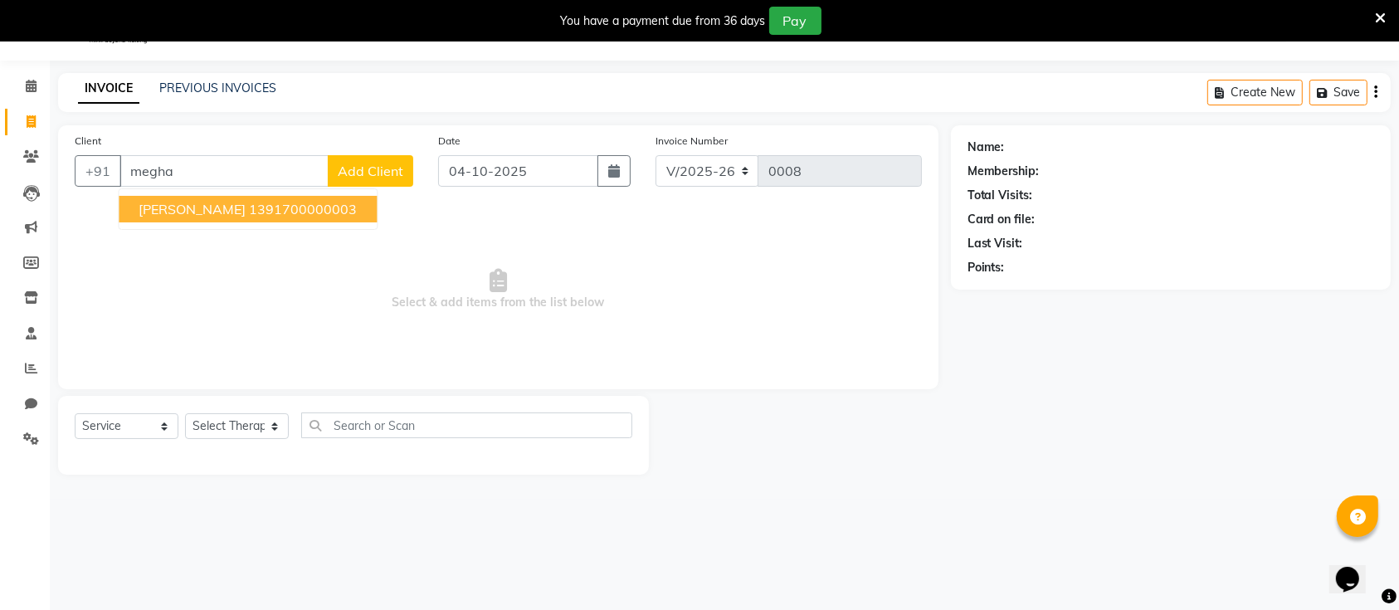
click at [207, 206] on span "Dr. Megha Garg" at bounding box center [192, 209] width 107 height 17
type input "1391700000003"
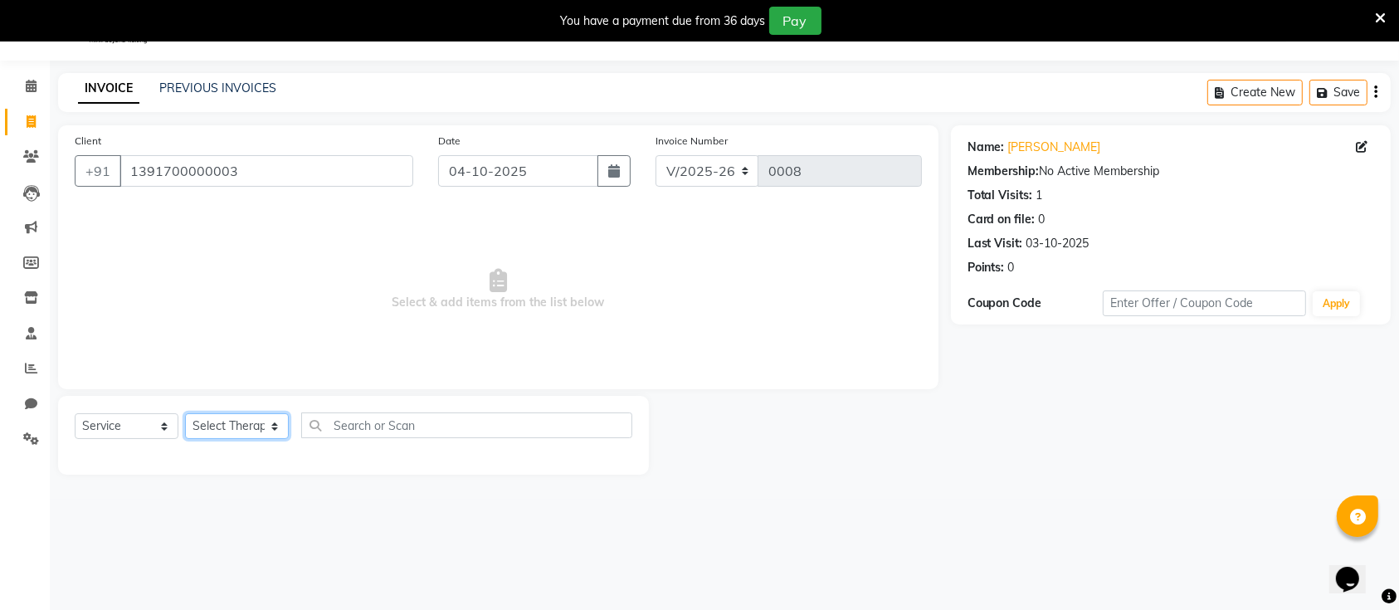
click at [249, 419] on select "Select Therapist Aliya JORDANA Umum Phom" at bounding box center [237, 426] width 104 height 26
select select "92995"
click at [185, 413] on select "Select Therapist Aliya JORDANA Umum Phom" at bounding box center [237, 426] width 104 height 26
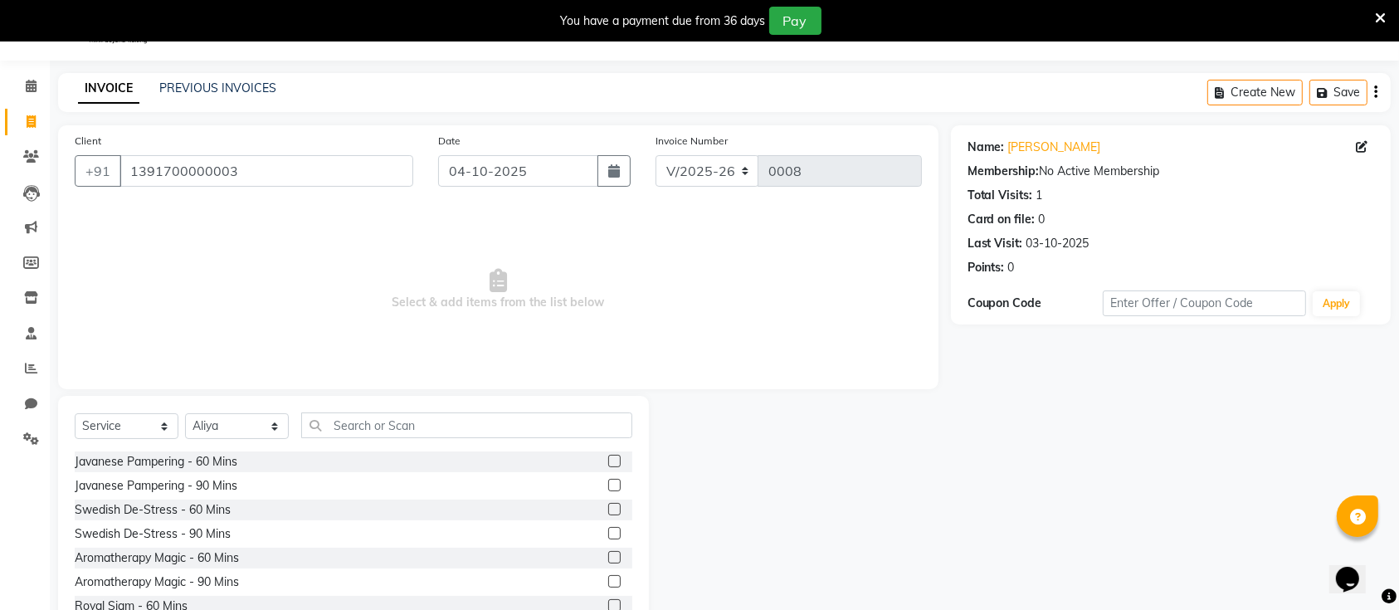
click at [608, 461] on label at bounding box center [614, 461] width 12 height 12
click at [608, 461] on input "checkbox" at bounding box center [613, 461] width 11 height 11
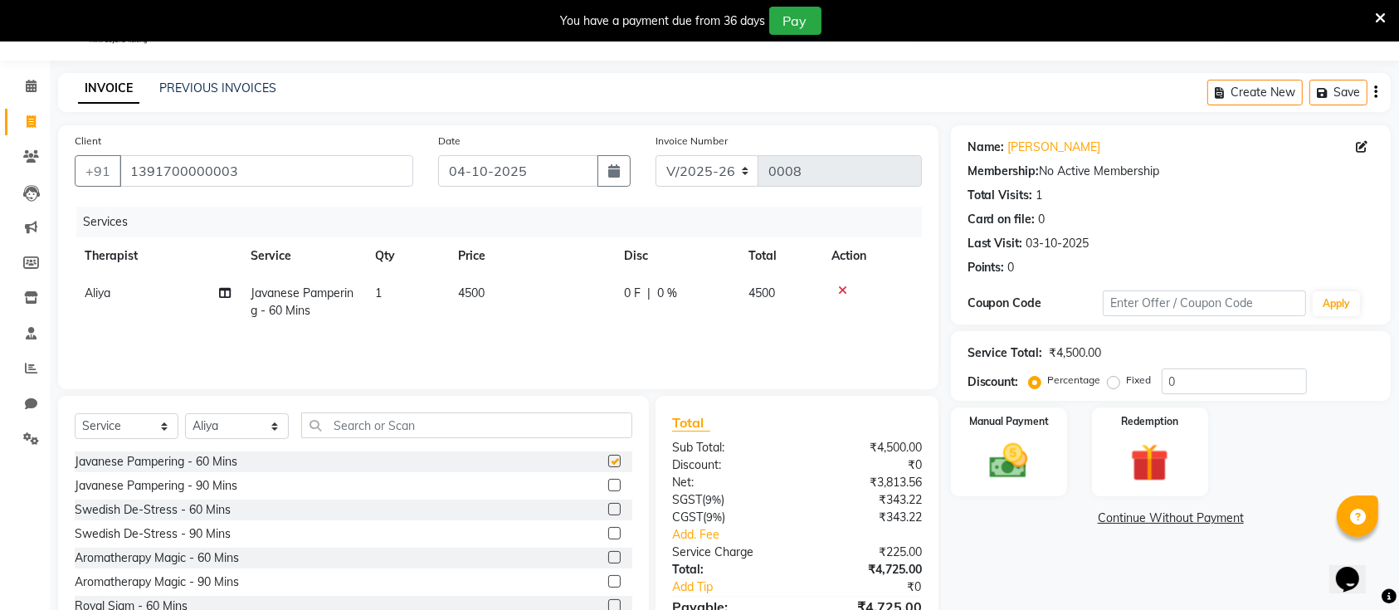
checkbox input "false"
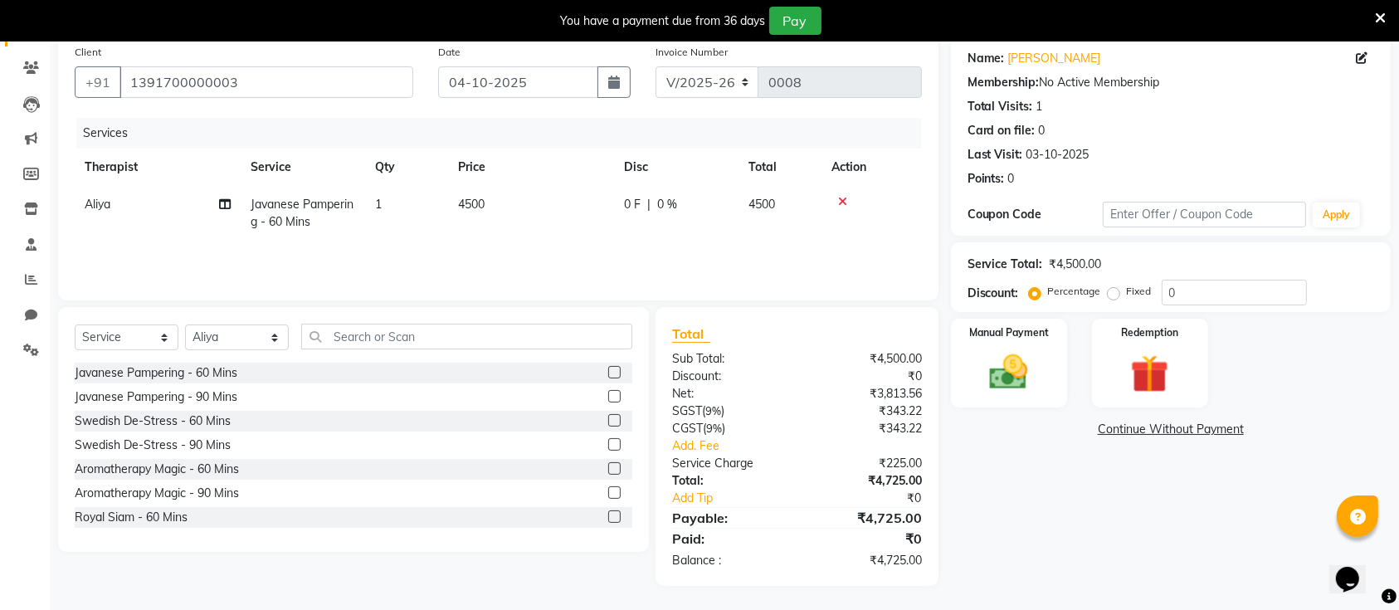
scroll to position [0, 0]
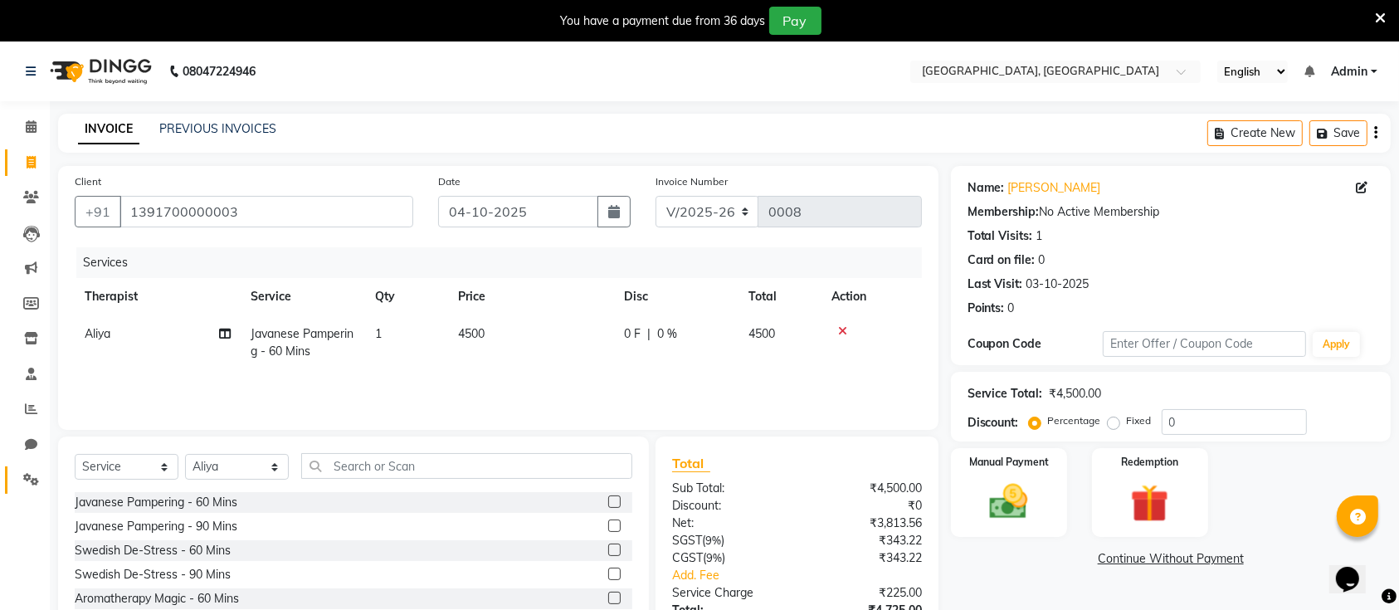
click at [27, 482] on icon at bounding box center [31, 479] width 16 height 12
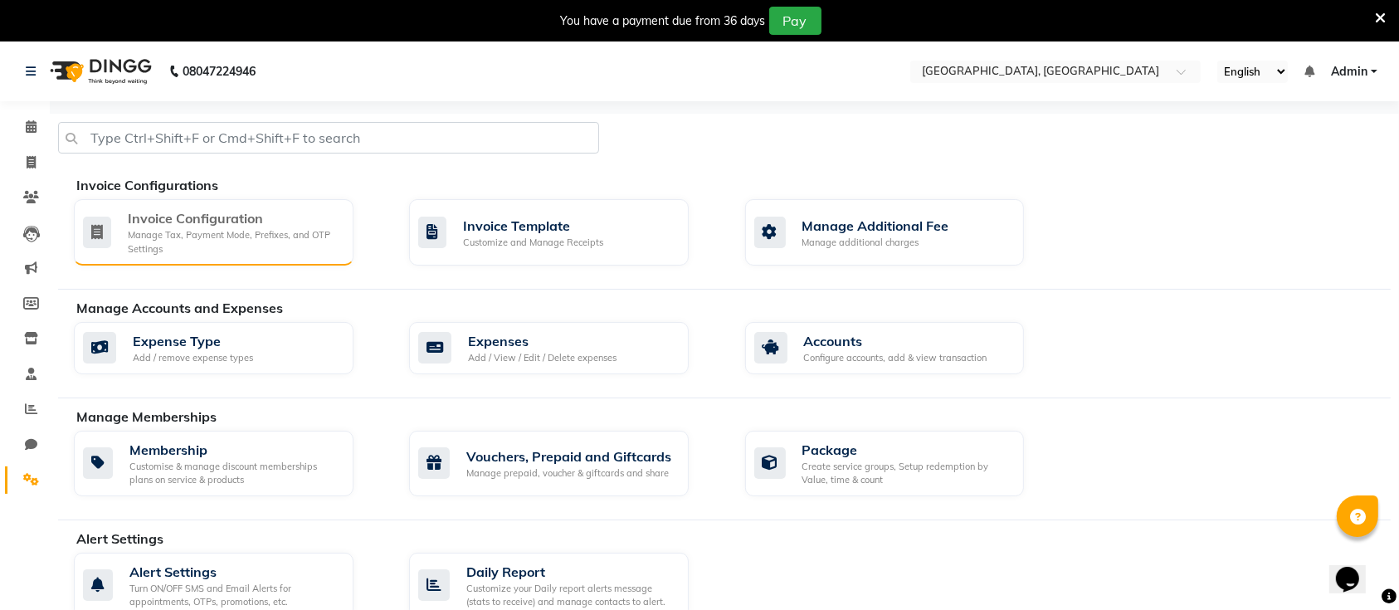
click at [194, 219] on div "Invoice Configuration" at bounding box center [234, 218] width 212 height 20
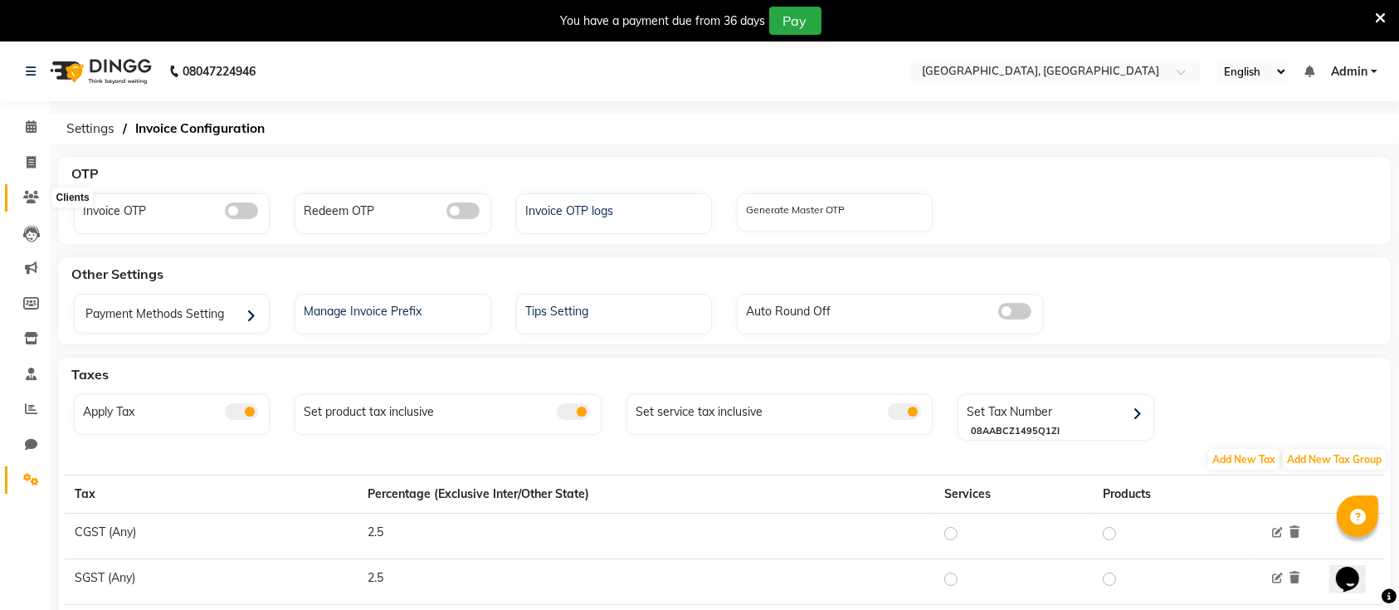
click at [33, 200] on icon at bounding box center [31, 197] width 16 height 12
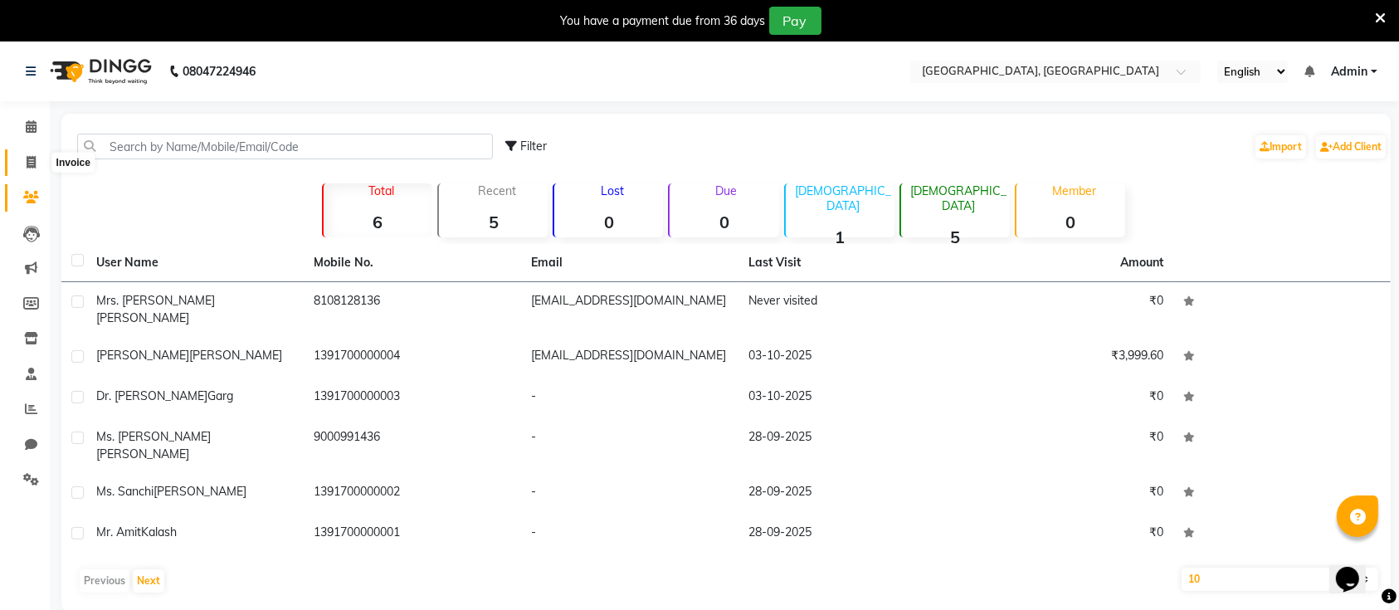
click at [33, 165] on icon at bounding box center [31, 162] width 9 height 12
select select "service"
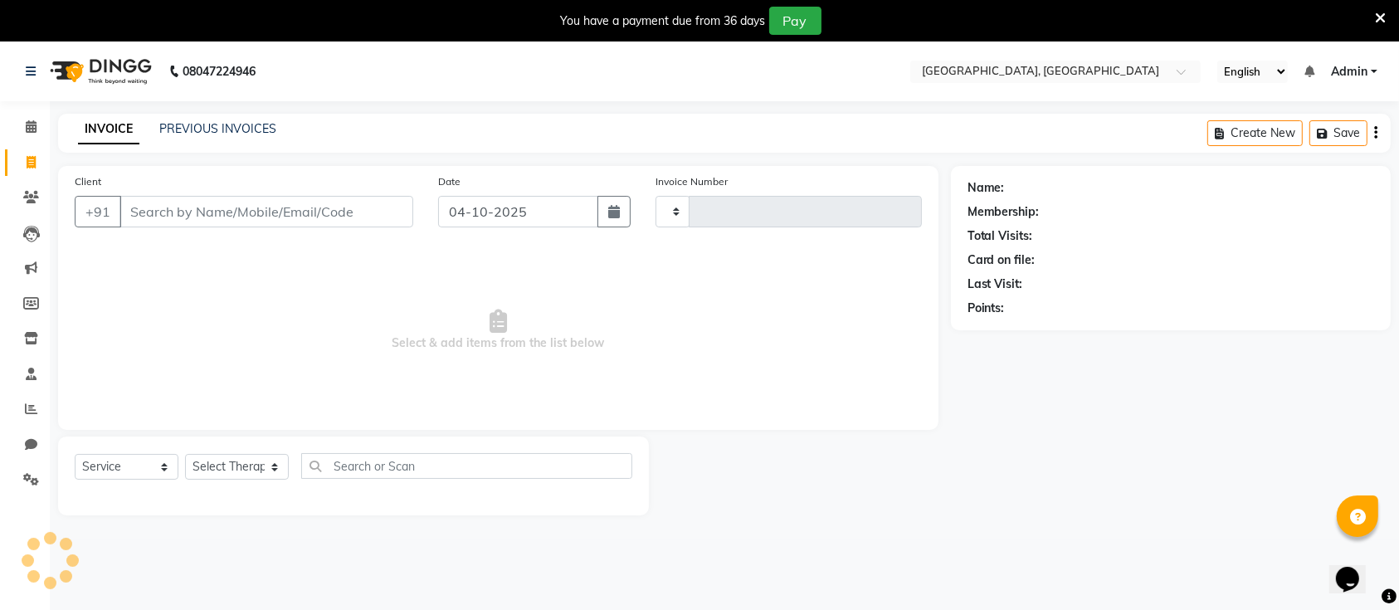
scroll to position [41, 0]
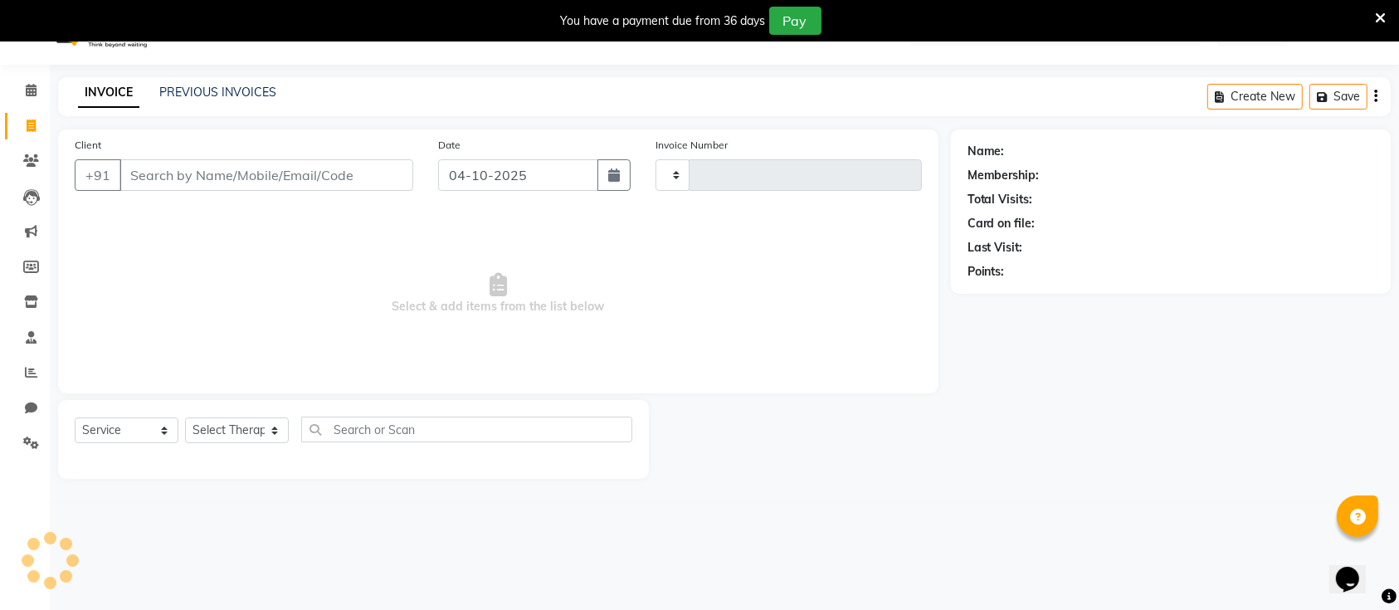
type input "0008"
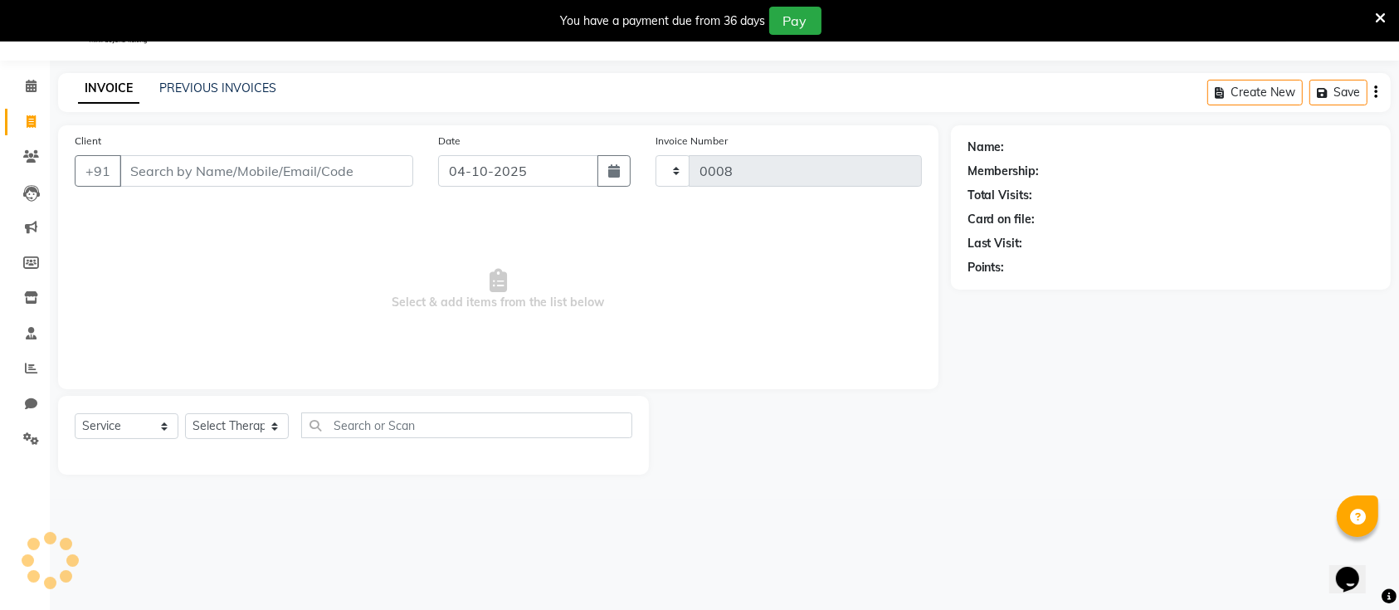
select select "8928"
click at [1374, 92] on icon "button" at bounding box center [1375, 92] width 3 height 1
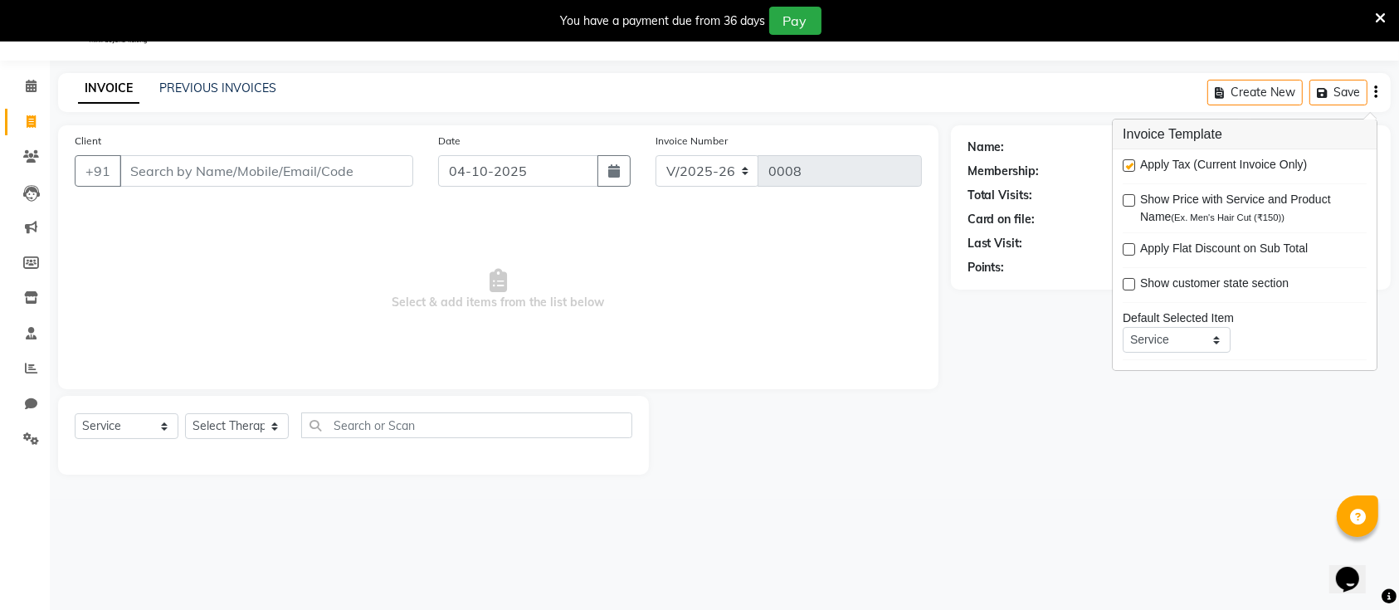
click at [1127, 163] on label at bounding box center [1129, 165] width 12 height 12
click at [1127, 163] on input "checkbox" at bounding box center [1128, 166] width 11 height 11
click at [1127, 163] on label at bounding box center [1129, 165] width 12 height 12
click at [1127, 163] on input "checkbox" at bounding box center [1128, 166] width 11 height 11
checkbox input "true"
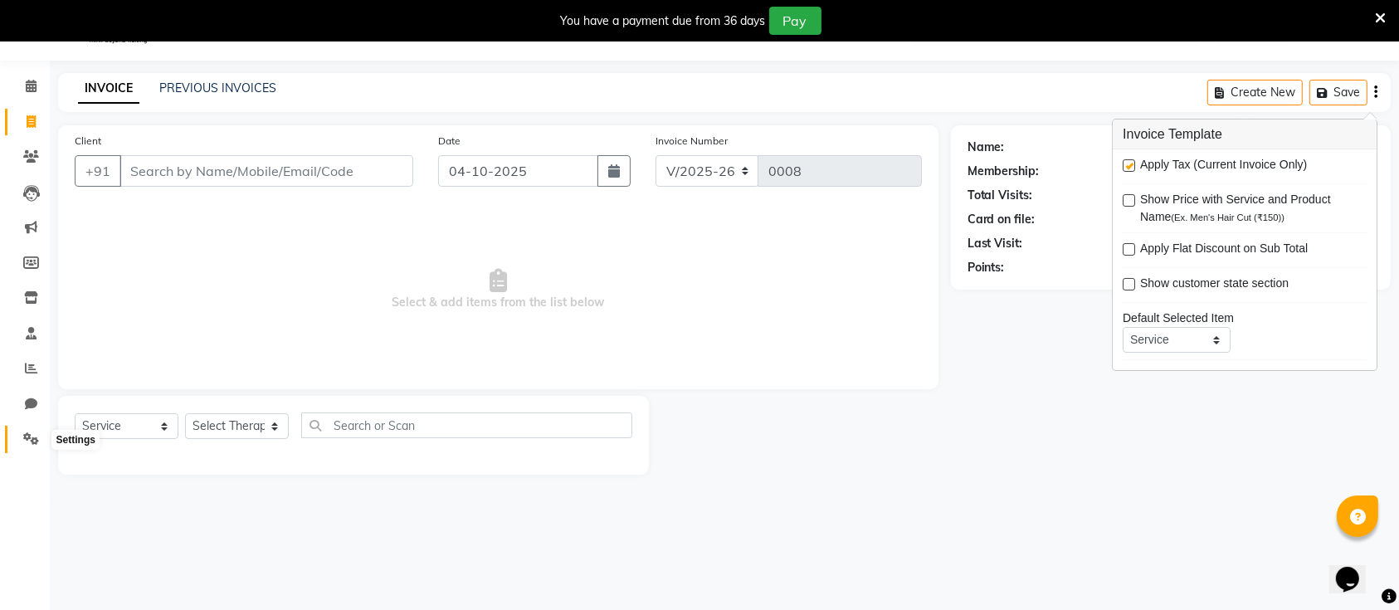
click at [35, 438] on icon at bounding box center [31, 438] width 16 height 12
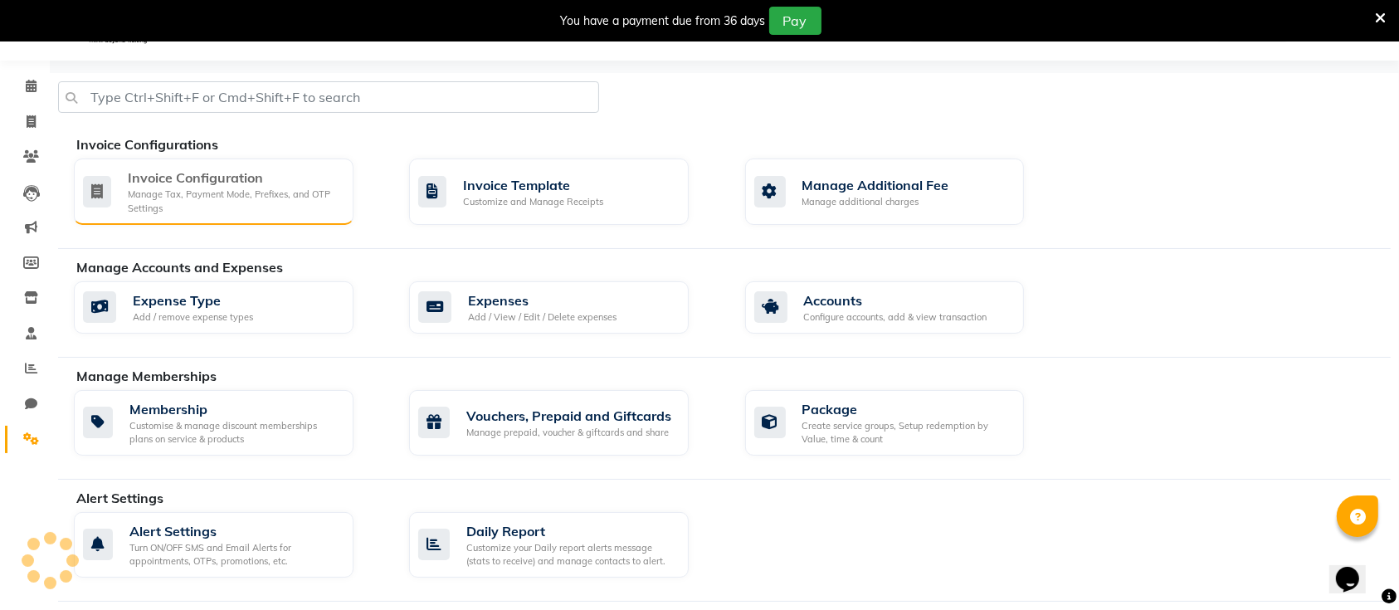
click at [215, 188] on div "Manage Tax, Payment Mode, Prefixes, and OTP Settings" at bounding box center [234, 201] width 212 height 27
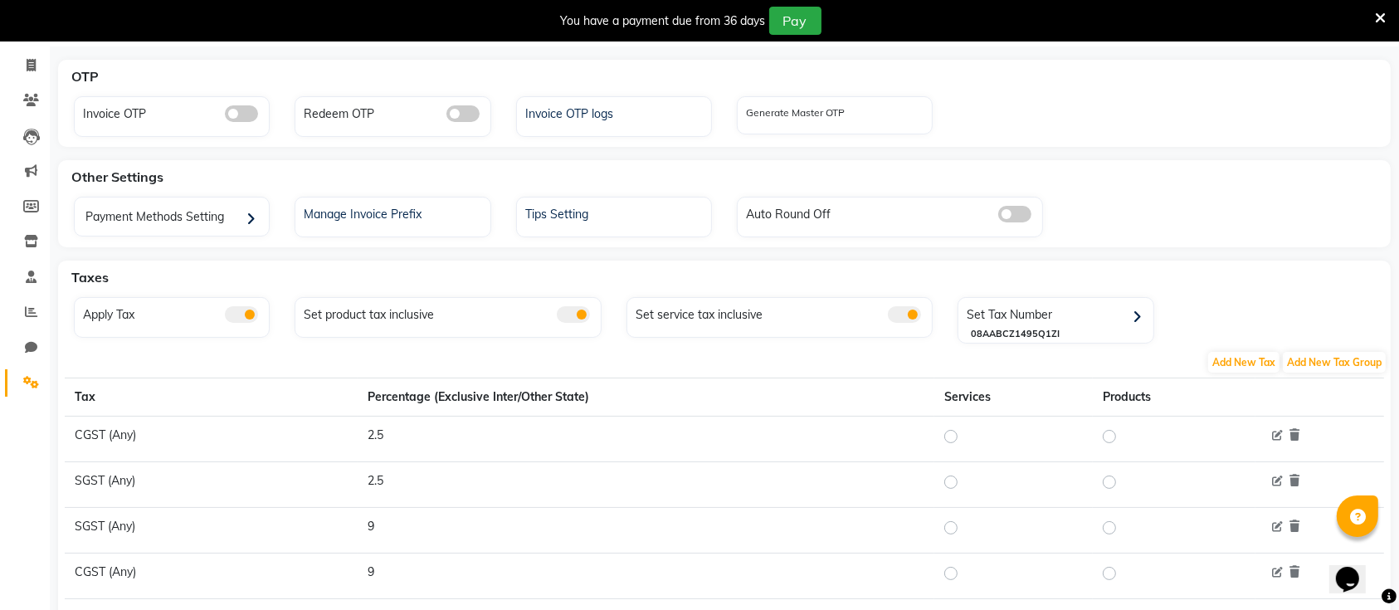
scroll to position [272, 0]
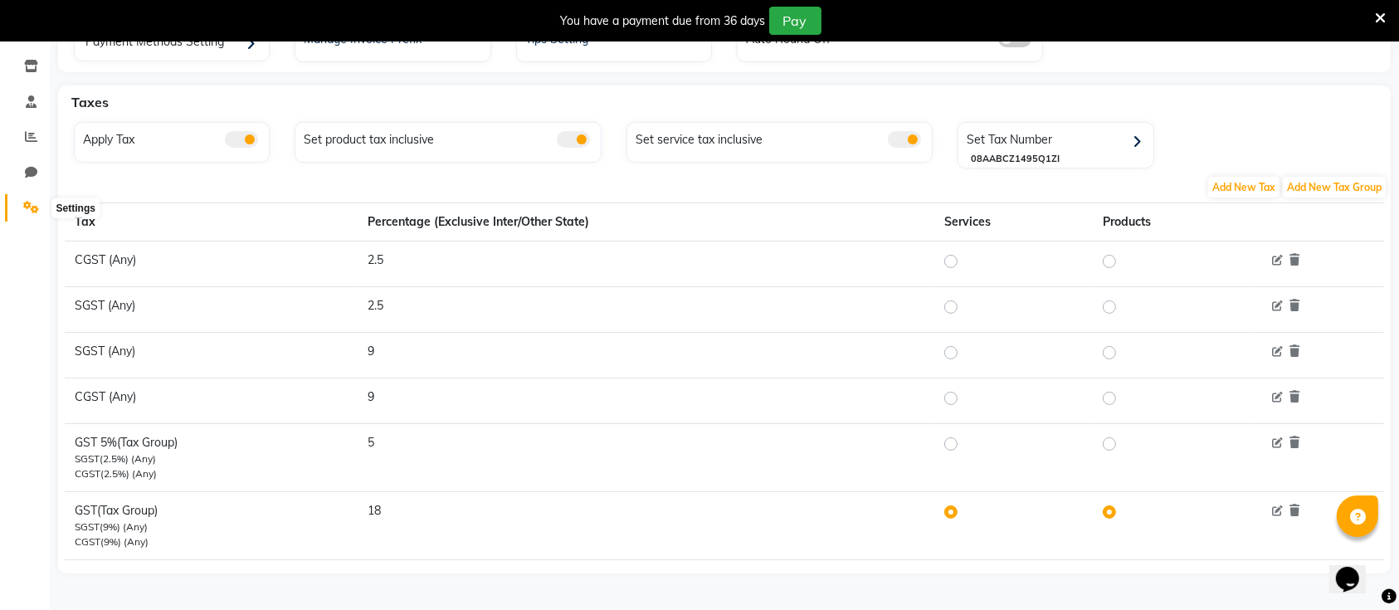
click at [26, 209] on icon at bounding box center [31, 207] width 16 height 12
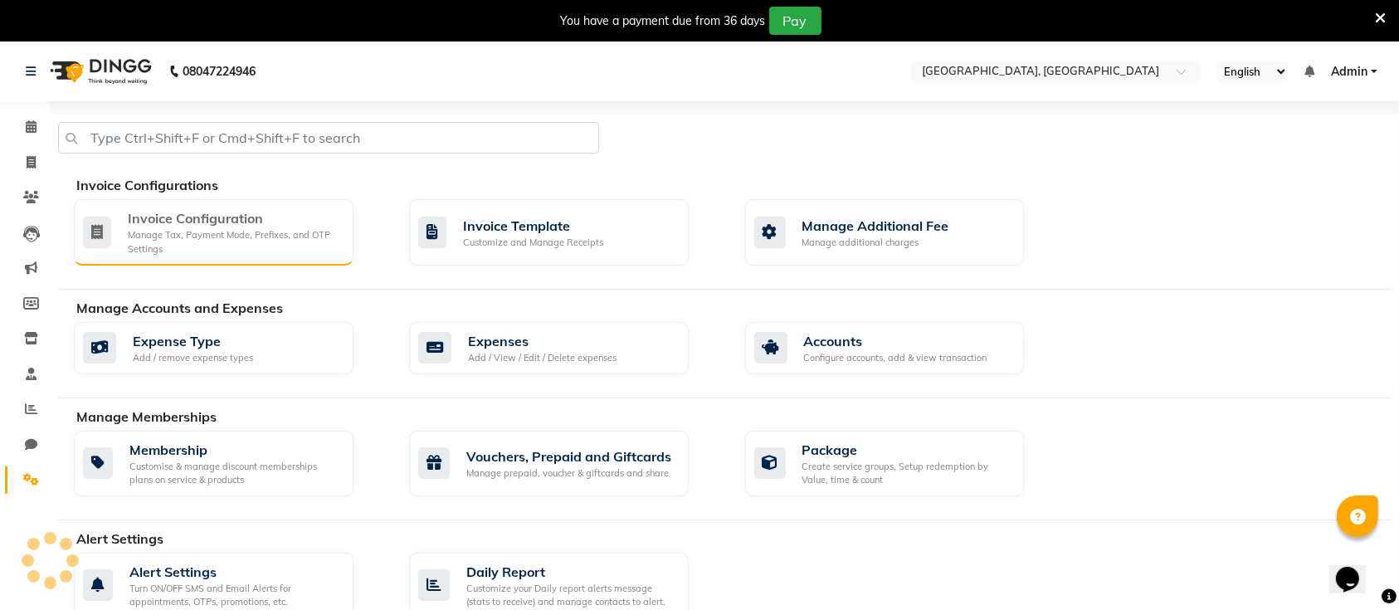
click at [227, 221] on div "Invoice Configuration" at bounding box center [234, 218] width 212 height 20
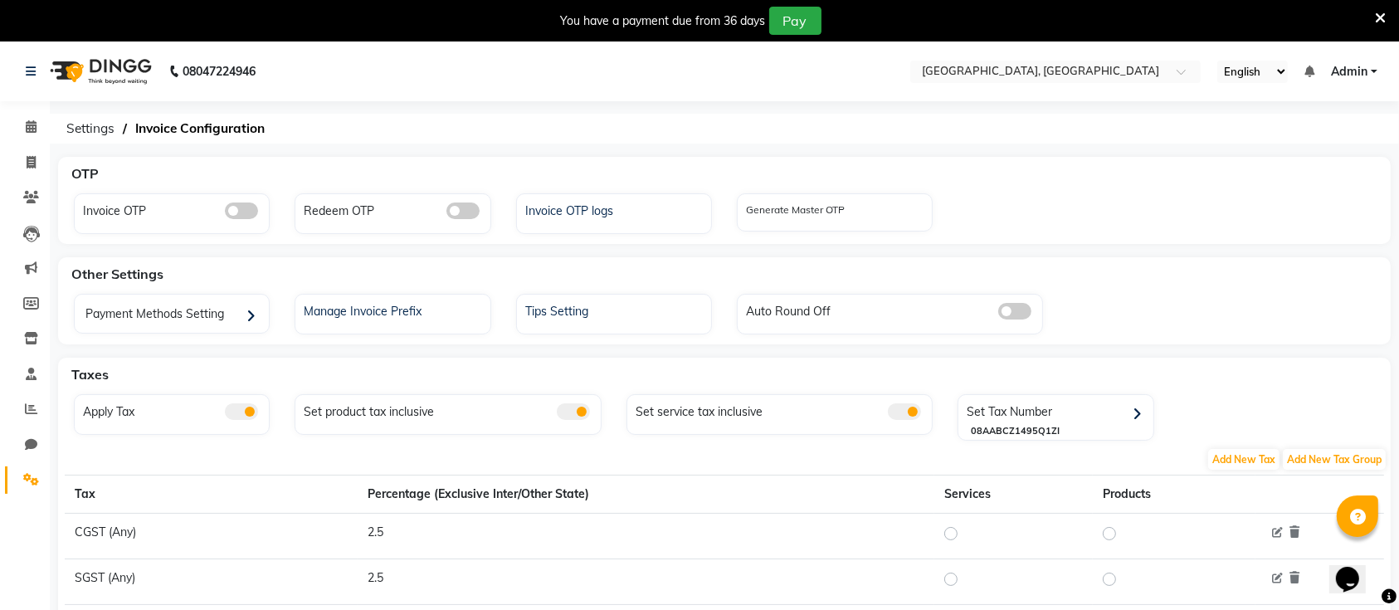
click at [575, 415] on span at bounding box center [573, 411] width 33 height 17
click at [557, 414] on input "checkbox" at bounding box center [557, 414] width 0 height 0
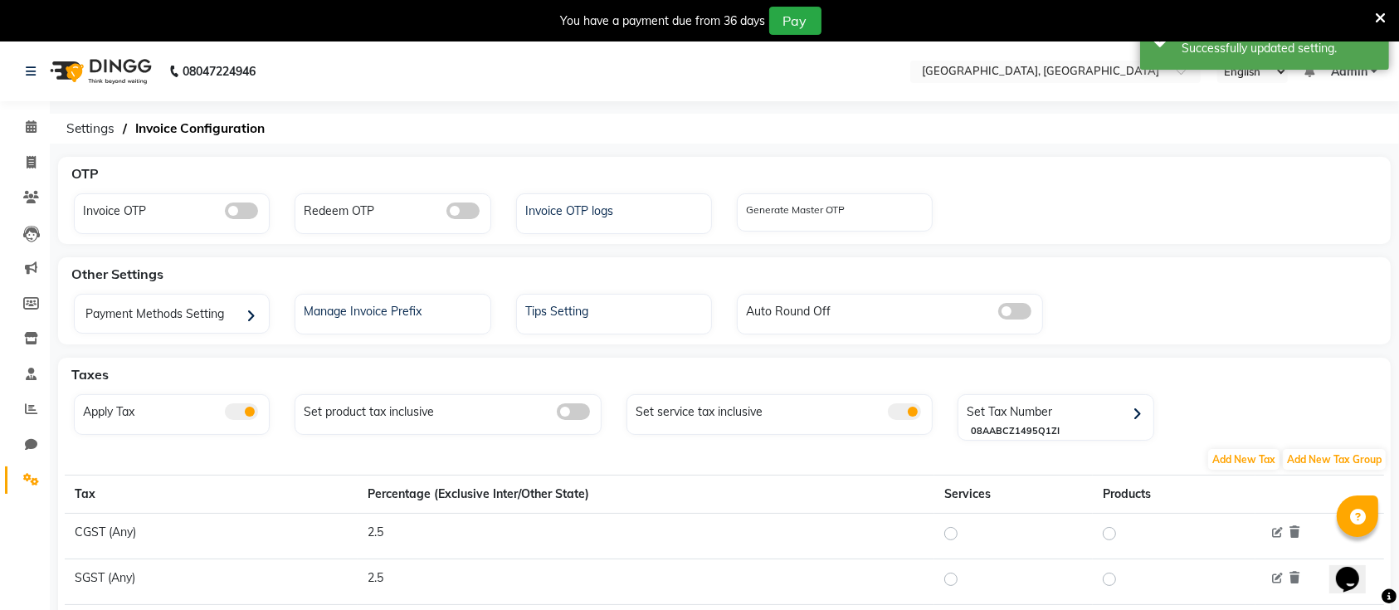
click at [1165, 320] on div "Payment Methods Setting Manage Invoice Prefix Tips Setting Auto Round Off" at bounding box center [724, 317] width 1326 height 47
click at [1383, 17] on icon at bounding box center [1380, 18] width 11 height 15
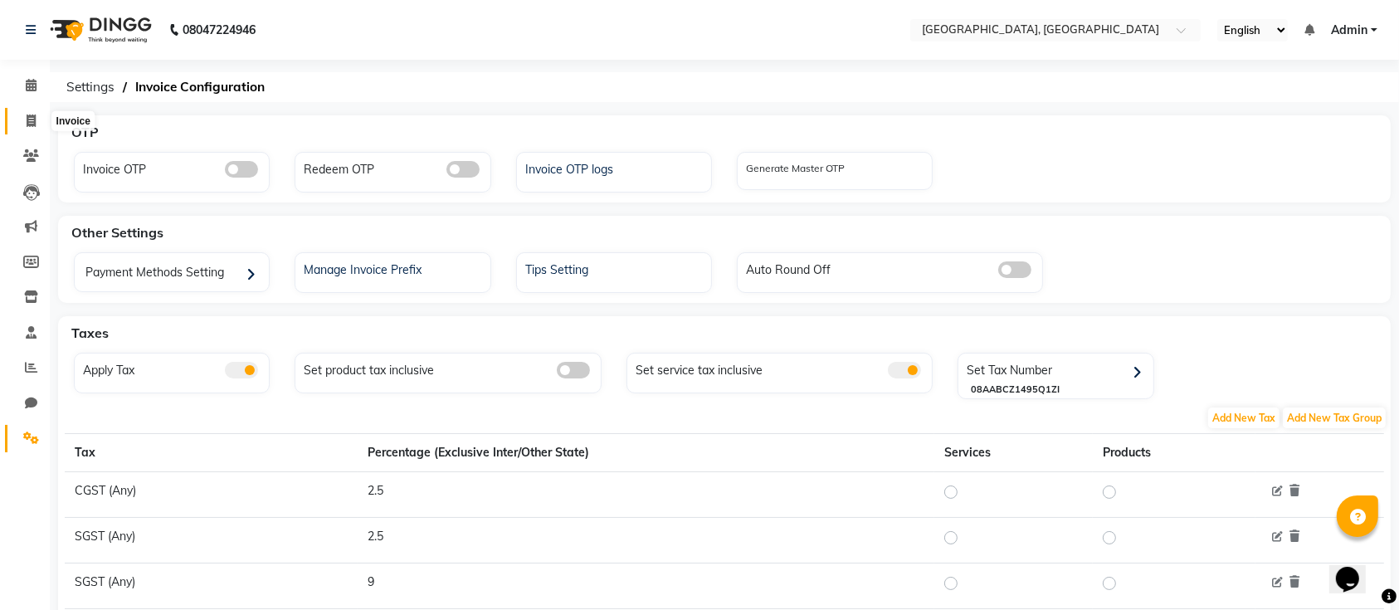
click at [32, 117] on icon at bounding box center [31, 120] width 9 height 12
select select "service"
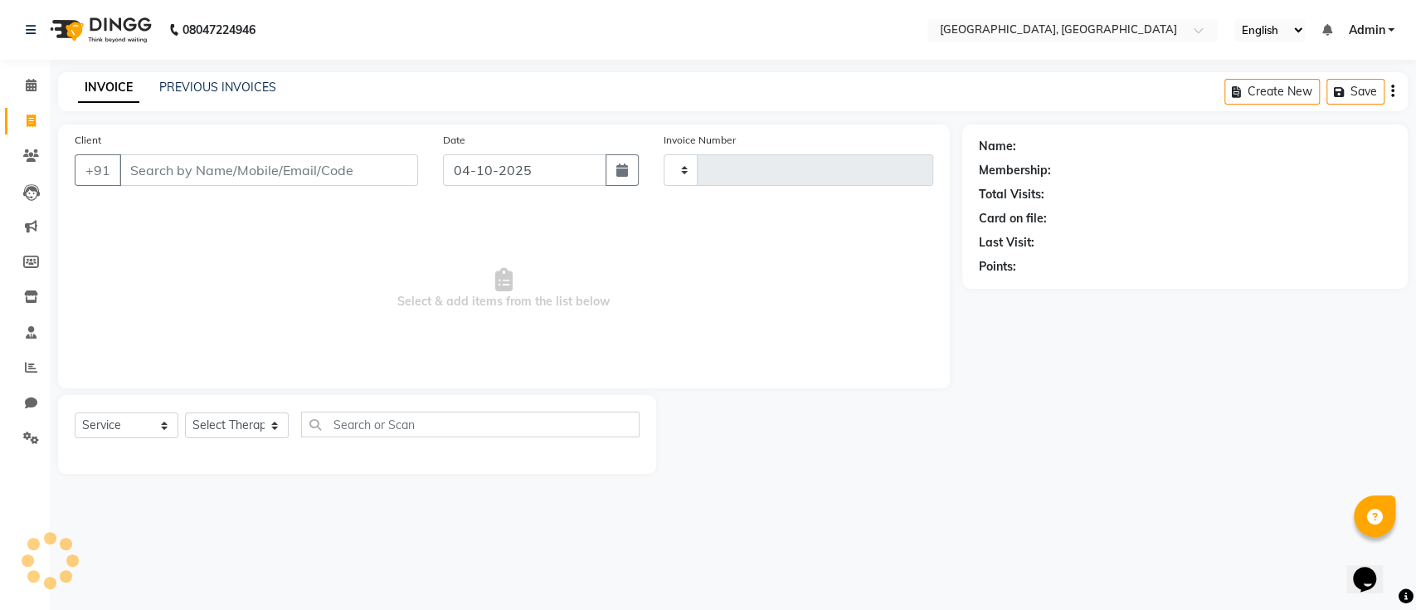
type input "0008"
select select "8928"
click at [230, 180] on input "Client" at bounding box center [268, 170] width 299 height 32
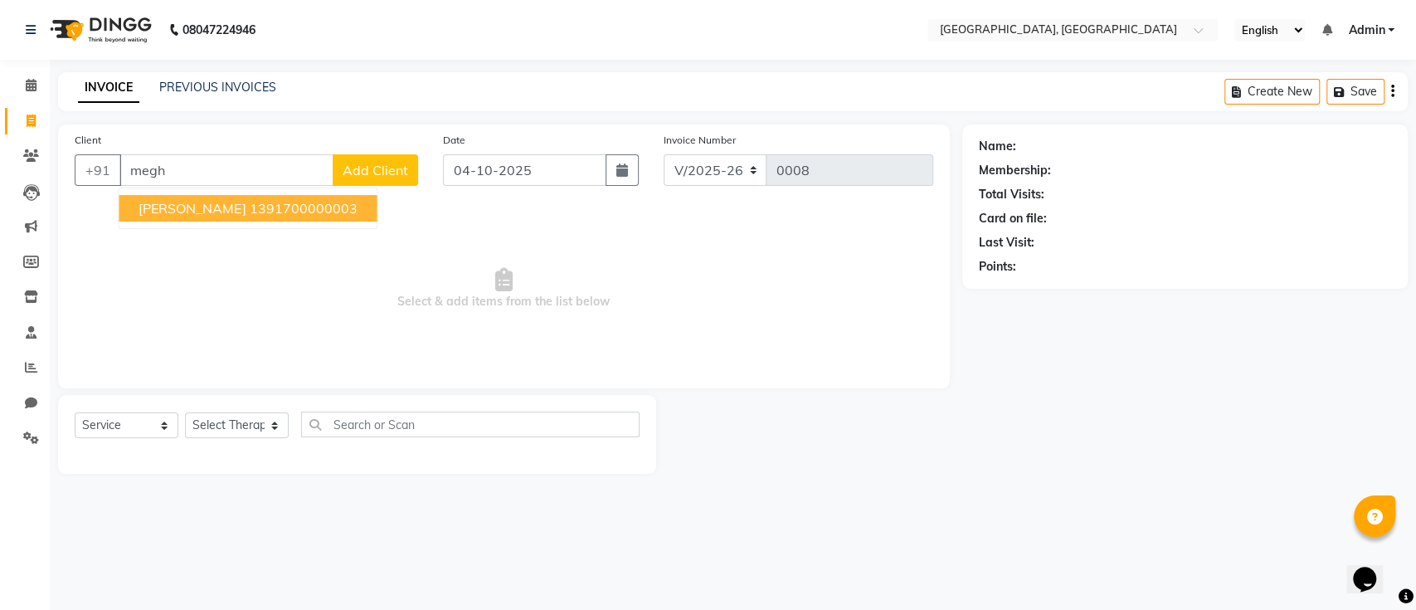
click at [198, 197] on button "Dr. Megha Garg 1391700000003" at bounding box center [248, 208] width 258 height 27
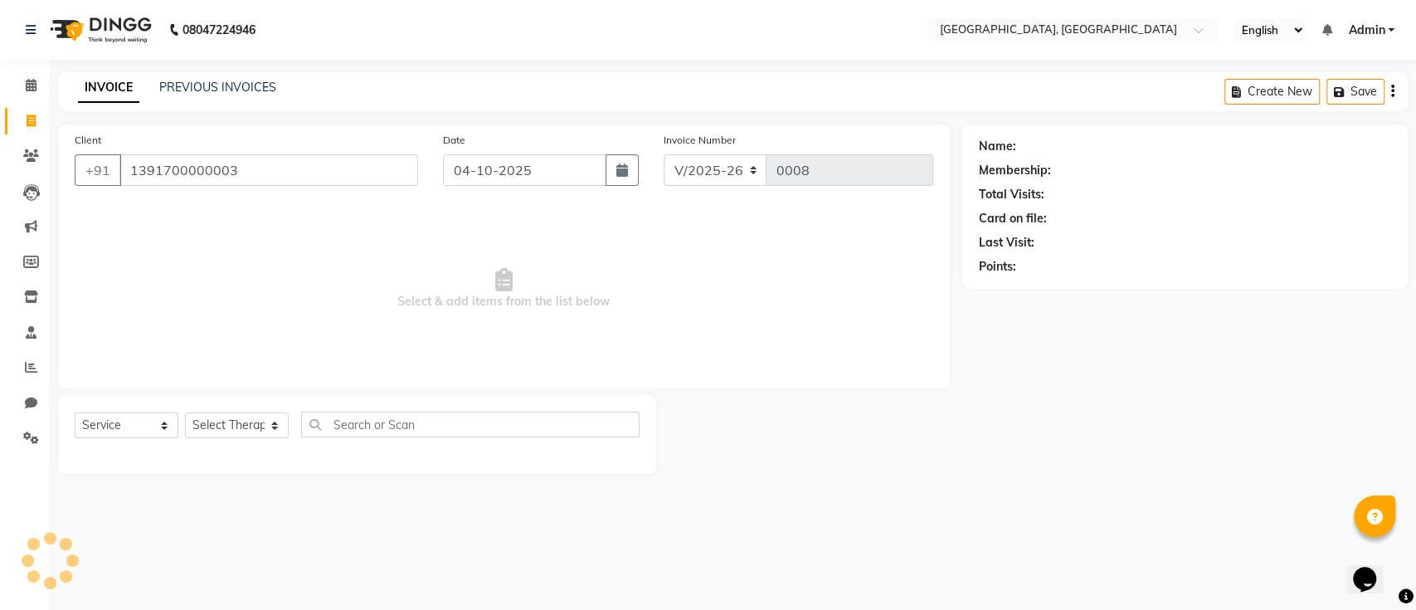
type input "1391700000003"
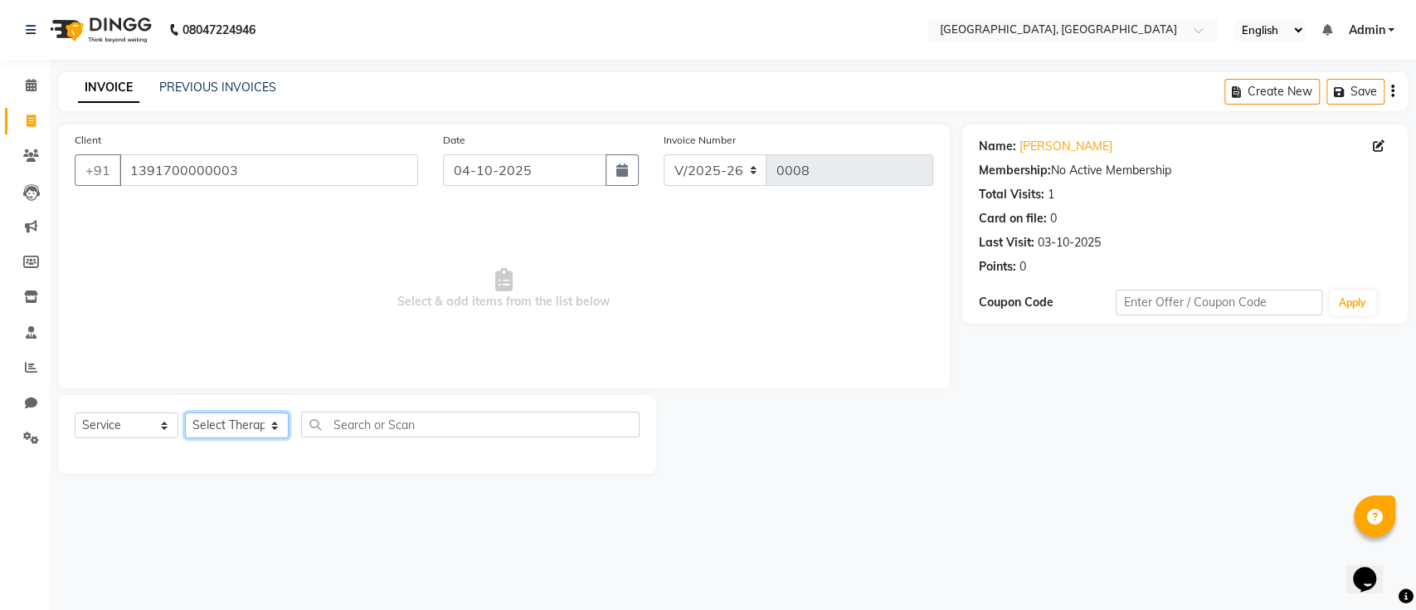
click at [271, 415] on select "Select Therapist Aliya JORDANA Umum Phom" at bounding box center [237, 425] width 104 height 26
select select "92995"
click at [185, 412] on select "Select Therapist Aliya JORDANA Umum Phom" at bounding box center [237, 425] width 104 height 26
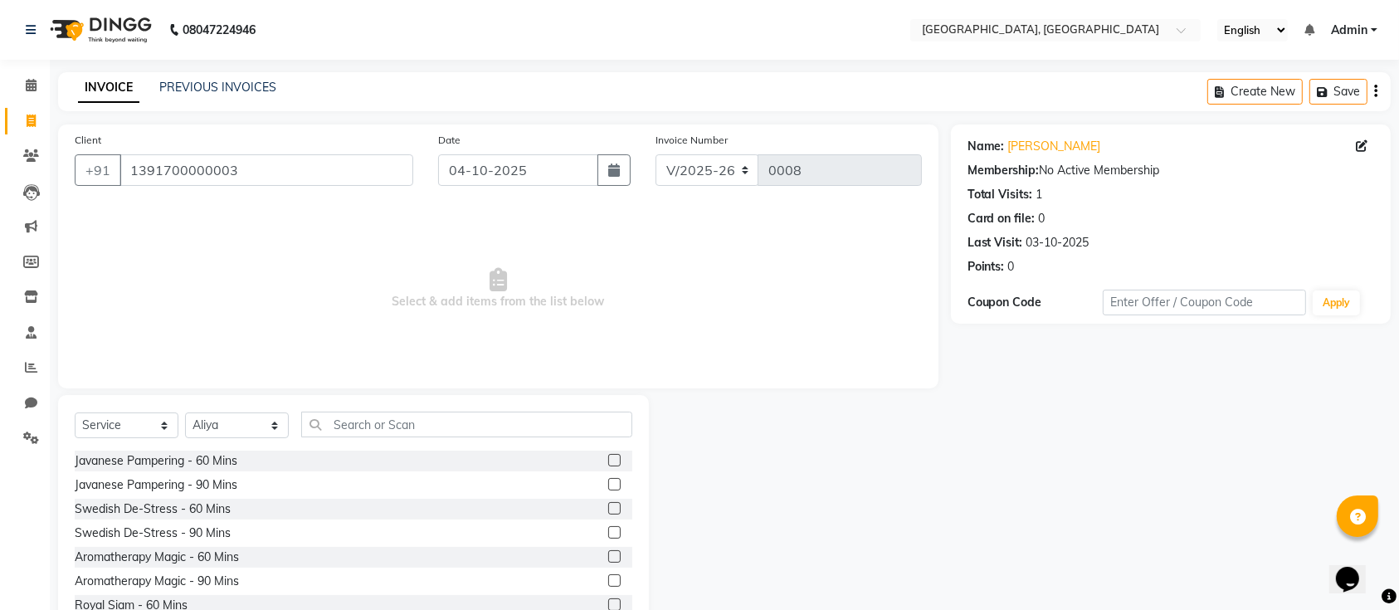
click at [608, 459] on label at bounding box center [614, 460] width 12 height 12
click at [608, 459] on input "checkbox" at bounding box center [613, 461] width 11 height 11
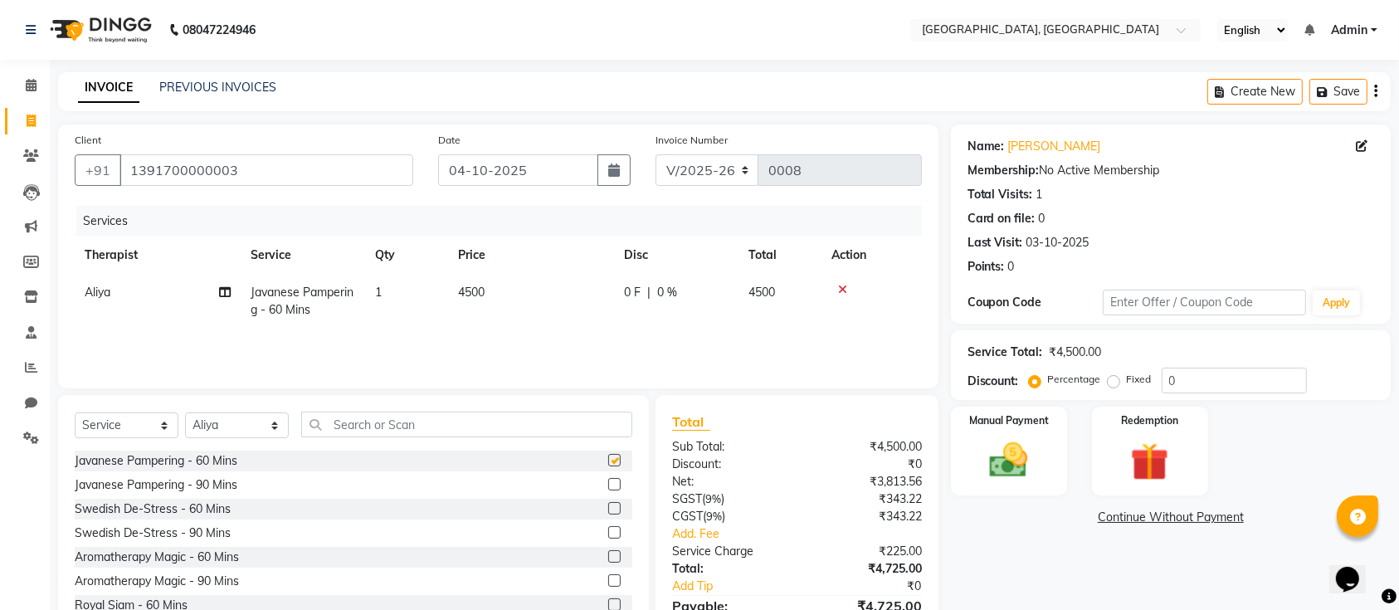
checkbox input "false"
click at [1377, 86] on div "Create New Save" at bounding box center [1298, 91] width 183 height 39
click at [1375, 91] on icon "button" at bounding box center [1375, 91] width 3 height 1
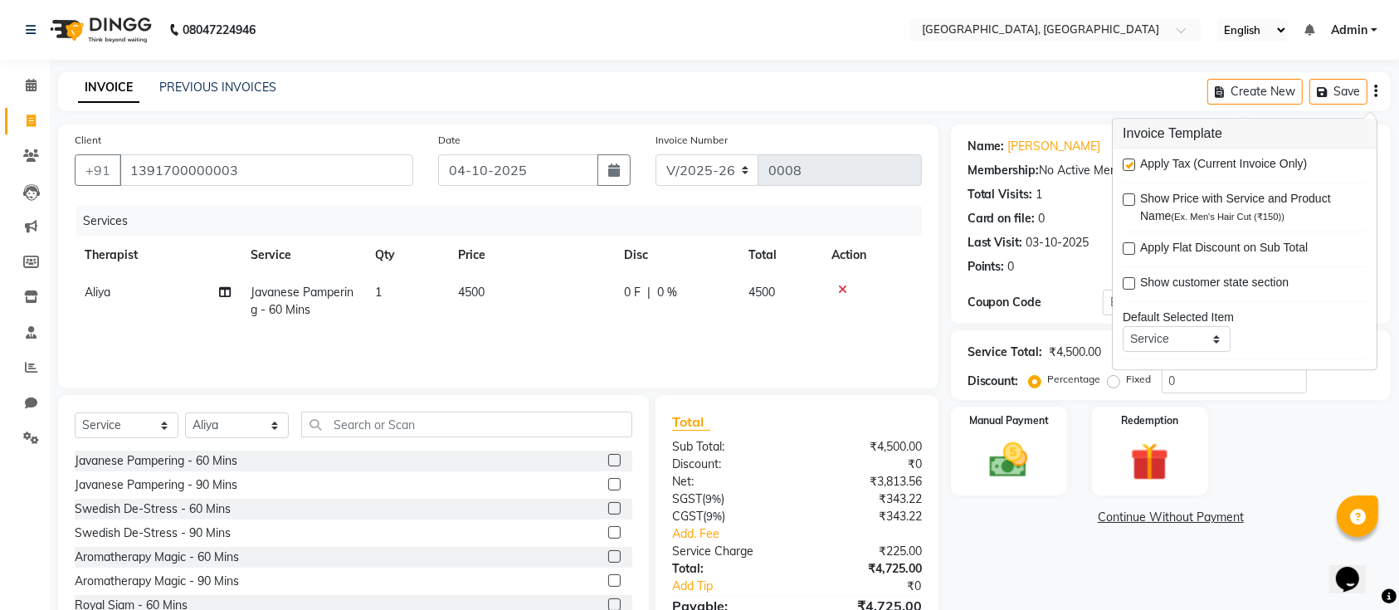
click at [1132, 164] on label at bounding box center [1129, 164] width 12 height 12
click at [1132, 164] on input "checkbox" at bounding box center [1128, 165] width 11 height 11
click at [1132, 164] on label at bounding box center [1129, 164] width 12 height 12
click at [1132, 164] on input "checkbox" at bounding box center [1128, 165] width 11 height 11
checkbox input "true"
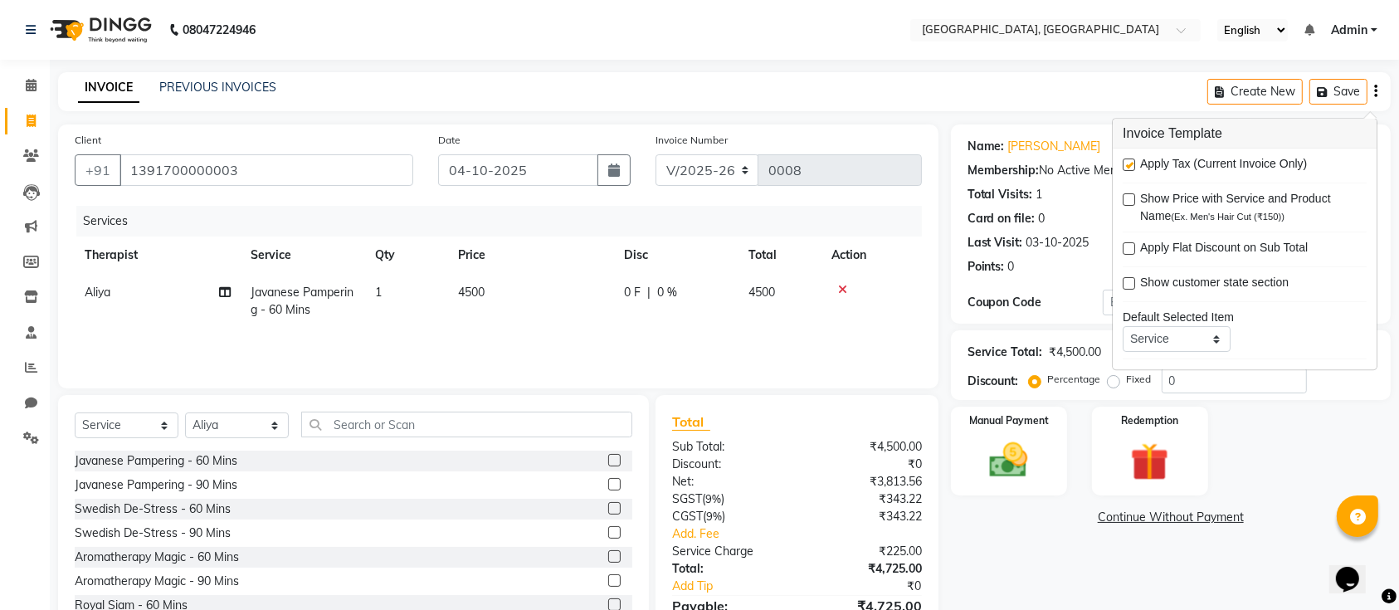
scroll to position [88, 0]
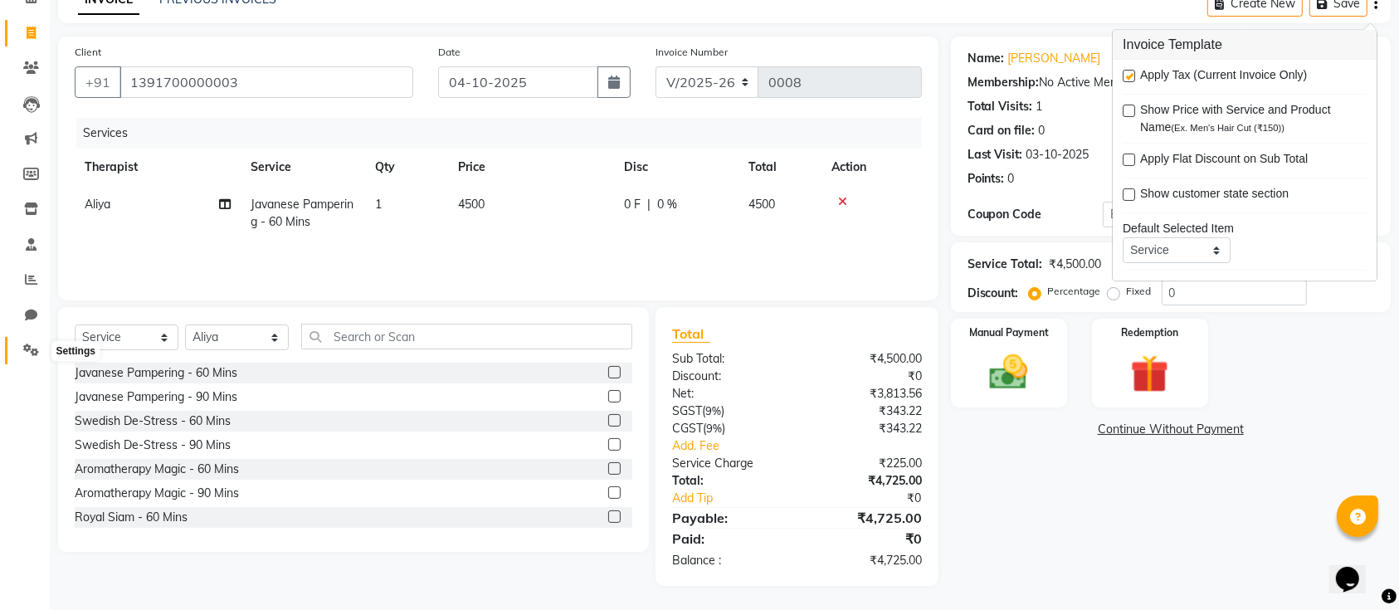
click at [27, 353] on icon at bounding box center [31, 349] width 16 height 12
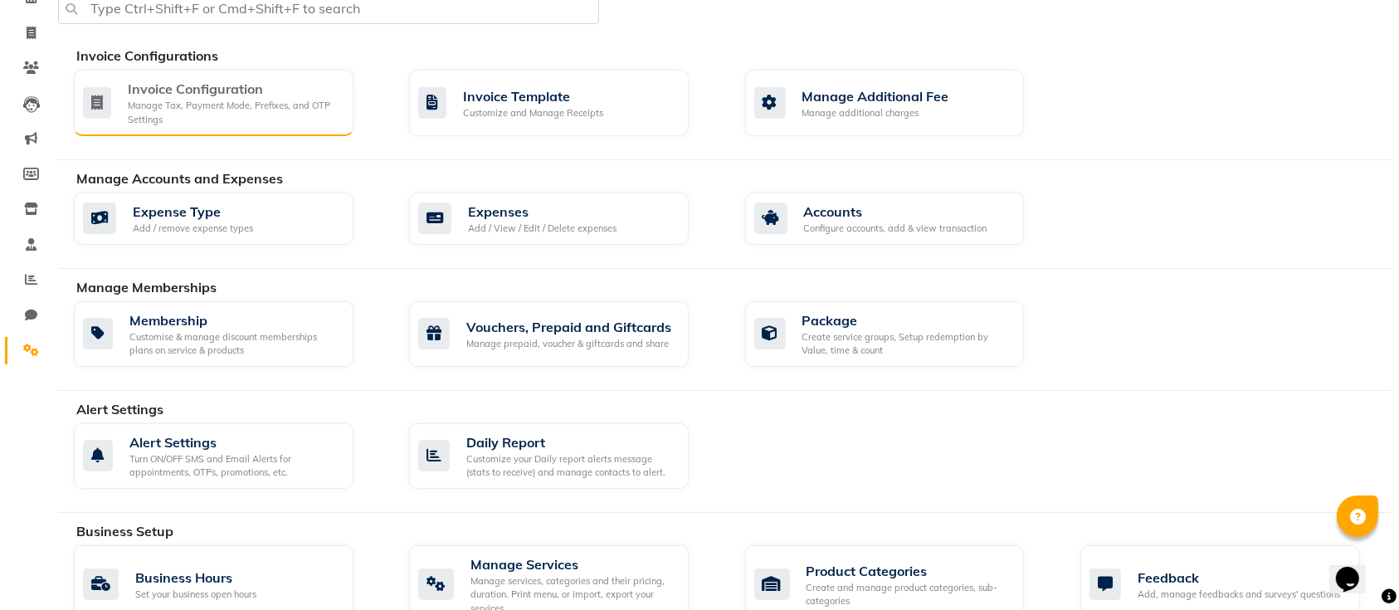
click at [212, 104] on div "Manage Tax, Payment Mode, Prefixes, and OTP Settings" at bounding box center [234, 112] width 212 height 27
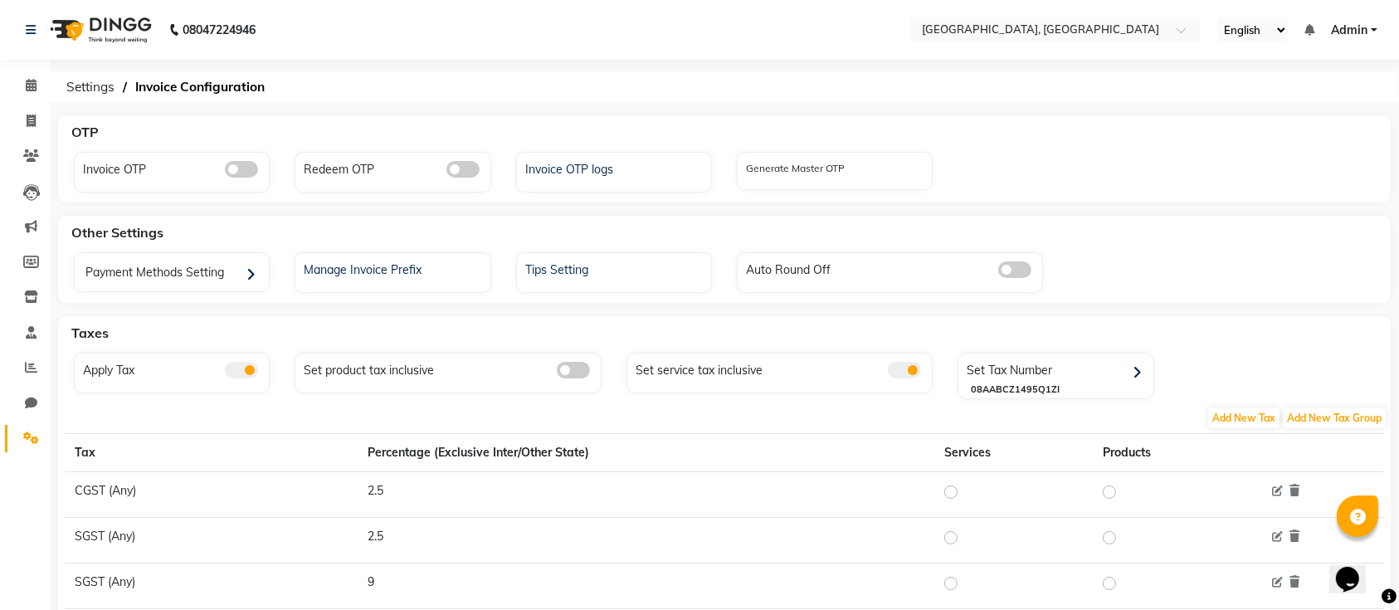
click at [567, 362] on span at bounding box center [573, 370] width 33 height 17
click at [557, 373] on input "checkbox" at bounding box center [557, 373] width 0 height 0
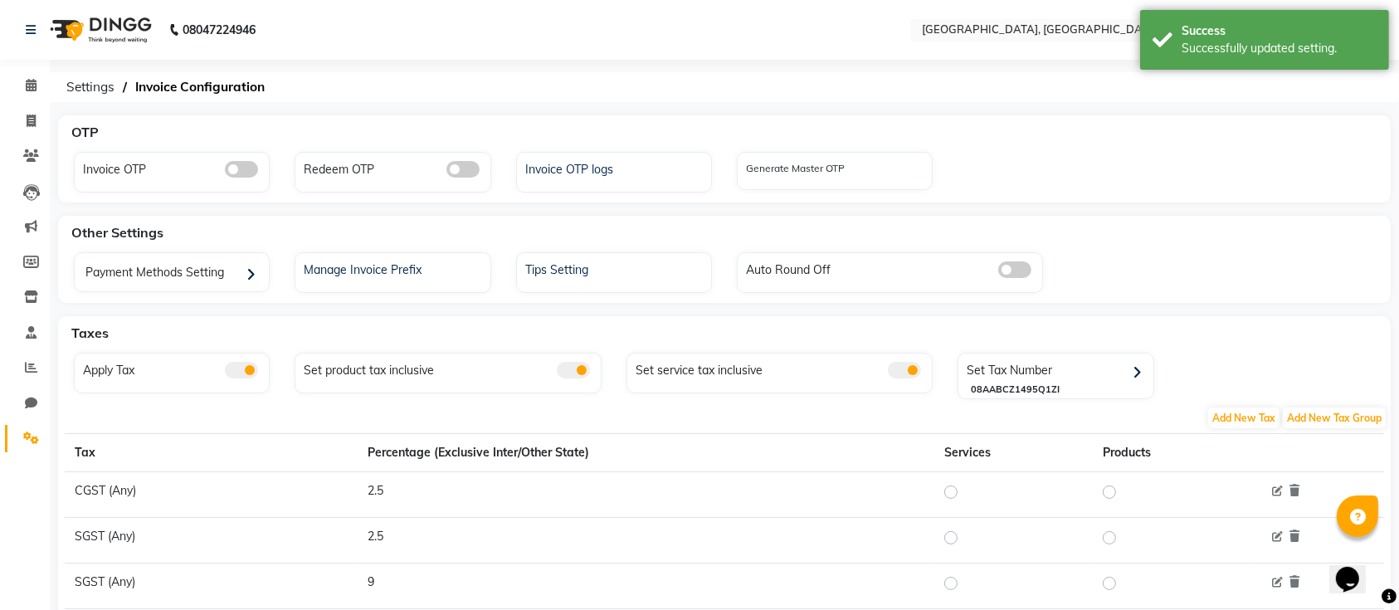
click at [896, 370] on span at bounding box center [904, 370] width 33 height 17
click at [888, 373] on input "checkbox" at bounding box center [888, 373] width 0 height 0
click at [30, 437] on icon at bounding box center [31, 437] width 16 height 12
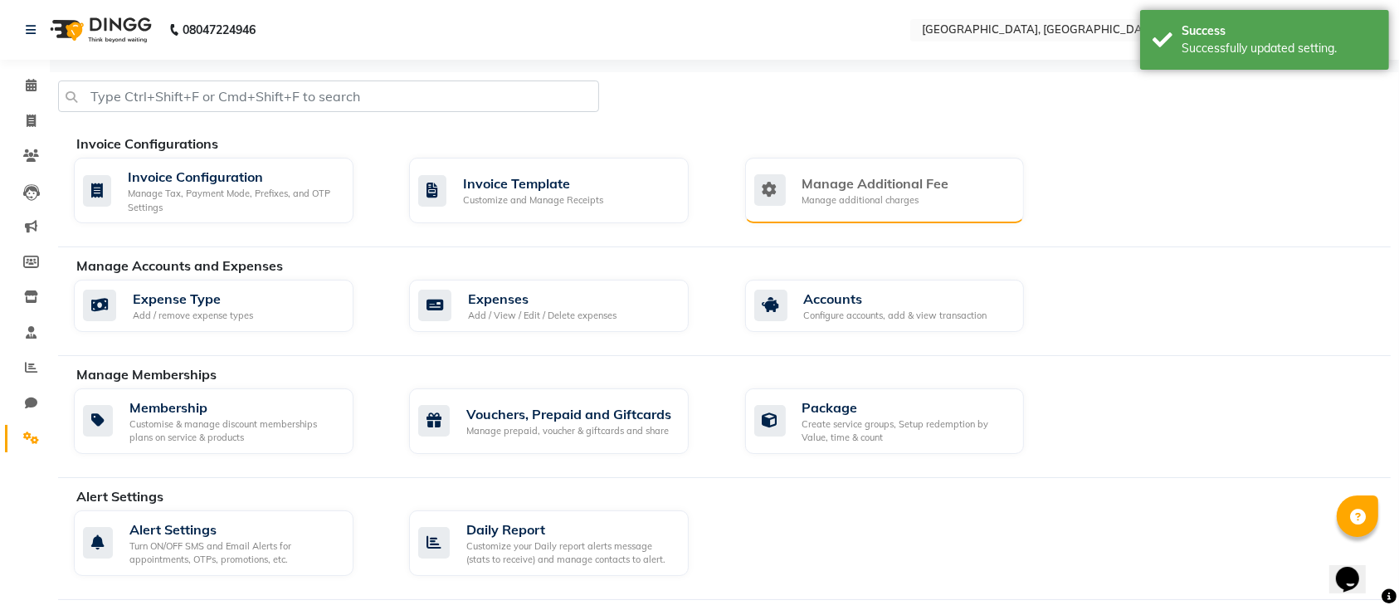
click at [843, 182] on div "Manage Additional Fee" at bounding box center [875, 183] width 147 height 20
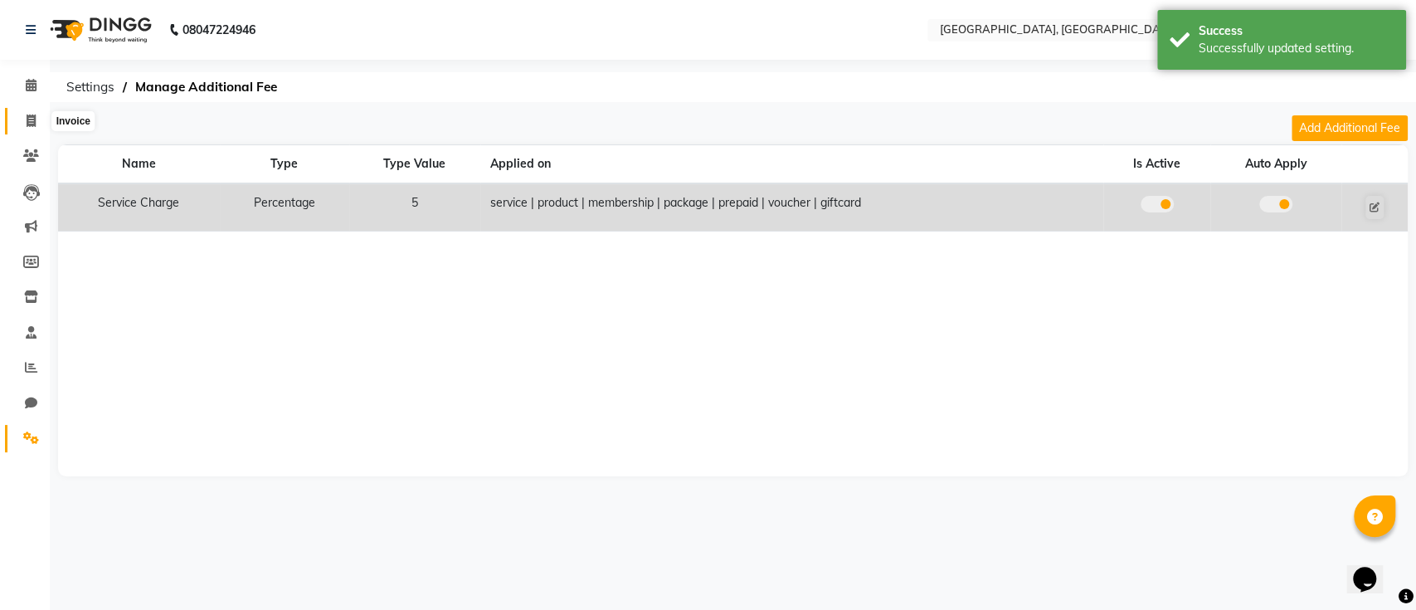
click at [27, 125] on icon at bounding box center [31, 120] width 9 height 12
select select "service"
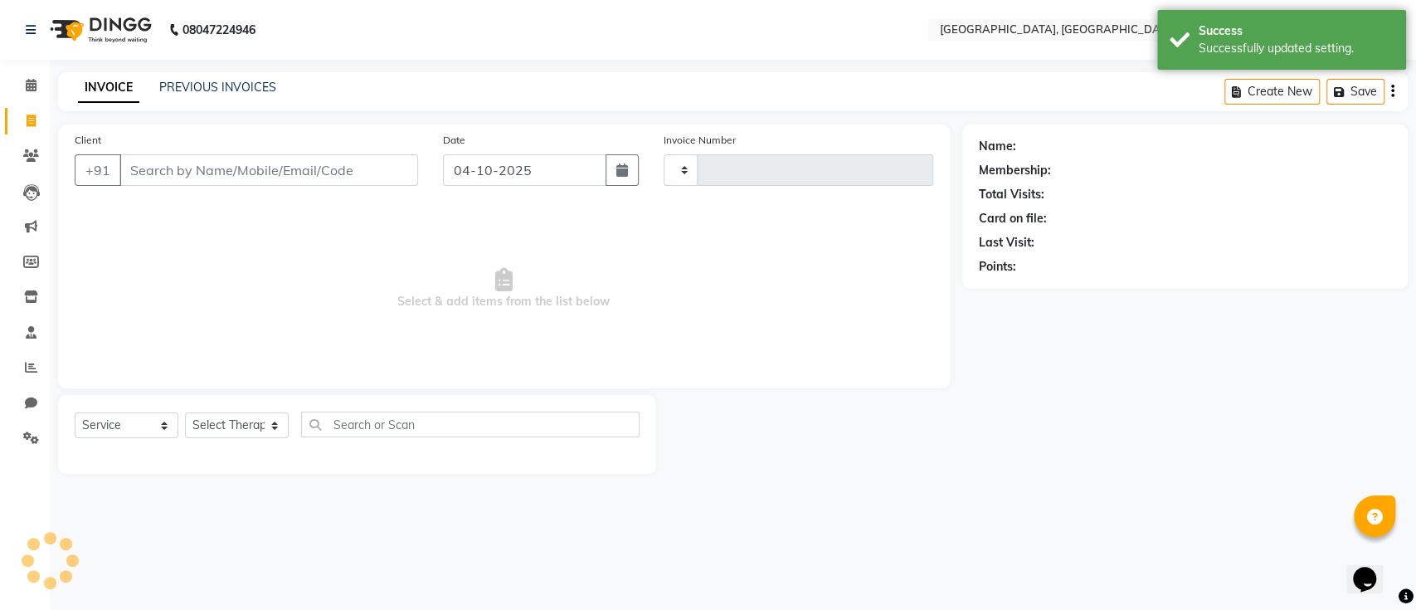
type input "0008"
select select "8928"
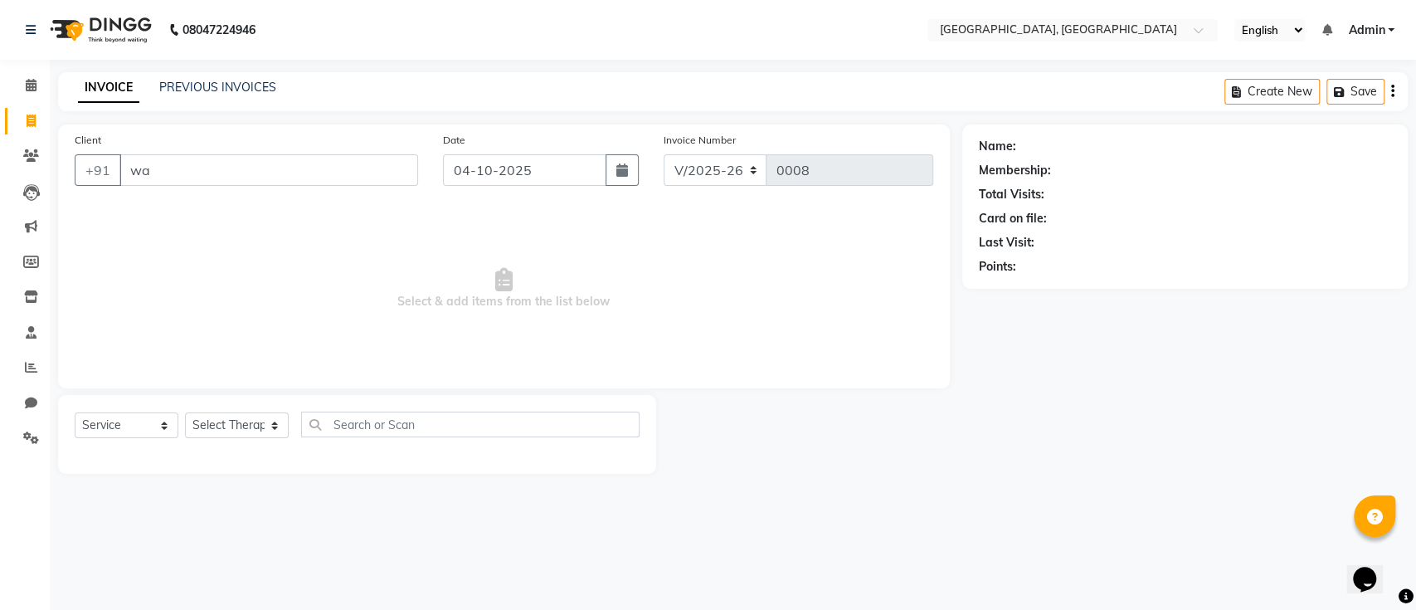
type input "w"
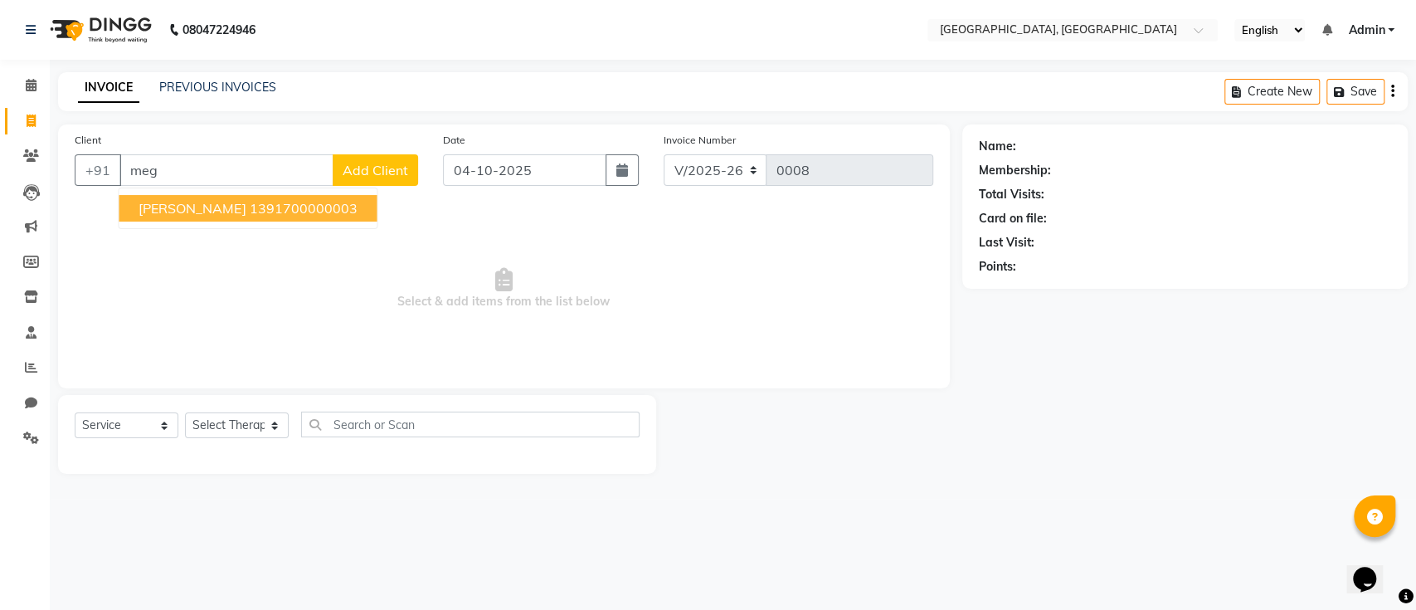
click at [209, 201] on span "Dr. Megha Garg" at bounding box center [192, 208] width 107 height 17
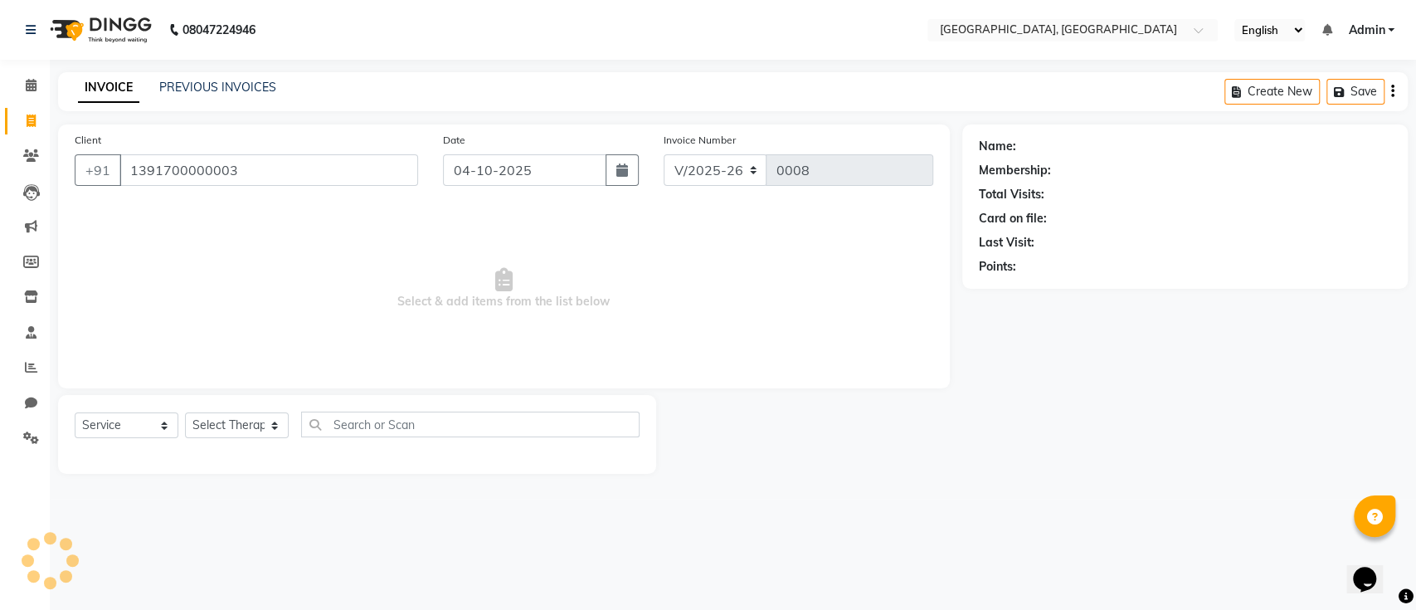
type input "1391700000003"
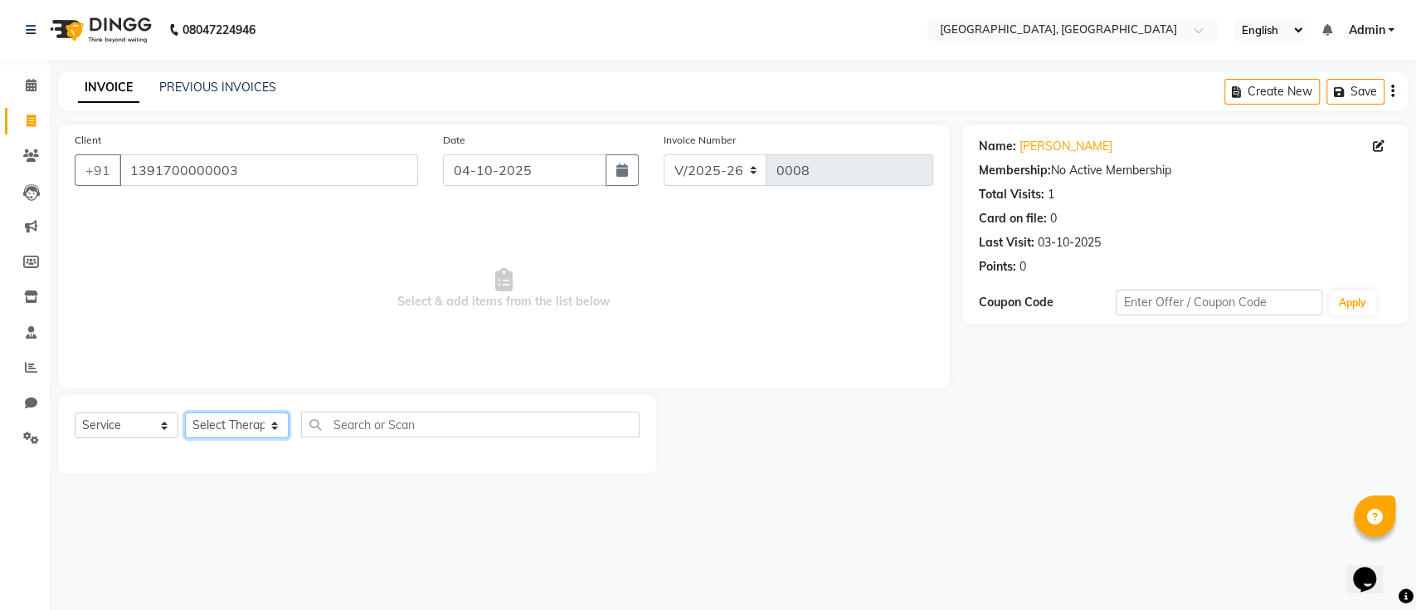
click at [232, 414] on select "Select Therapist Aliya JORDANA Umum Phom" at bounding box center [237, 425] width 104 height 26
select select "92995"
click at [185, 412] on select "Select Therapist Aliya JORDANA Umum Phom" at bounding box center [237, 425] width 104 height 26
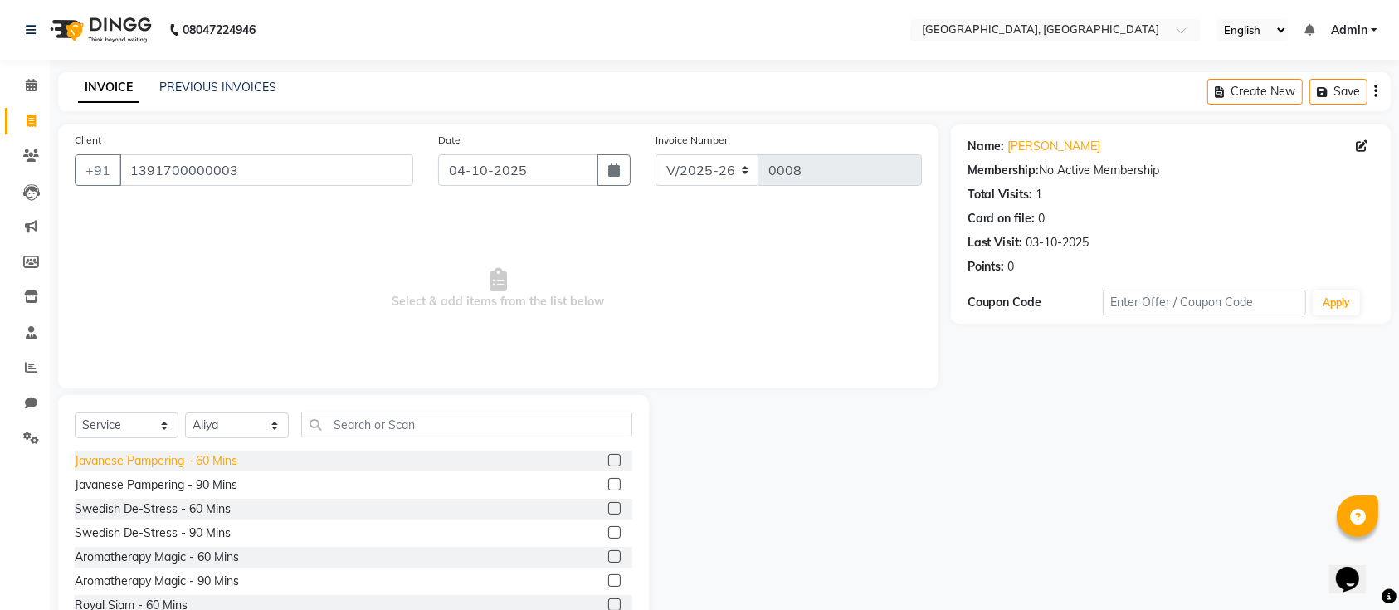
click at [179, 461] on div "Javanese Pampering - 60 Mins" at bounding box center [156, 460] width 163 height 17
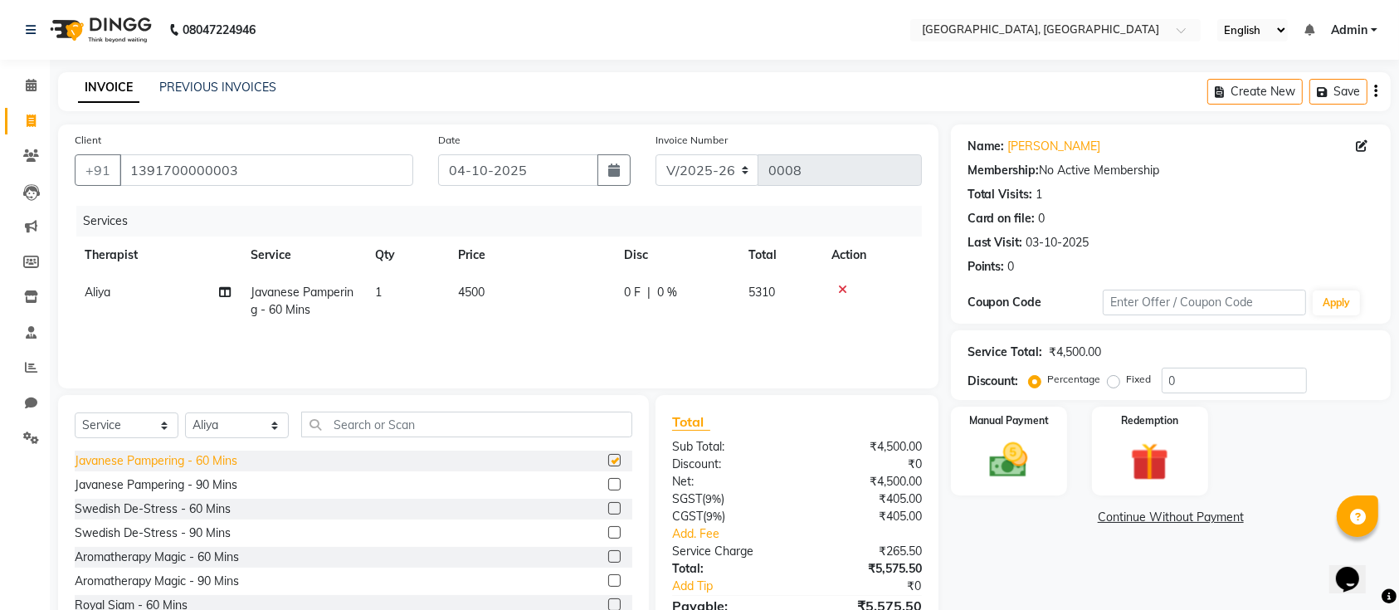
checkbox input "false"
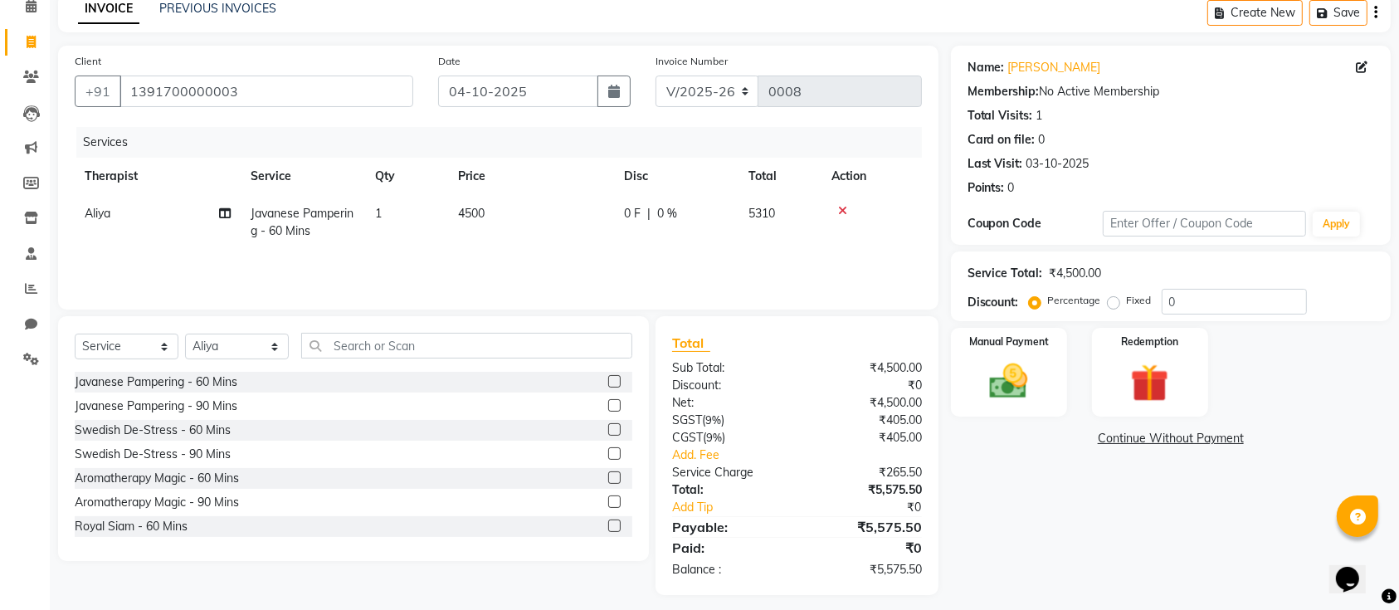
scroll to position [88, 0]
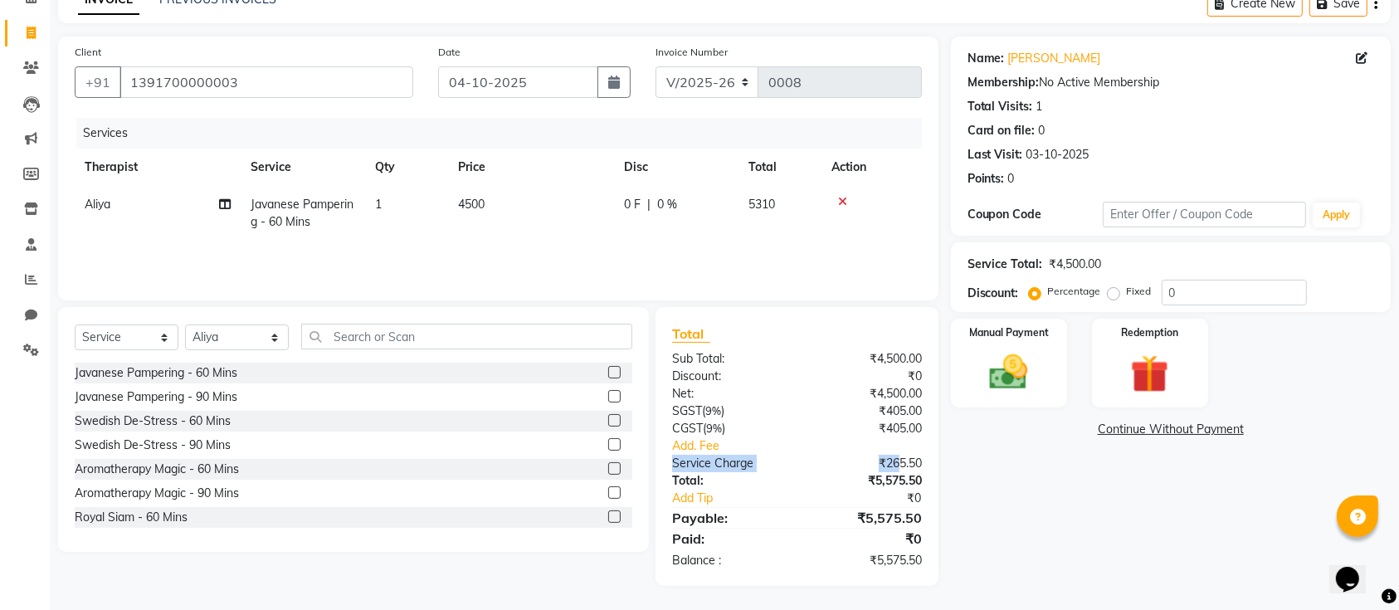
drag, startPoint x: 672, startPoint y: 460, endPoint x: 901, endPoint y: 463, distance: 229.0
click at [901, 463] on div "Service Charge ₹265.50" at bounding box center [797, 463] width 275 height 17
click at [901, 463] on div "₹265.50" at bounding box center [865, 463] width 137 height 17
click at [28, 346] on icon at bounding box center [31, 349] width 16 height 12
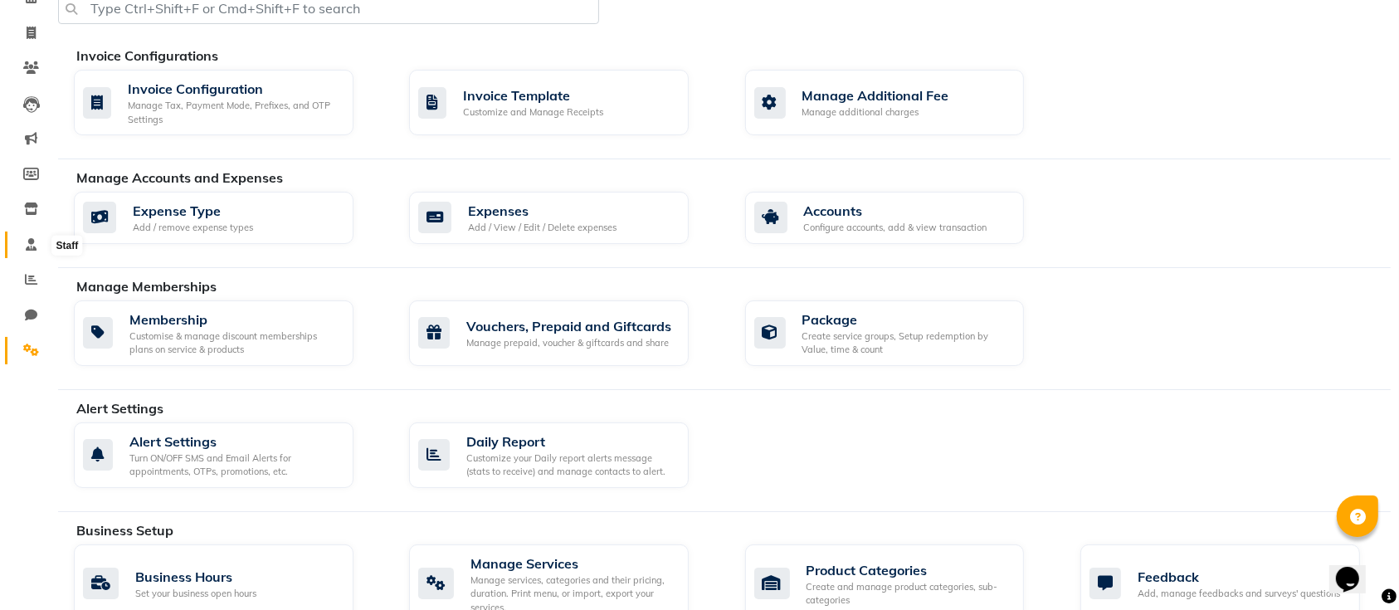
click at [27, 241] on icon at bounding box center [31, 244] width 11 height 12
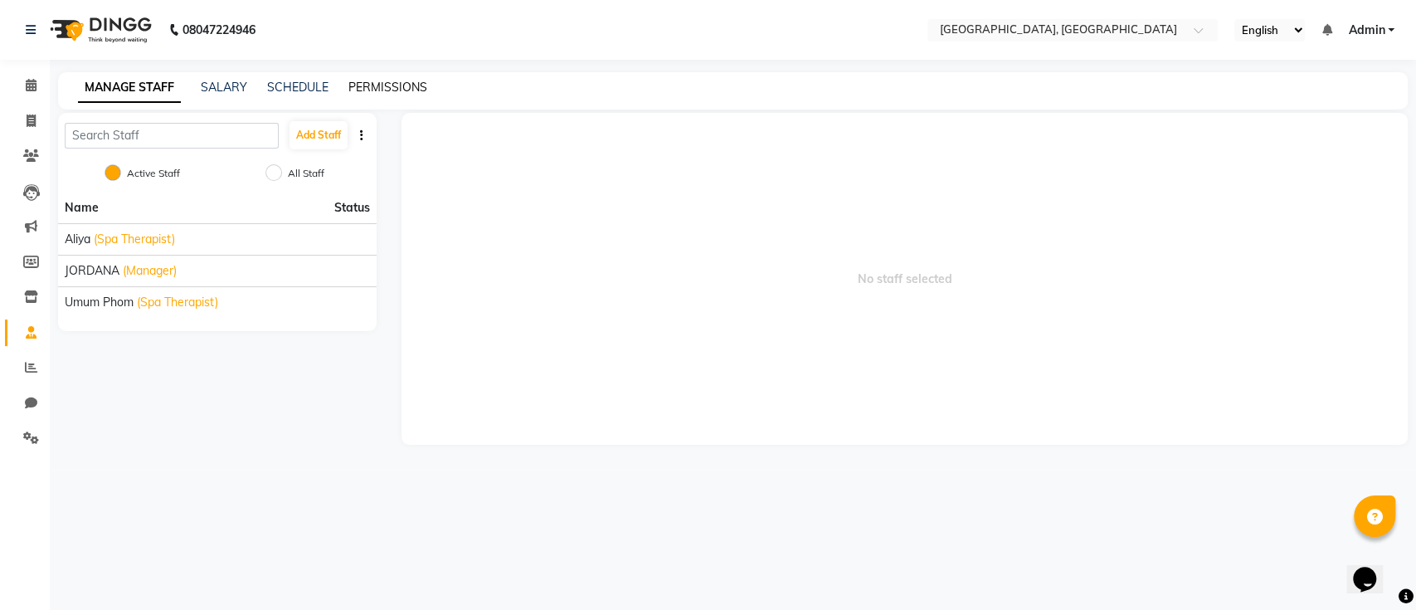
click at [388, 82] on link "PERMISSIONS" at bounding box center [387, 87] width 79 height 15
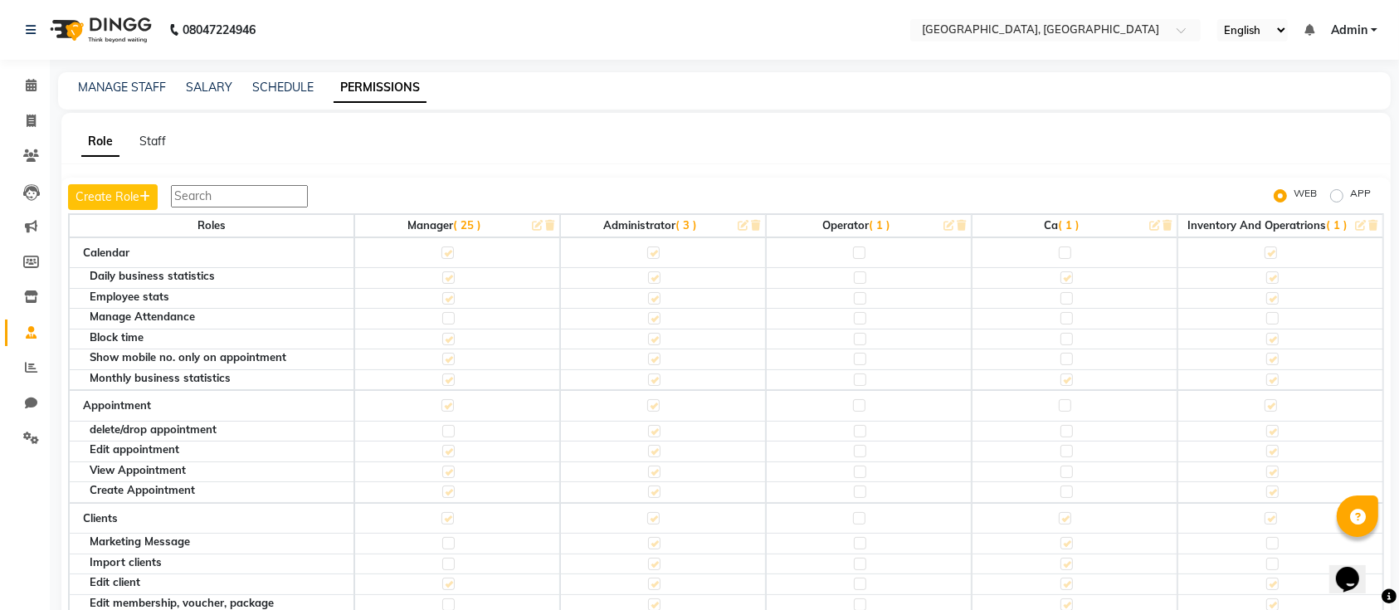
click at [246, 198] on input "text" at bounding box center [239, 196] width 137 height 22
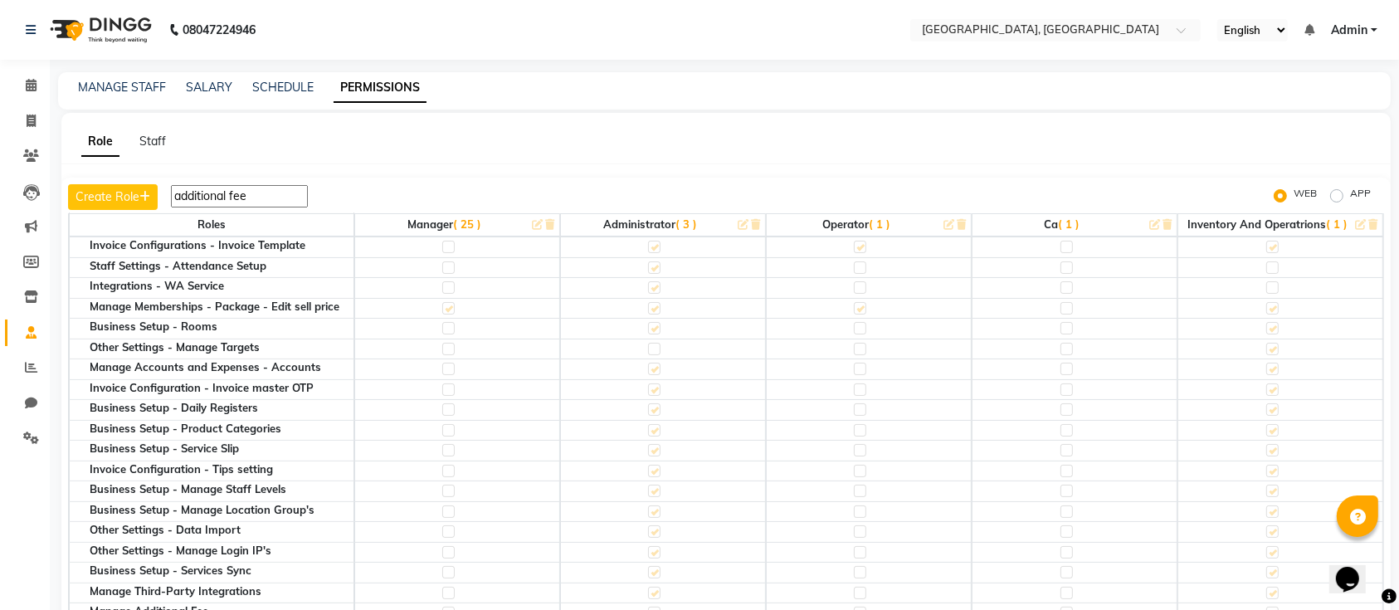
scroll to position [61, 0]
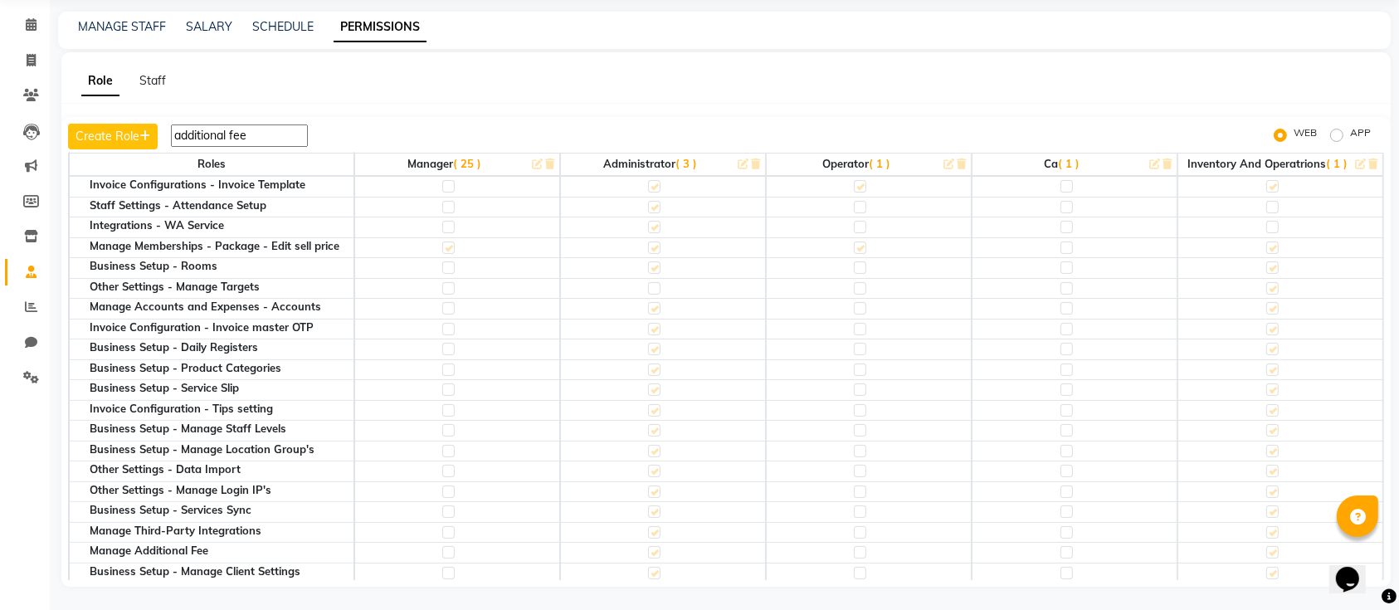
type input "additional fee"
click at [445, 548] on label at bounding box center [448, 552] width 12 height 12
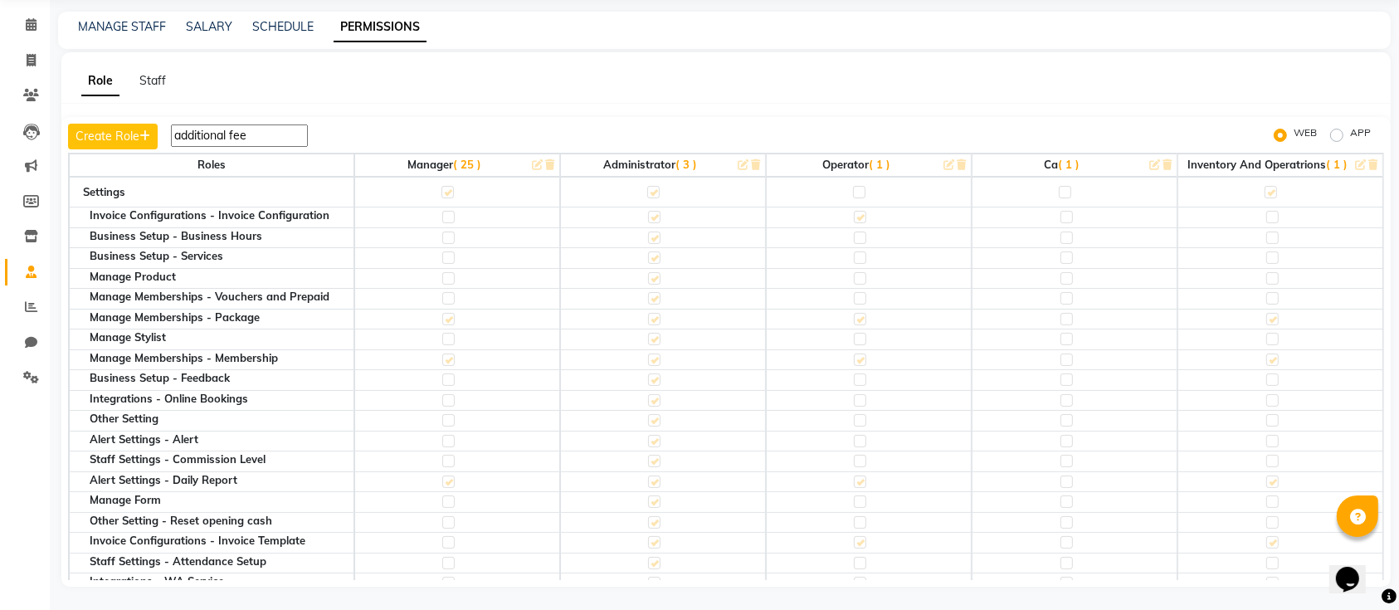
scroll to position [0, 0]
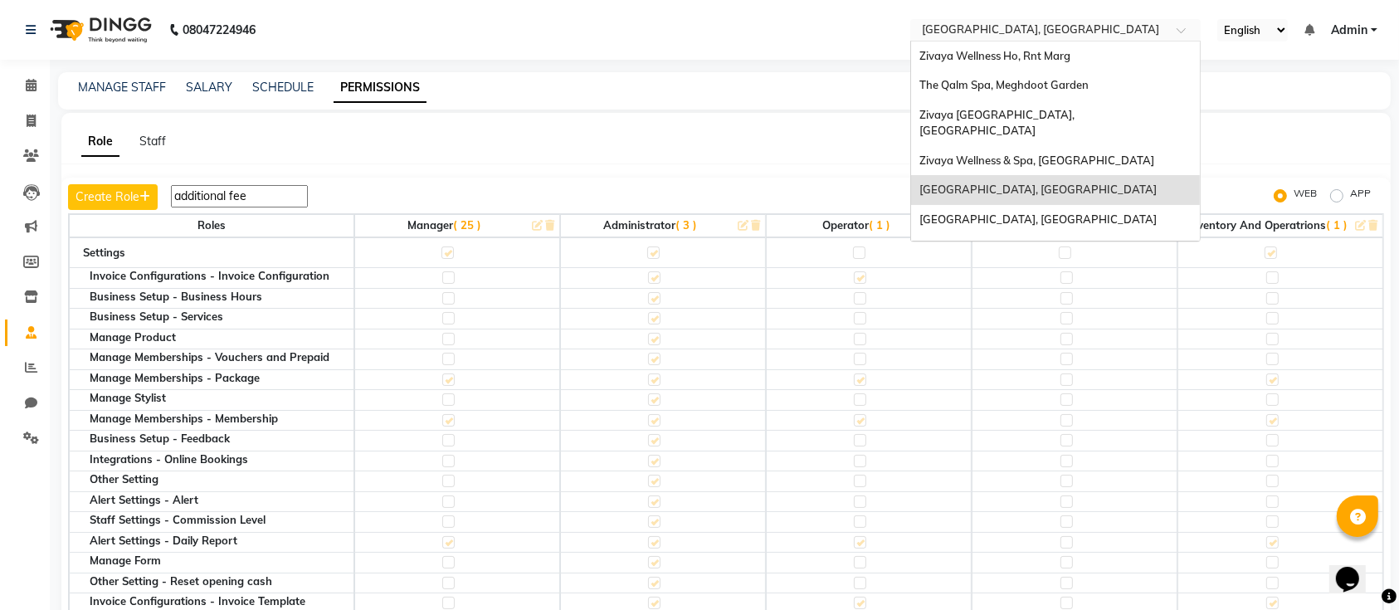
click at [1094, 24] on input "text" at bounding box center [1038, 31] width 241 height 17
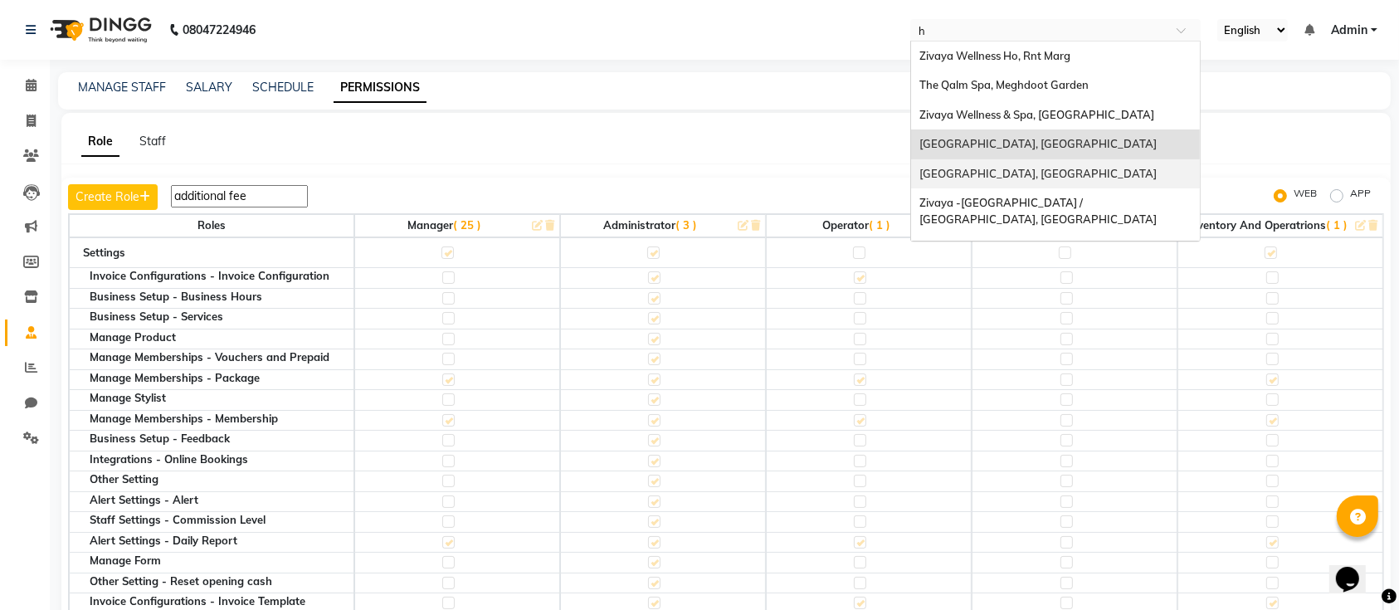
type input "ho"
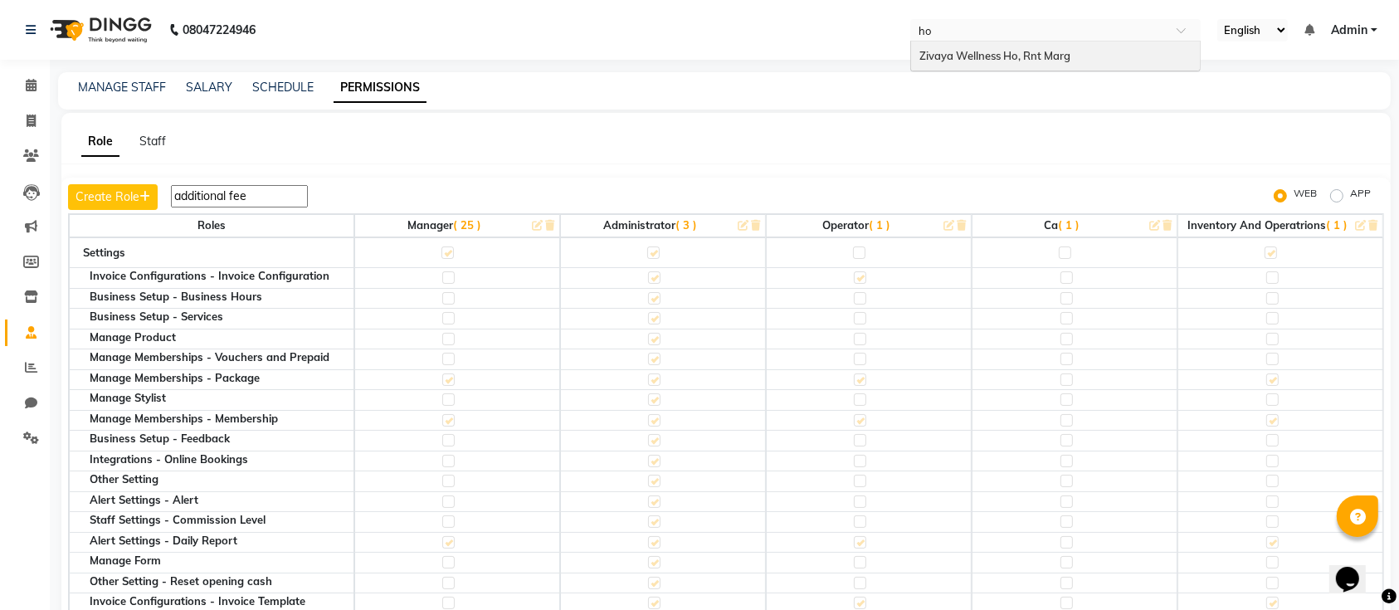
click at [1030, 58] on span "Zivaya Wellness Ho, Rnt Marg" at bounding box center [994, 55] width 151 height 13
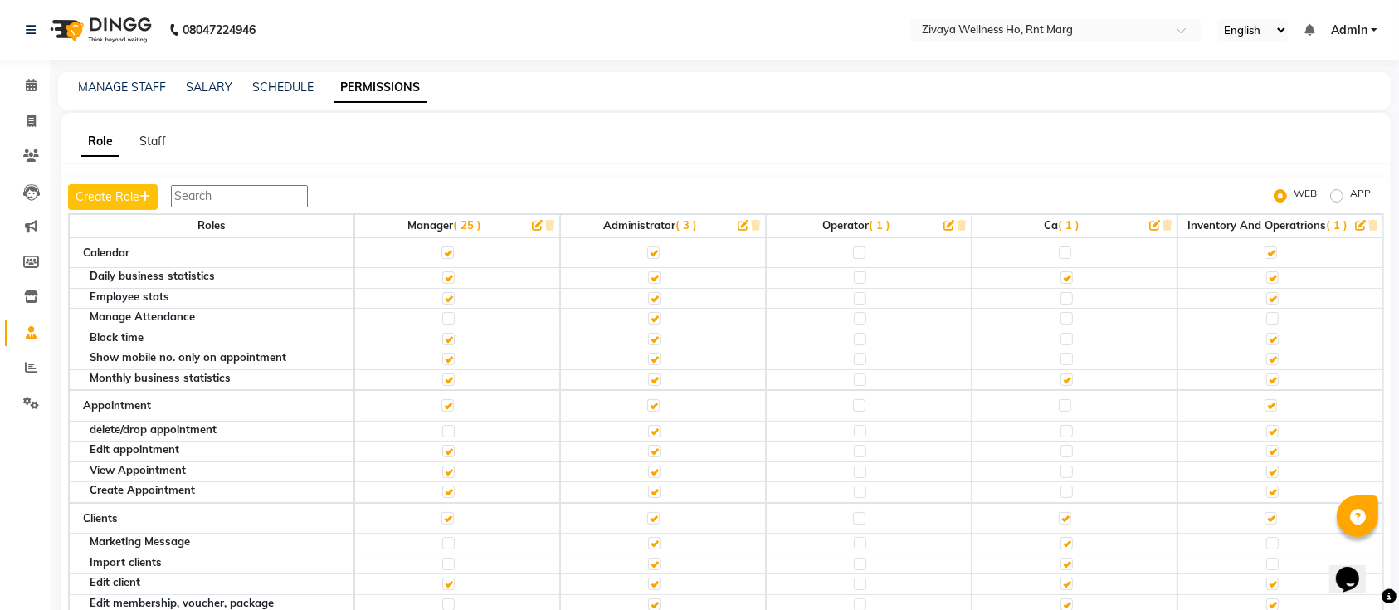
click at [258, 190] on input "text" at bounding box center [239, 196] width 137 height 22
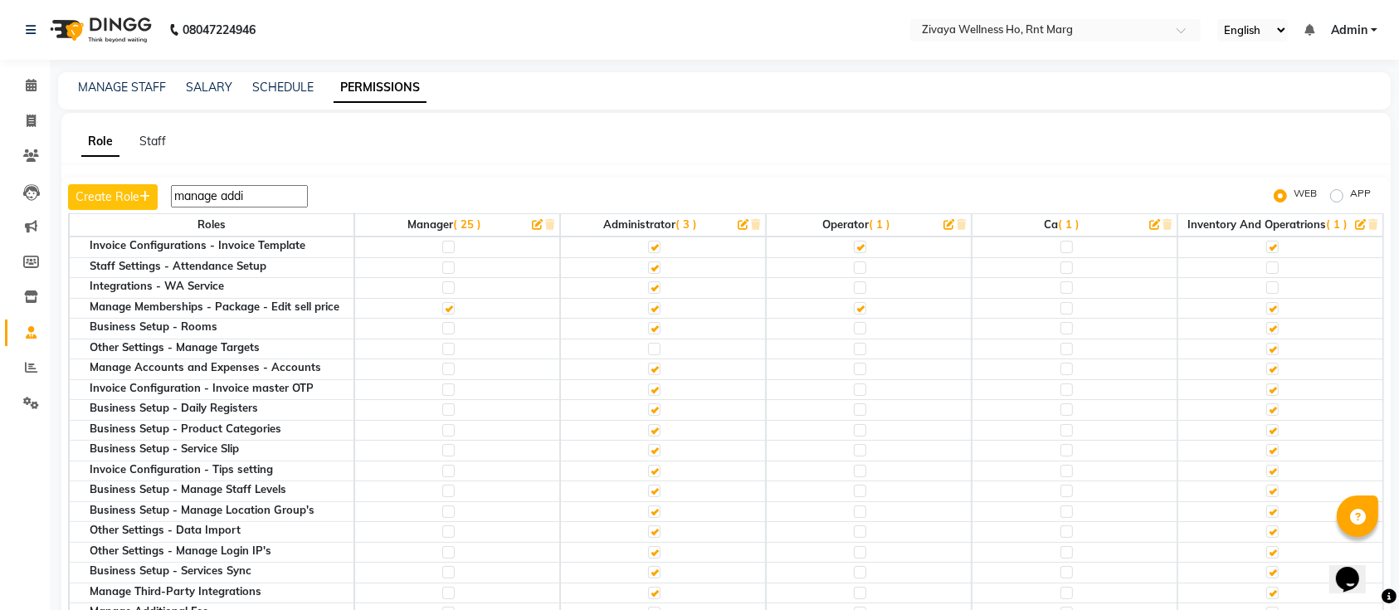
scroll to position [61, 0]
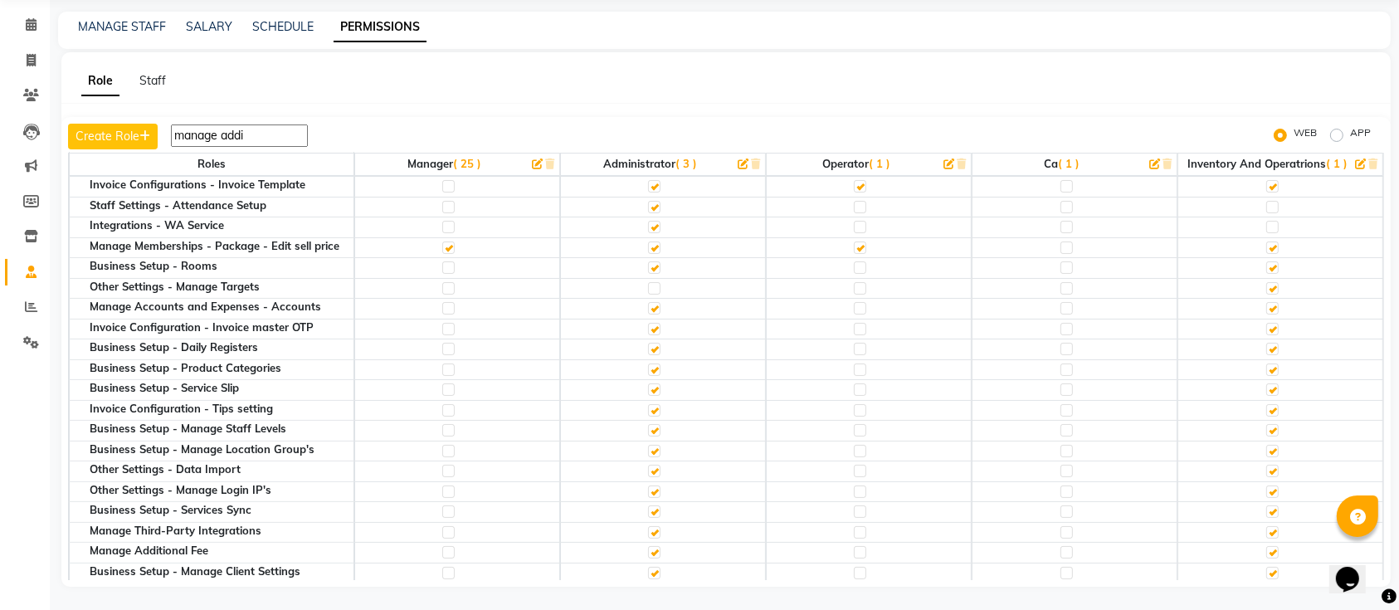
type input "manage addi"
click at [442, 546] on label at bounding box center [448, 552] width 12 height 12
click at [442, 547] on input "checkbox" at bounding box center [447, 552] width 11 height 11
checkbox input "true"
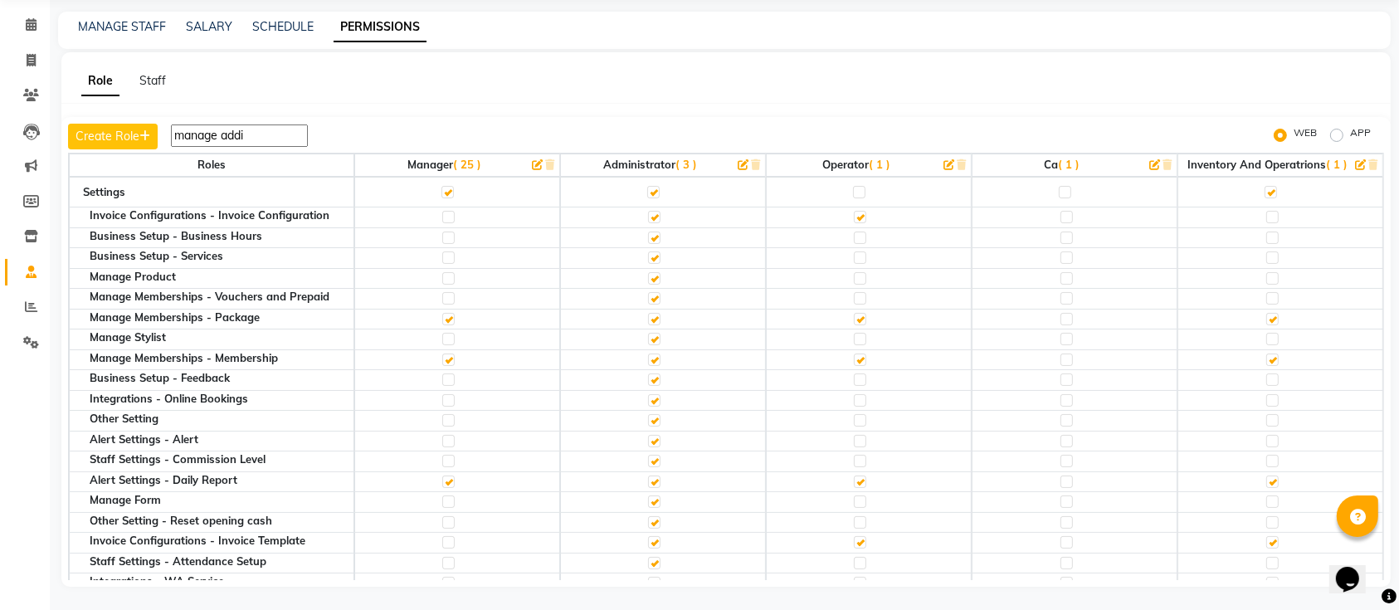
click at [776, 76] on div "Role Staff" at bounding box center [715, 80] width 1309 height 17
drag, startPoint x: 455, startPoint y: 106, endPoint x: 413, endPoint y: 74, distance: 52.6
click at [413, 74] on div "Role Staff" at bounding box center [715, 80] width 1309 height 17
click at [27, 29] on icon at bounding box center [31, 24] width 11 height 12
